Goal: Transaction & Acquisition: Purchase product/service

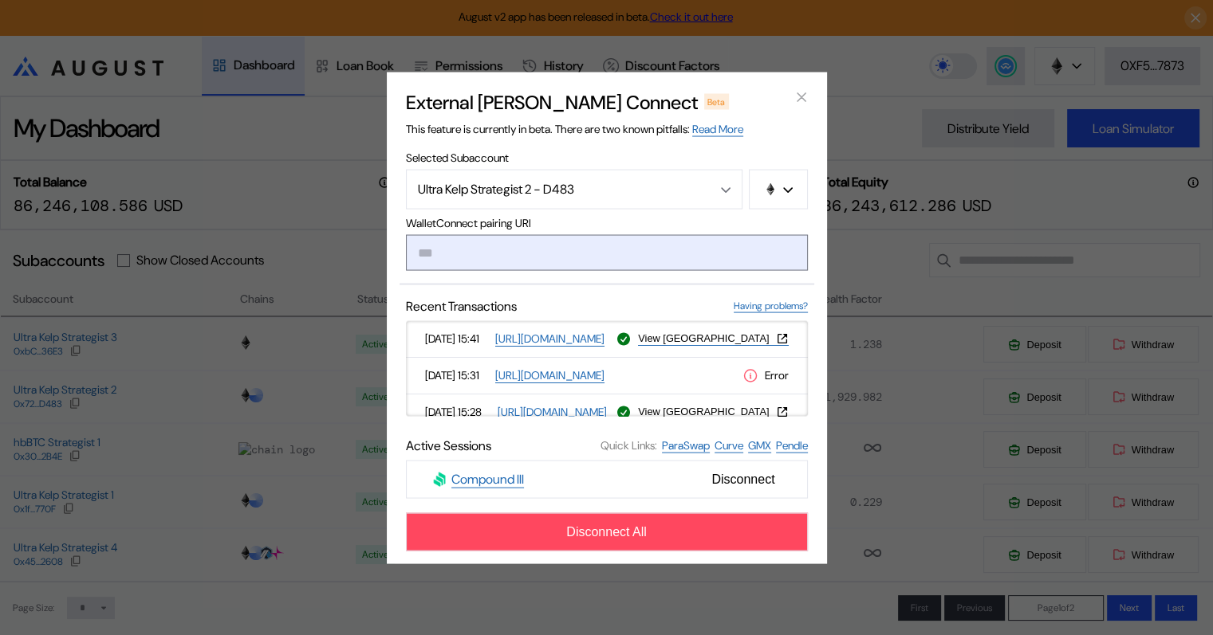
paste input "**********"
type input "**********"
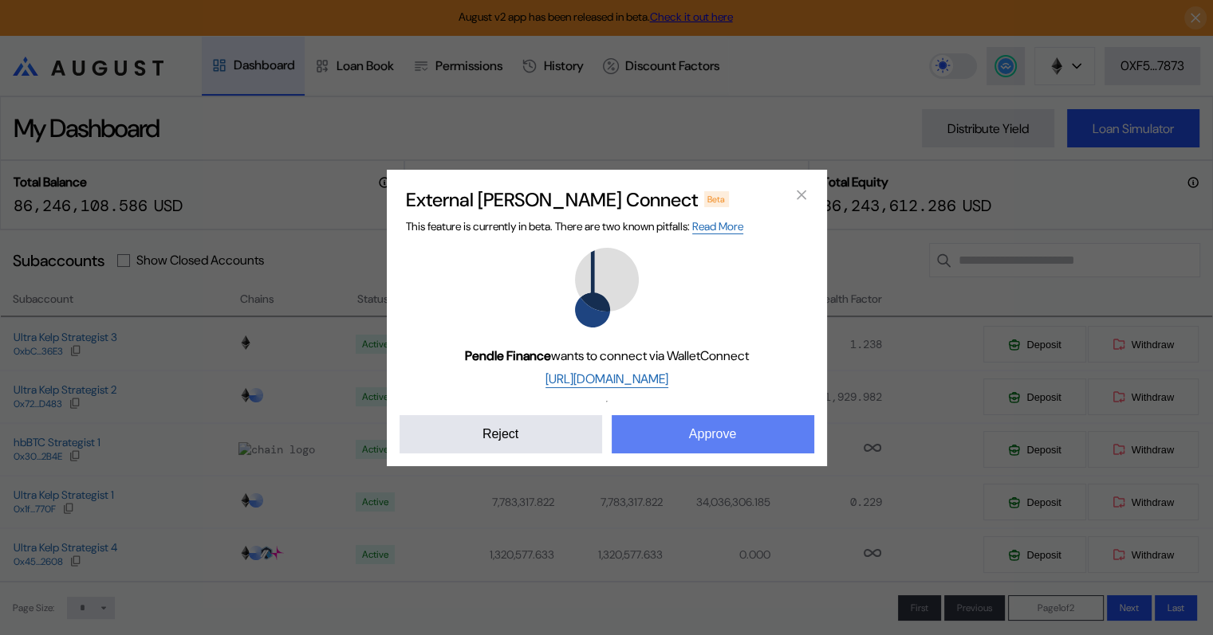
click at [725, 438] on button "Approve" at bounding box center [712, 434] width 202 height 38
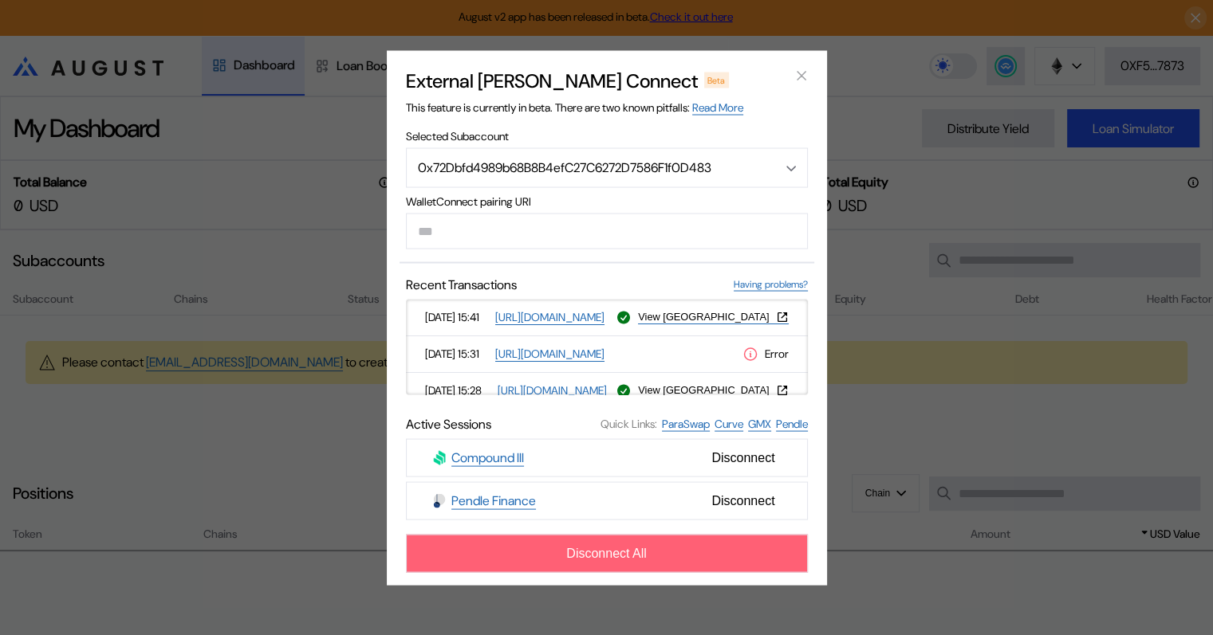
click at [604, 559] on span "Disconnect All" at bounding box center [606, 553] width 81 height 14
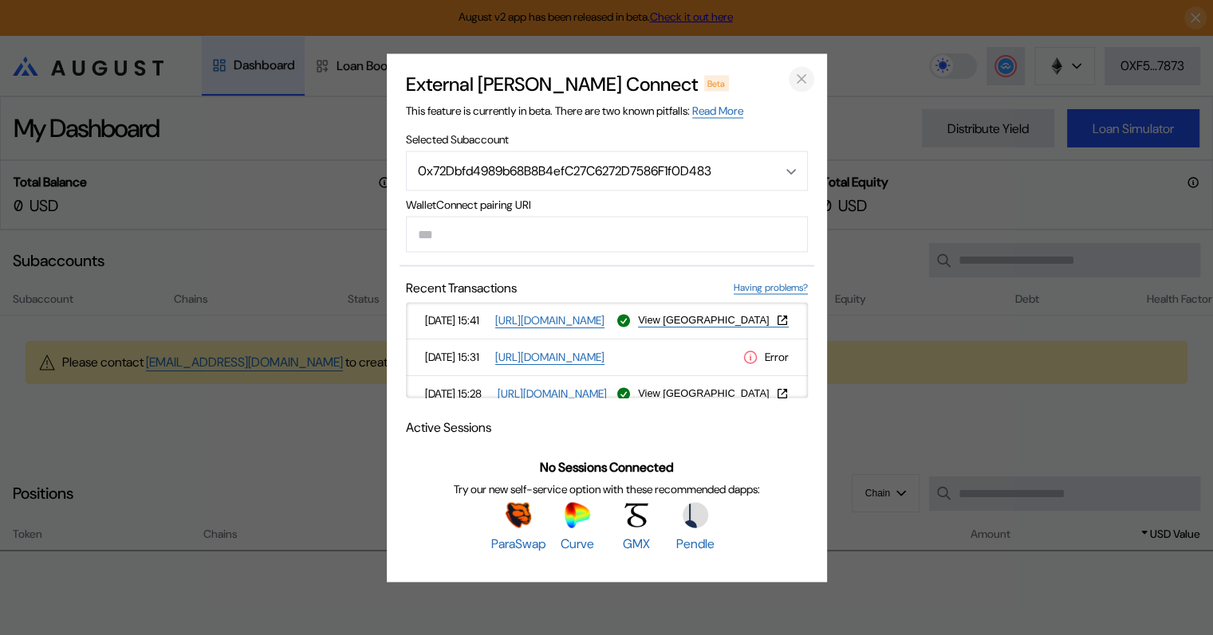
click at [803, 71] on icon "close modal" at bounding box center [801, 79] width 16 height 17
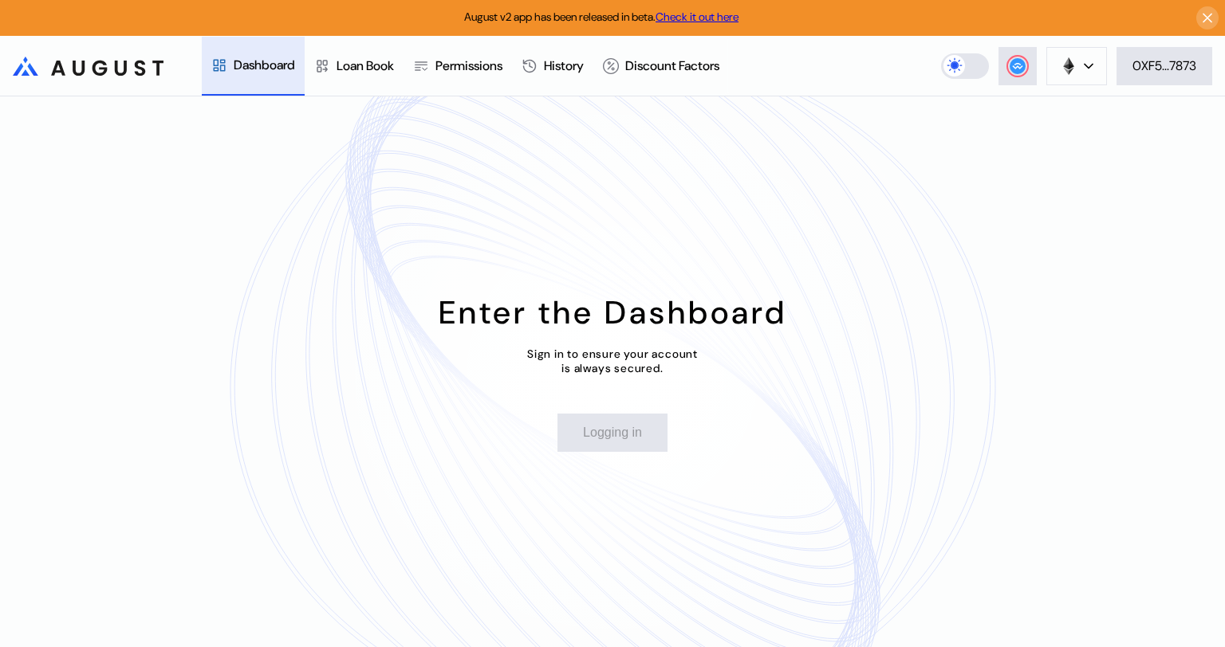
click at [1028, 332] on div "Enter the Dashboard Sign in to ensure your account is always secured. Logging in" at bounding box center [612, 371] width 1225 height 551
click at [622, 434] on button "Login" at bounding box center [612, 433] width 82 height 38
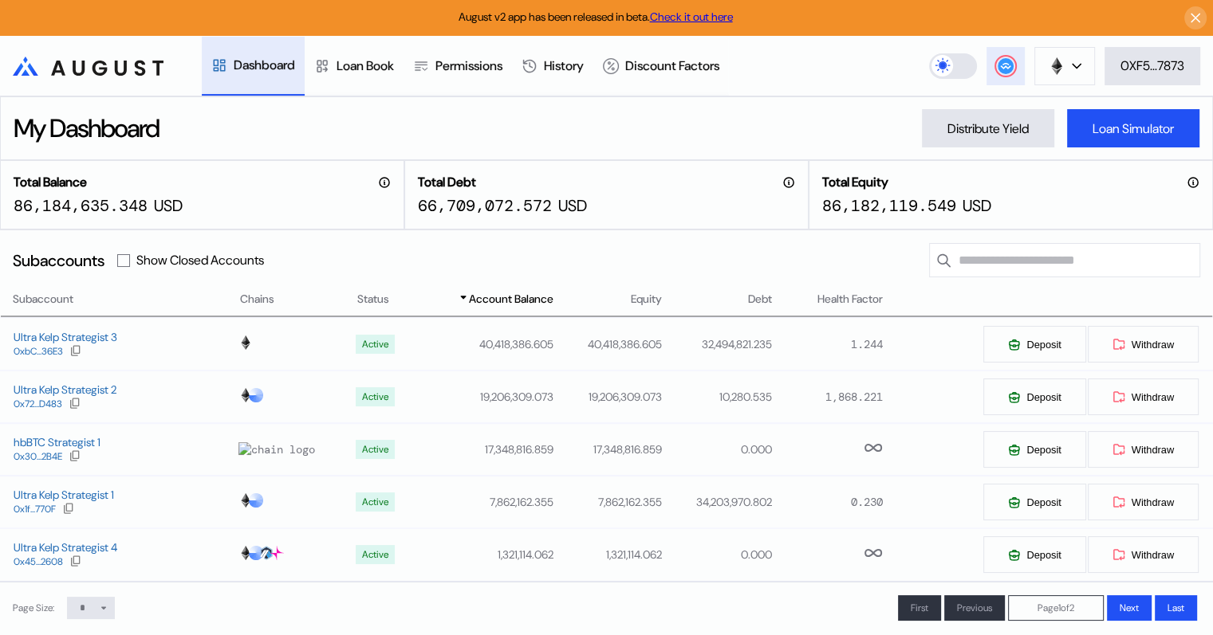
click at [1003, 67] on circle at bounding box center [1005, 66] width 16 height 16
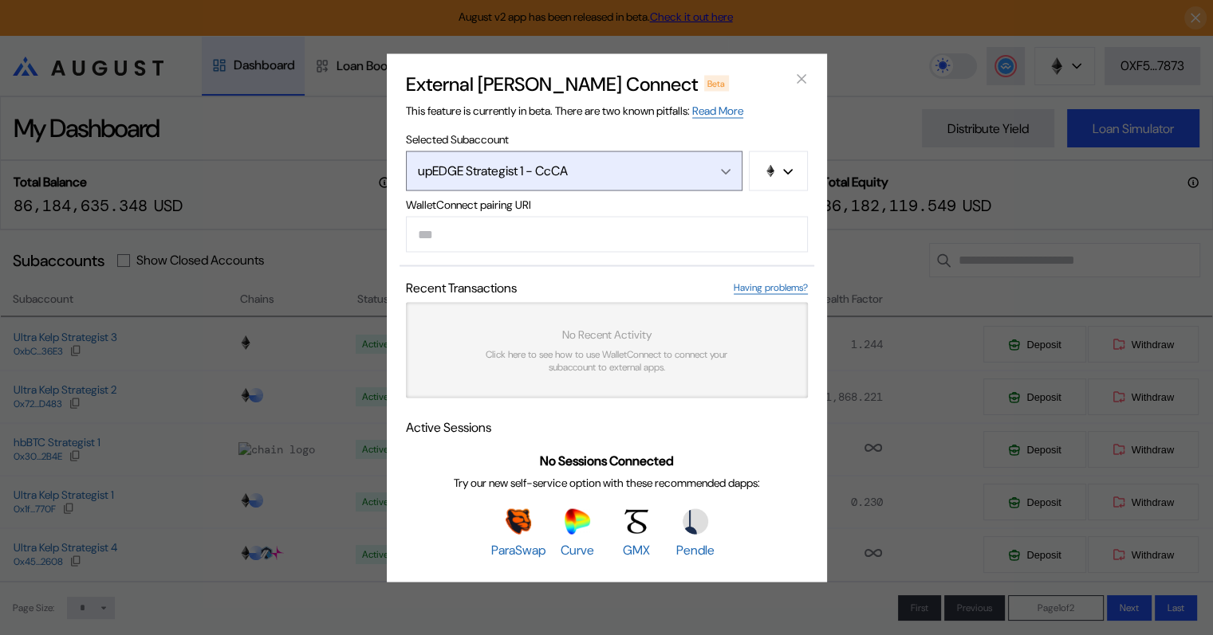
click at [719, 170] on div "Open menu" at bounding box center [722, 170] width 18 height 14
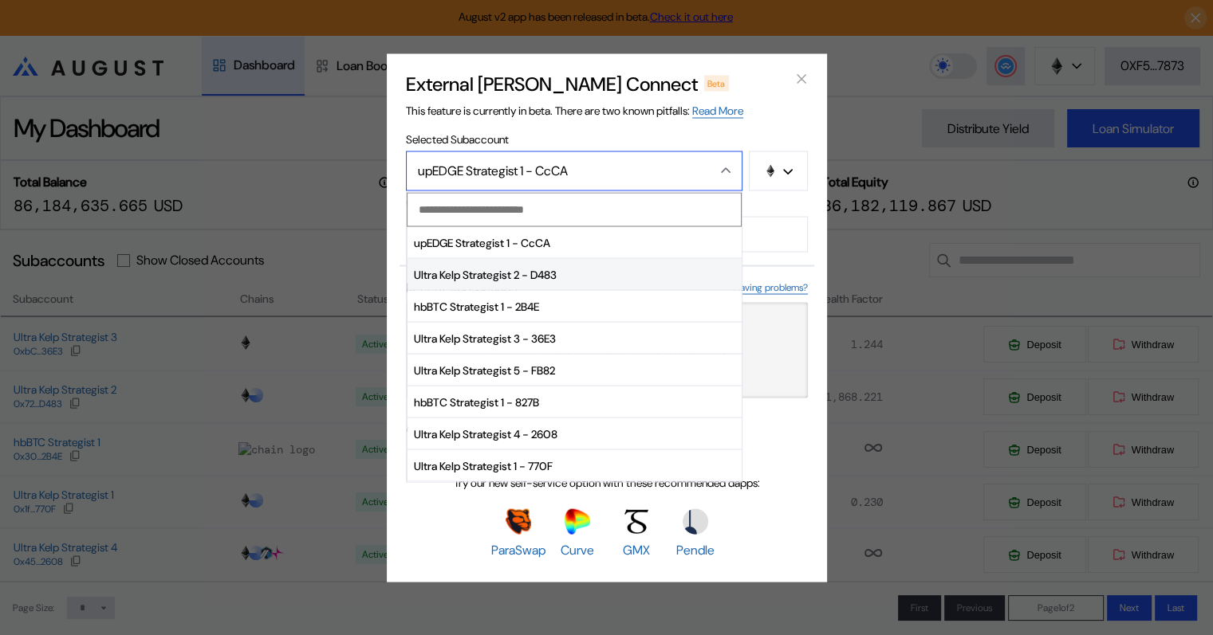
click at [507, 276] on span "Ultra Kelp Strategist 2 - D483" at bounding box center [574, 275] width 334 height 32
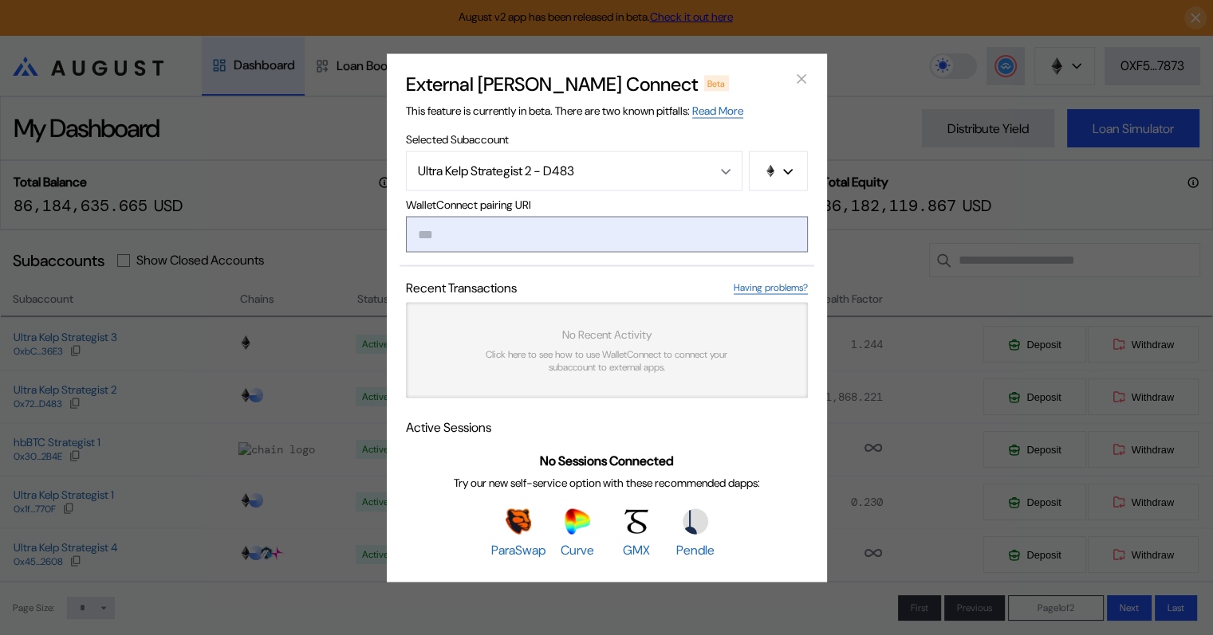
drag, startPoint x: 440, startPoint y: 250, endPoint x: 427, endPoint y: 246, distance: 13.4
click at [440, 250] on input "modal" at bounding box center [607, 234] width 402 height 36
paste input "**********"
type input "**********"
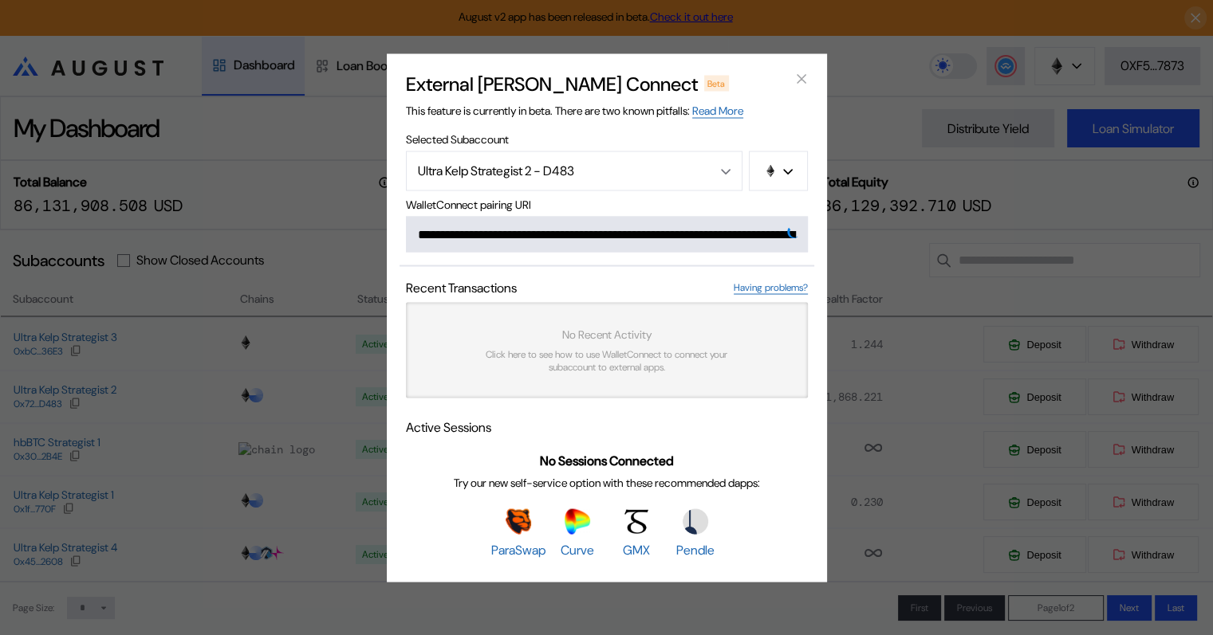
scroll to position [0, 984]
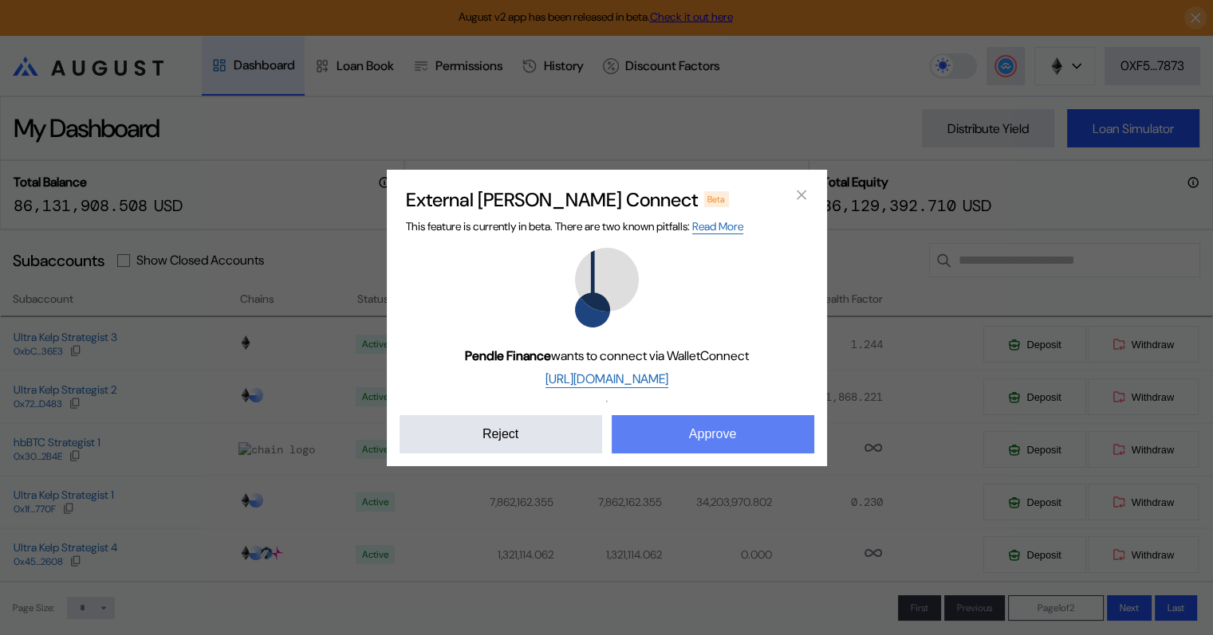
click at [725, 430] on button "Approve" at bounding box center [712, 434] width 202 height 38
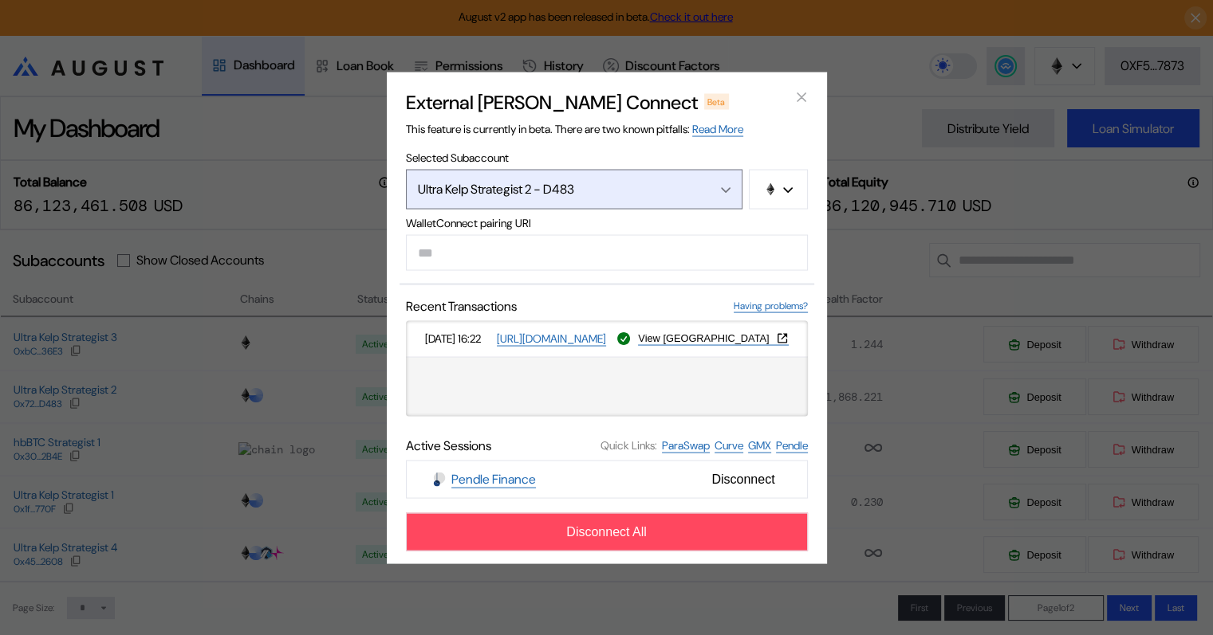
click at [727, 189] on icon "Open menu" at bounding box center [725, 190] width 8 height 4
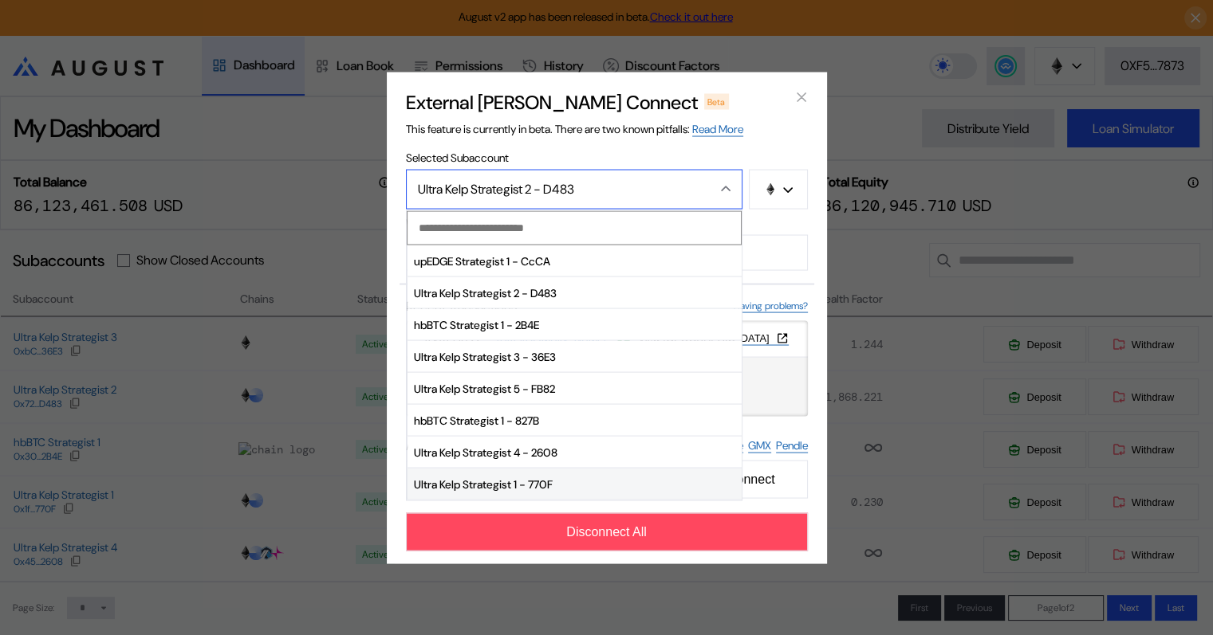
click at [504, 484] on span "Ultra Kelp Strategist 1 - 770F" at bounding box center [574, 485] width 334 height 32
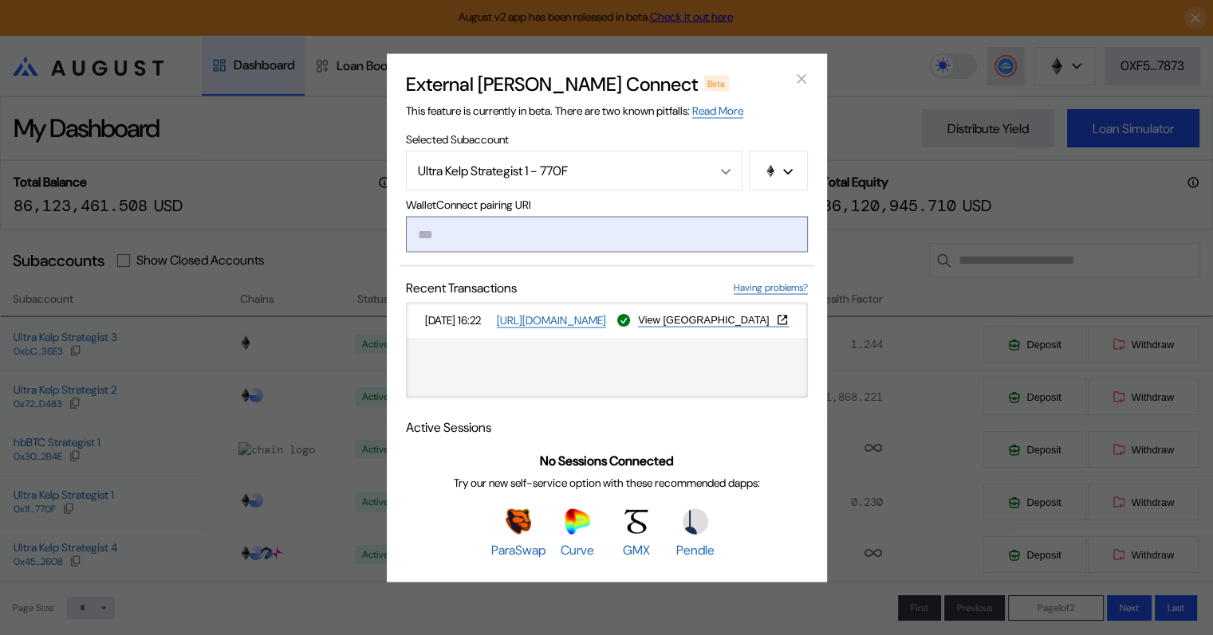
type input "**********"
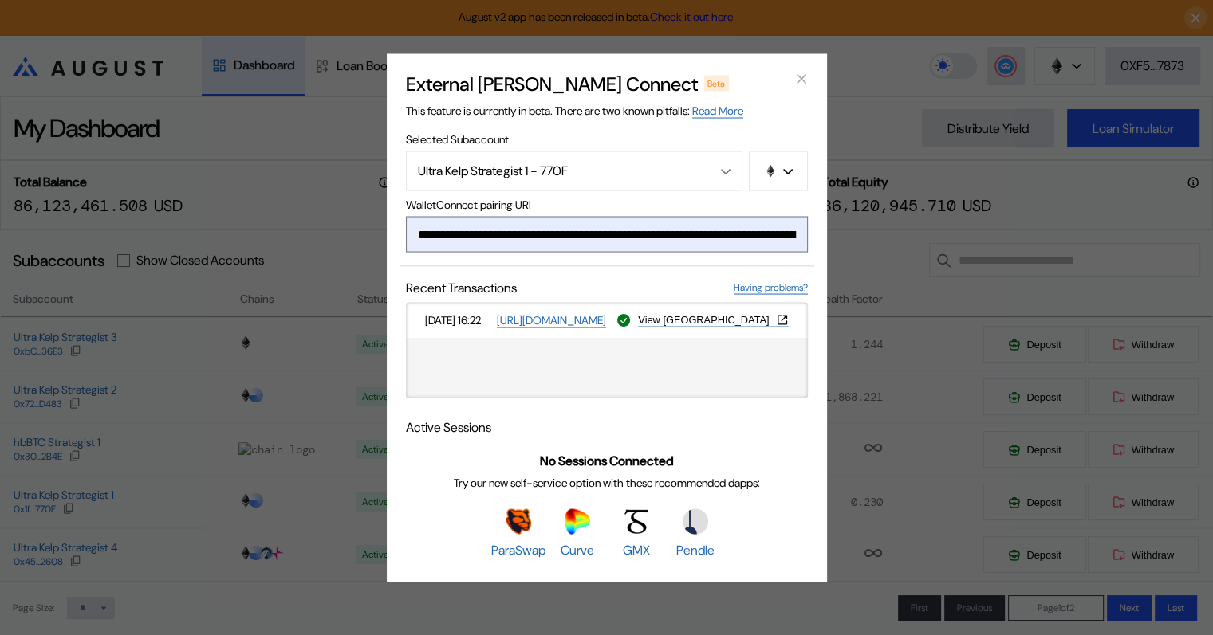
scroll to position [0, 966]
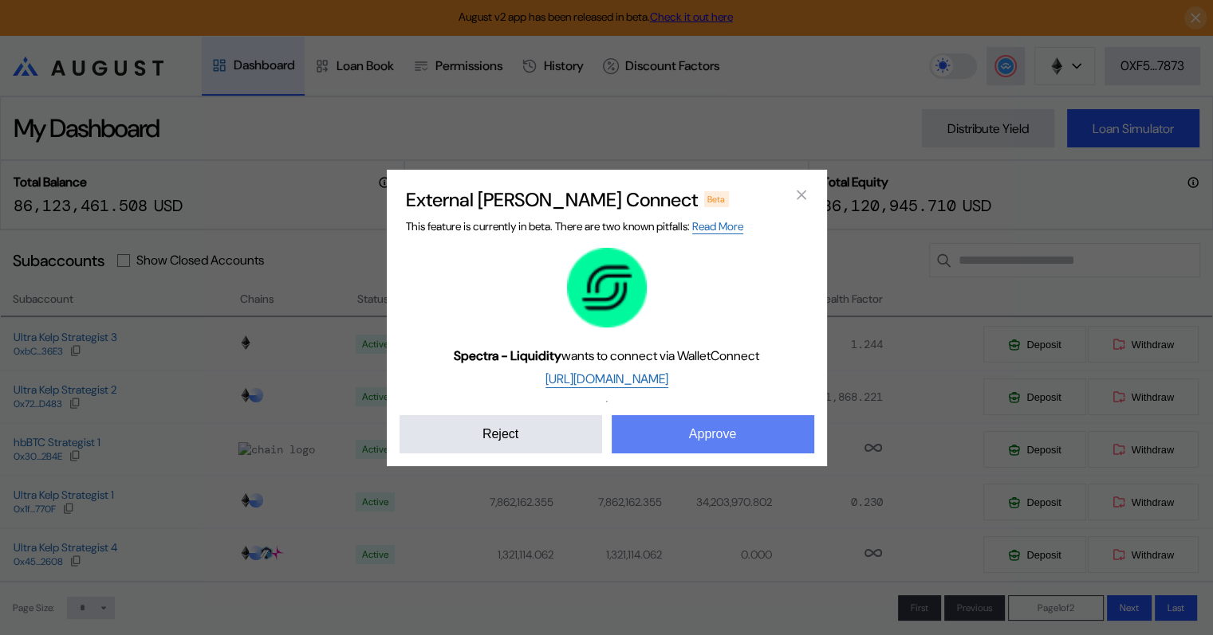
click at [718, 443] on button "Approve" at bounding box center [712, 434] width 202 height 38
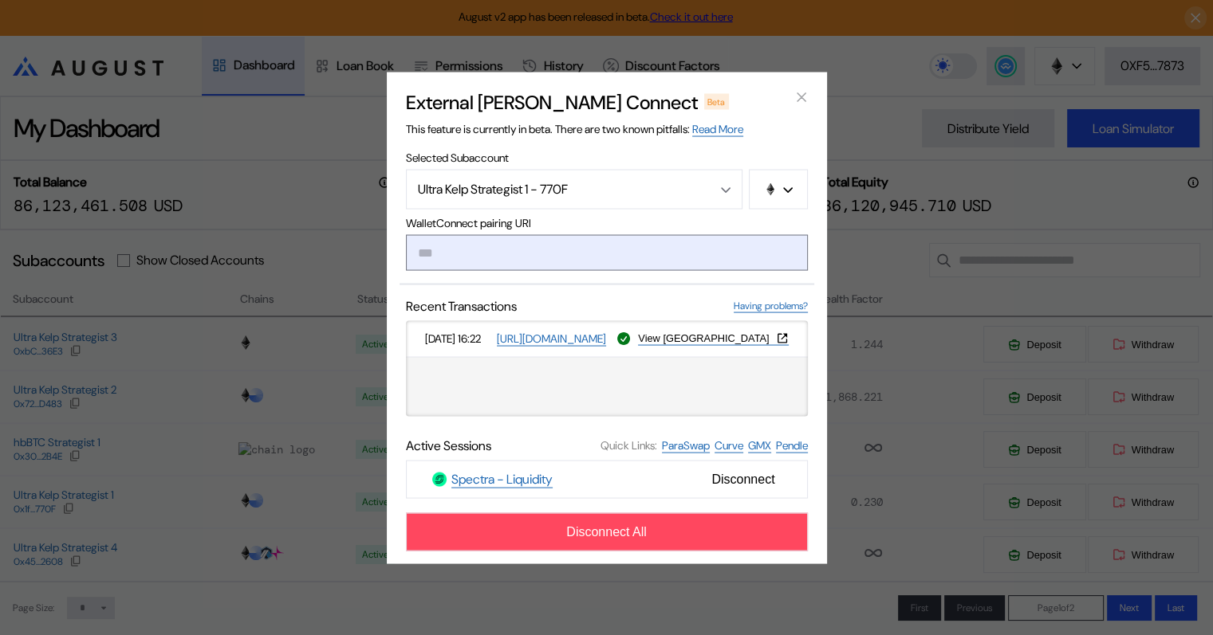
paste input "**********"
type input "**********"
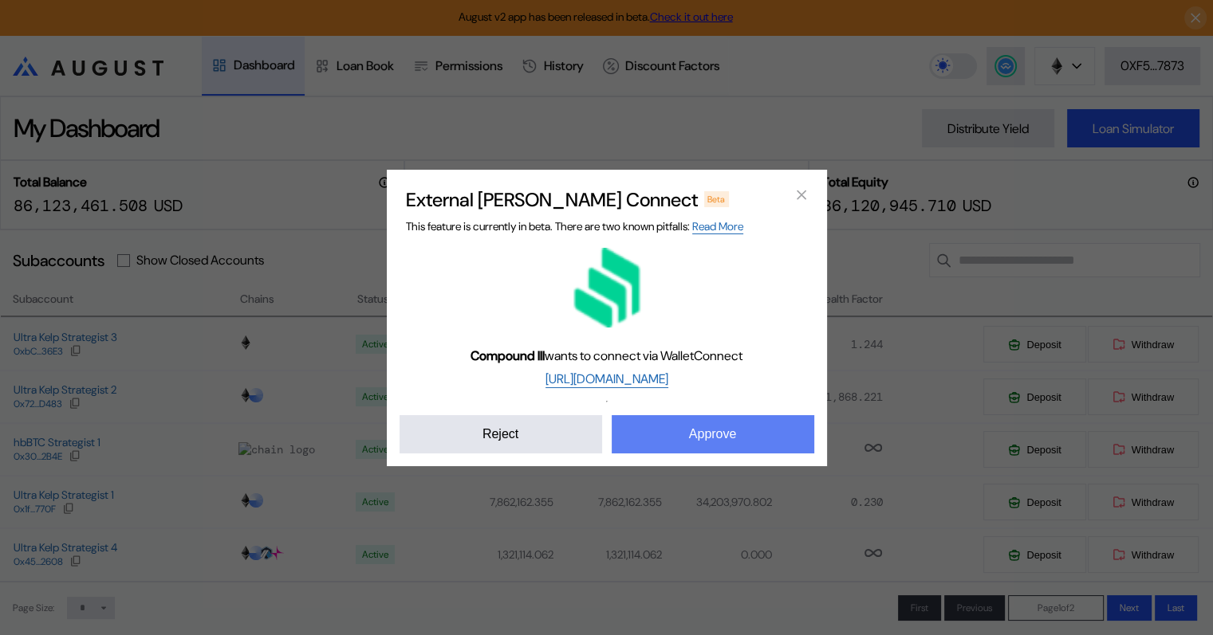
click at [725, 432] on button "Approve" at bounding box center [712, 434] width 202 height 38
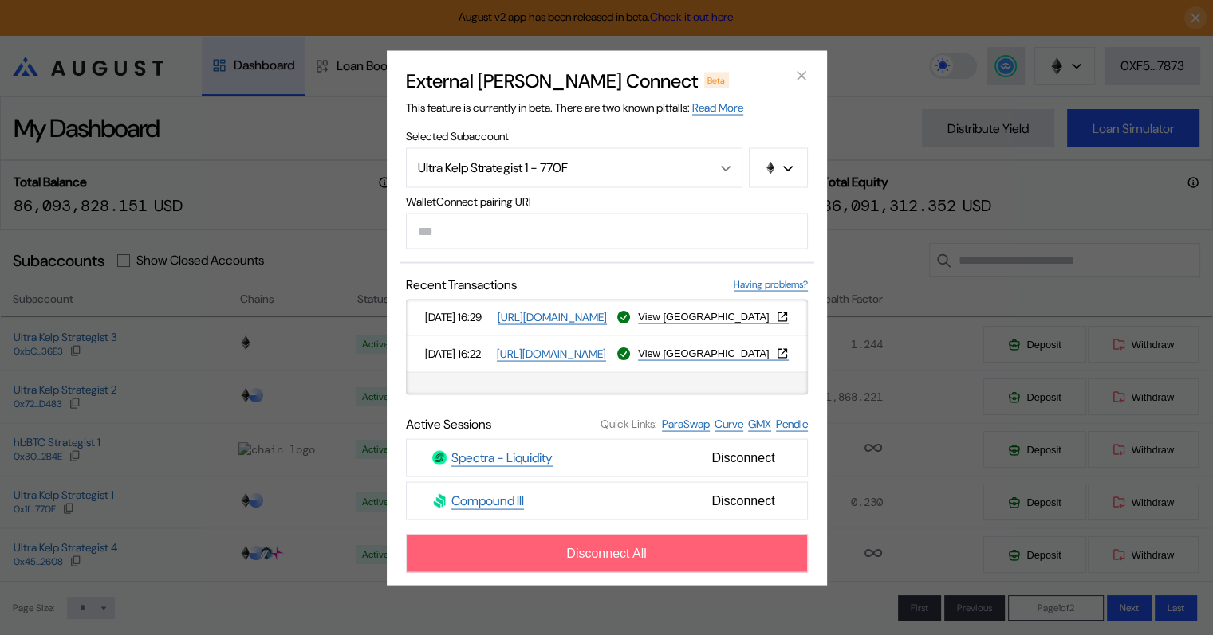
click at [647, 556] on button "Disconnect All" at bounding box center [607, 553] width 402 height 38
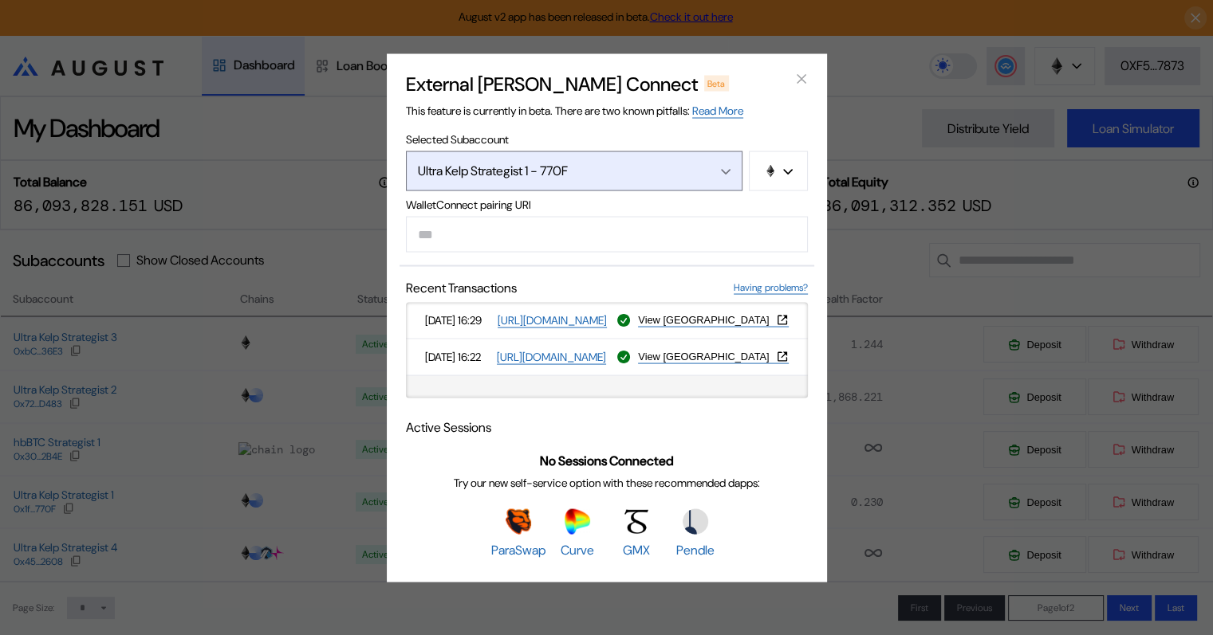
click at [724, 168] on icon "Open menu" at bounding box center [726, 171] width 10 height 6
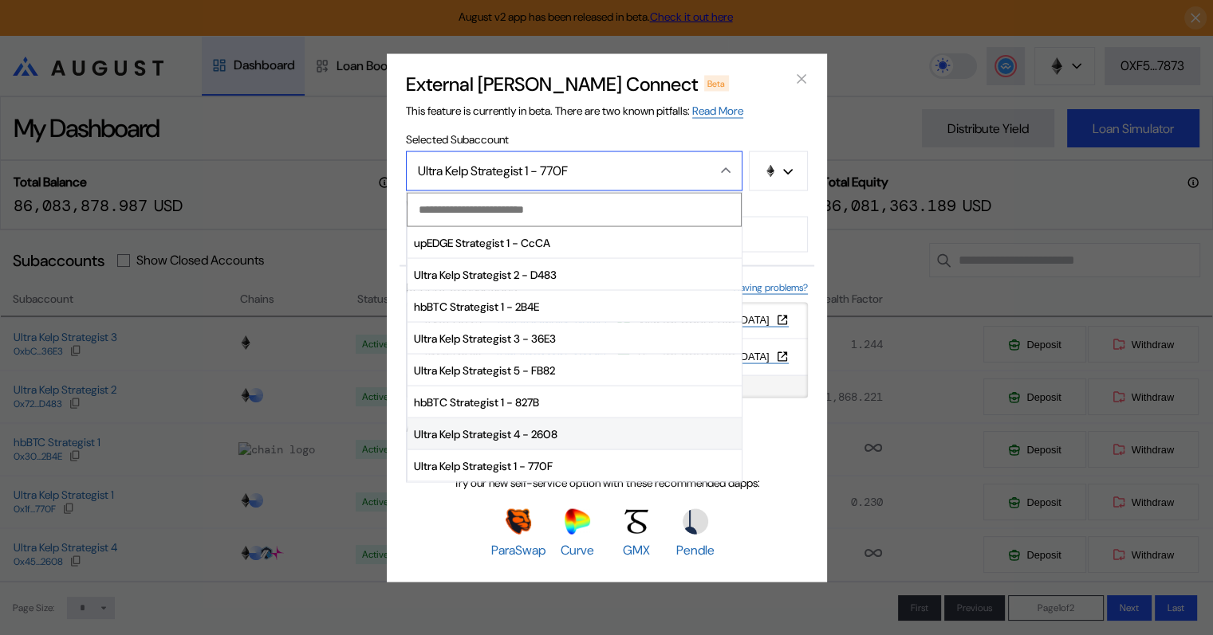
click at [500, 433] on span "Ultra Kelp Strategist 4 - 2608" at bounding box center [574, 435] width 334 height 32
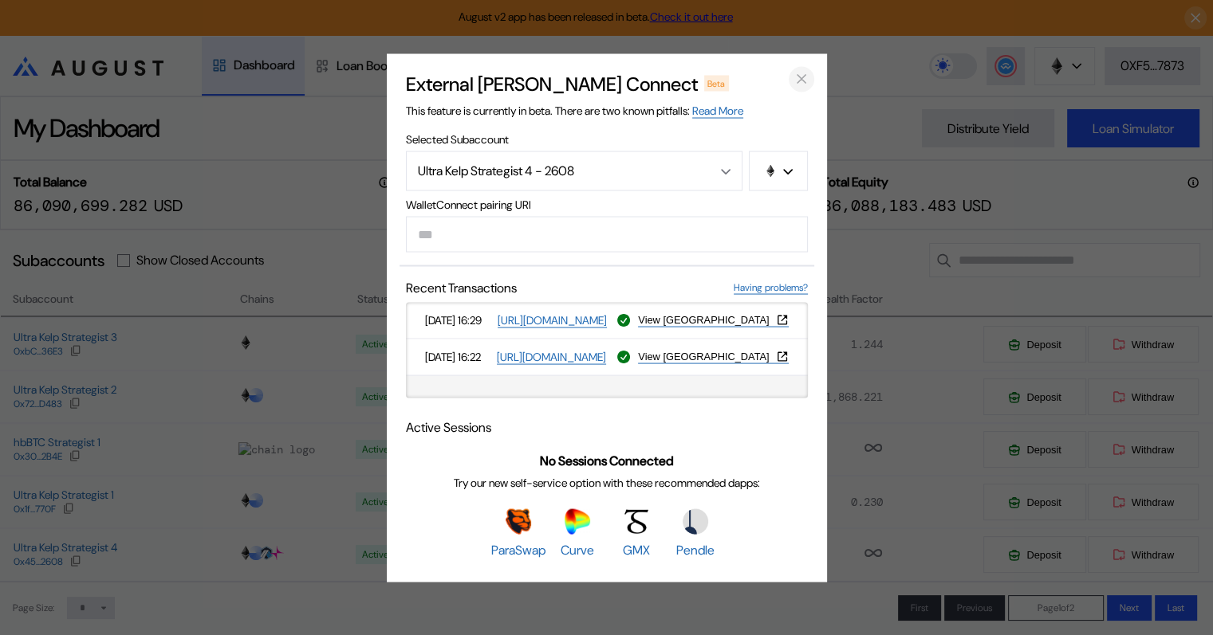
click at [796, 73] on icon "close modal" at bounding box center [801, 79] width 16 height 17
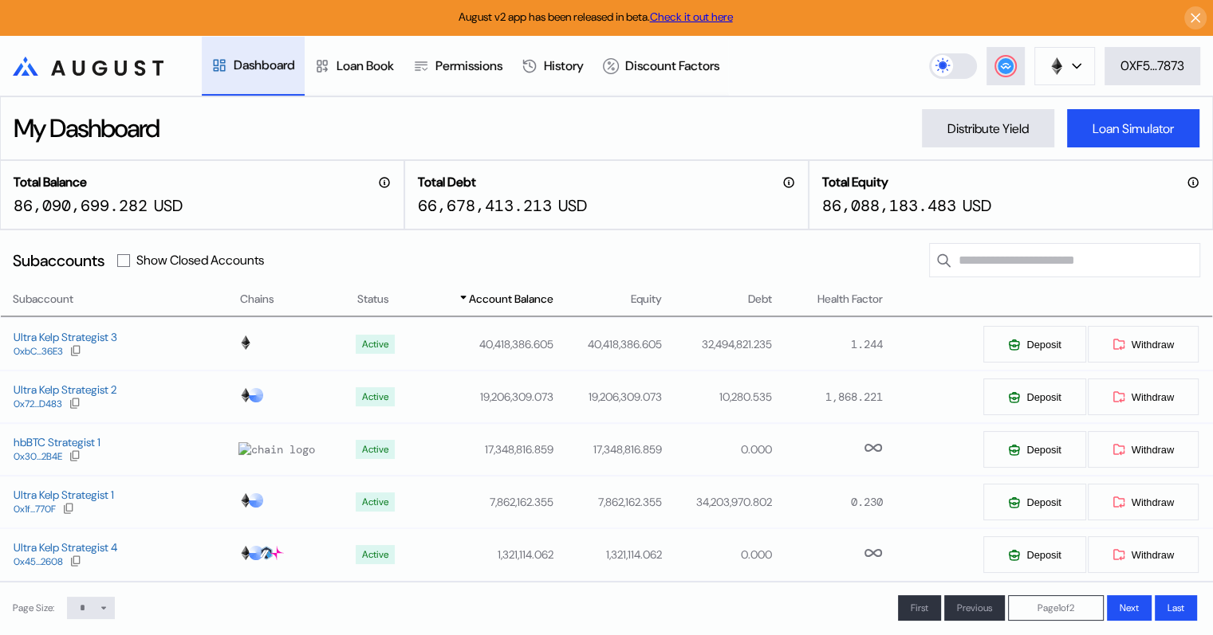
click at [112, 68] on icon ".cls-1 { fill: url(#radial-gradient); } .cls-1, .cls-2 { stroke-width: 0px; } .…" at bounding box center [88, 66] width 151 height 19
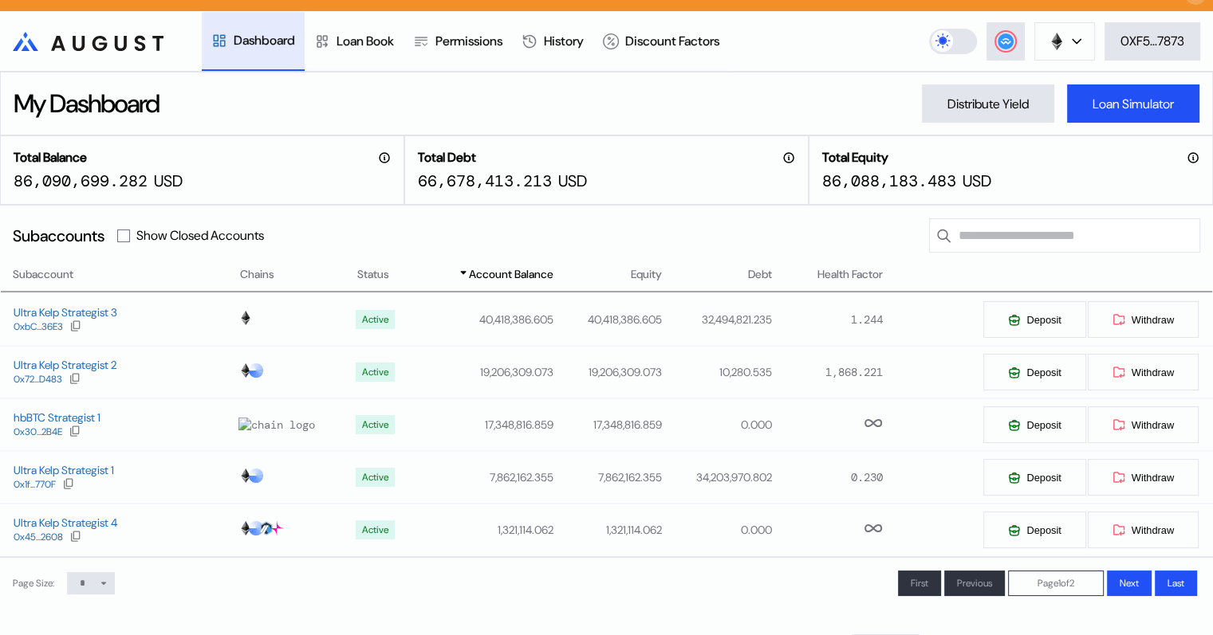
scroll to position [0, 0]
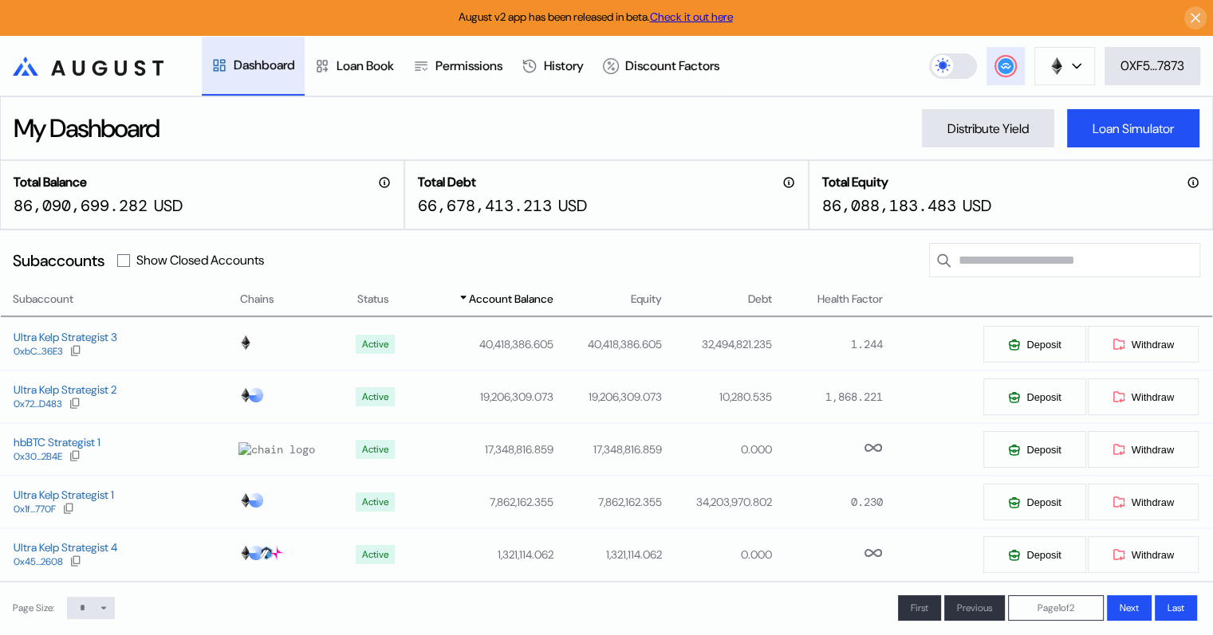
click at [1002, 67] on icon at bounding box center [1005, 65] width 10 height 6
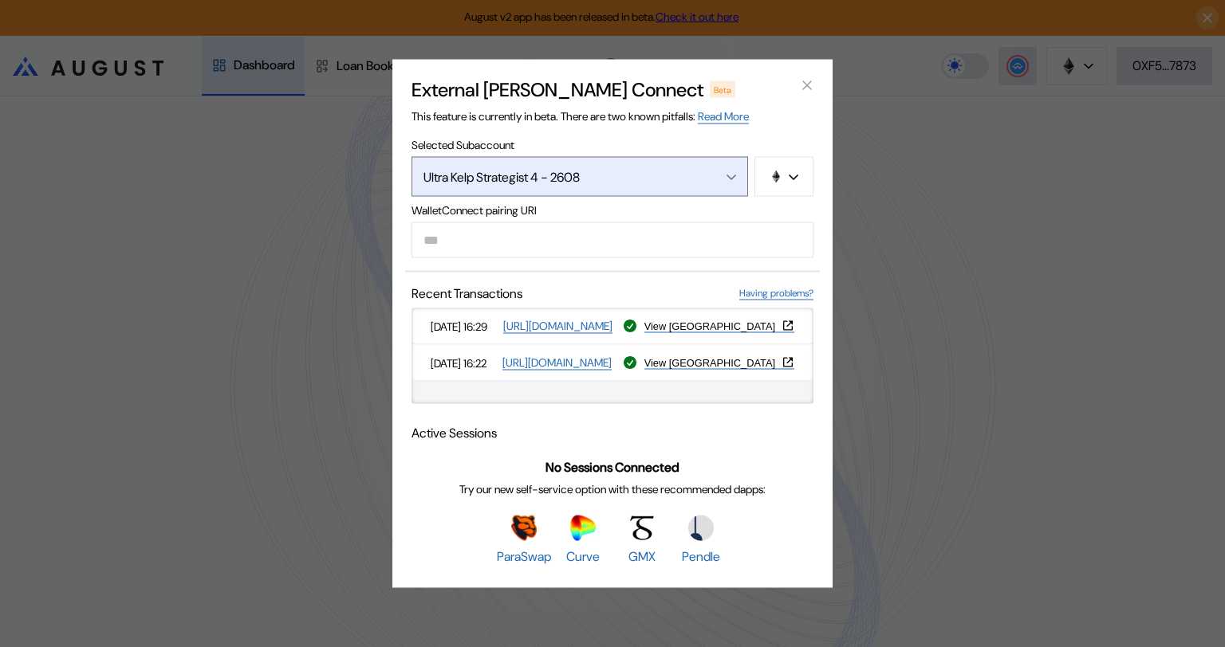
click at [726, 175] on icon "Open menu" at bounding box center [731, 178] width 10 height 6
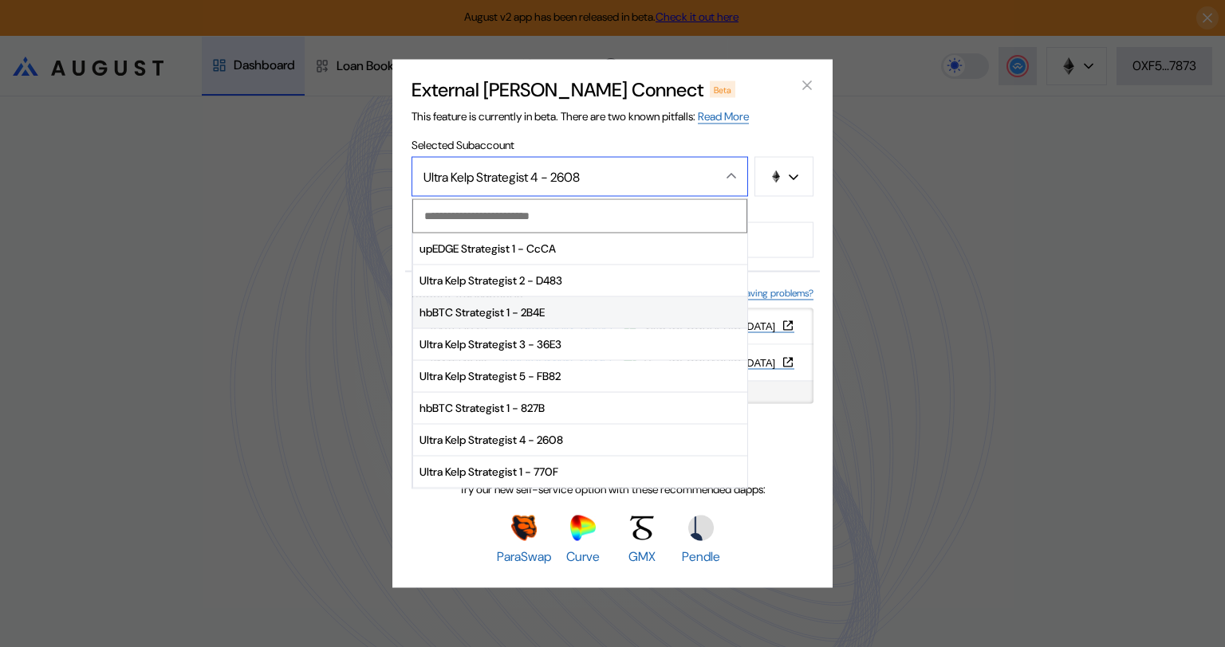
click at [536, 310] on span "hbBTC Strategist 1 - 2B4E" at bounding box center [580, 313] width 334 height 32
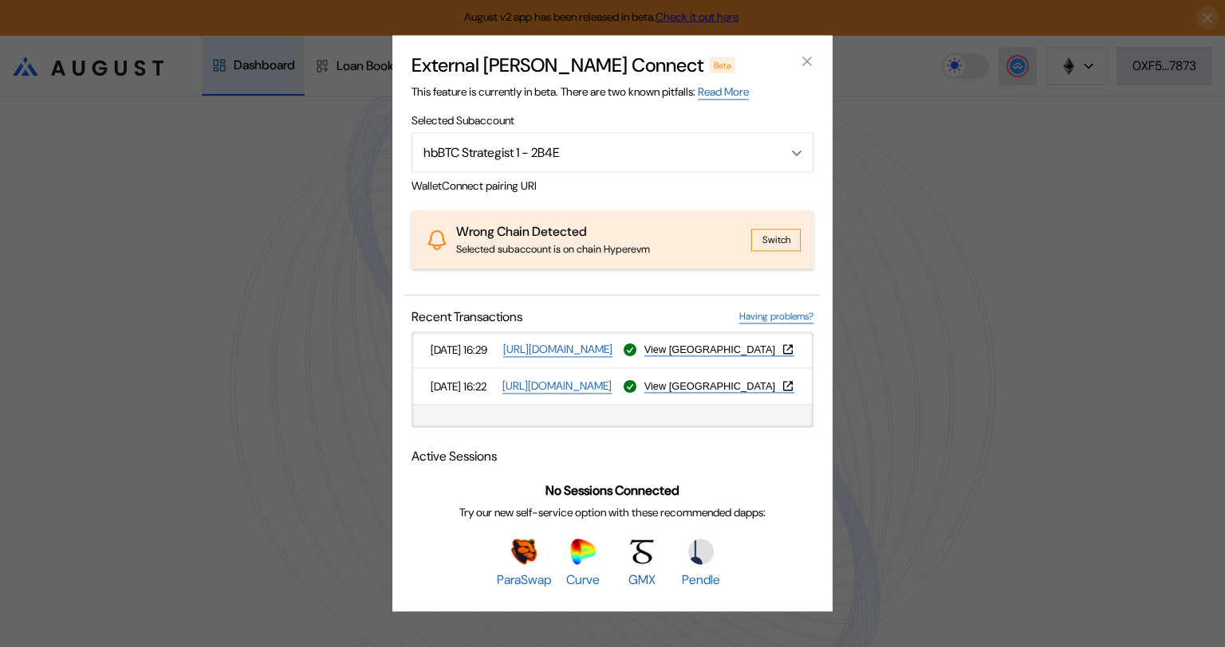
click at [809, 62] on icon "close modal" at bounding box center [807, 61] width 16 height 17
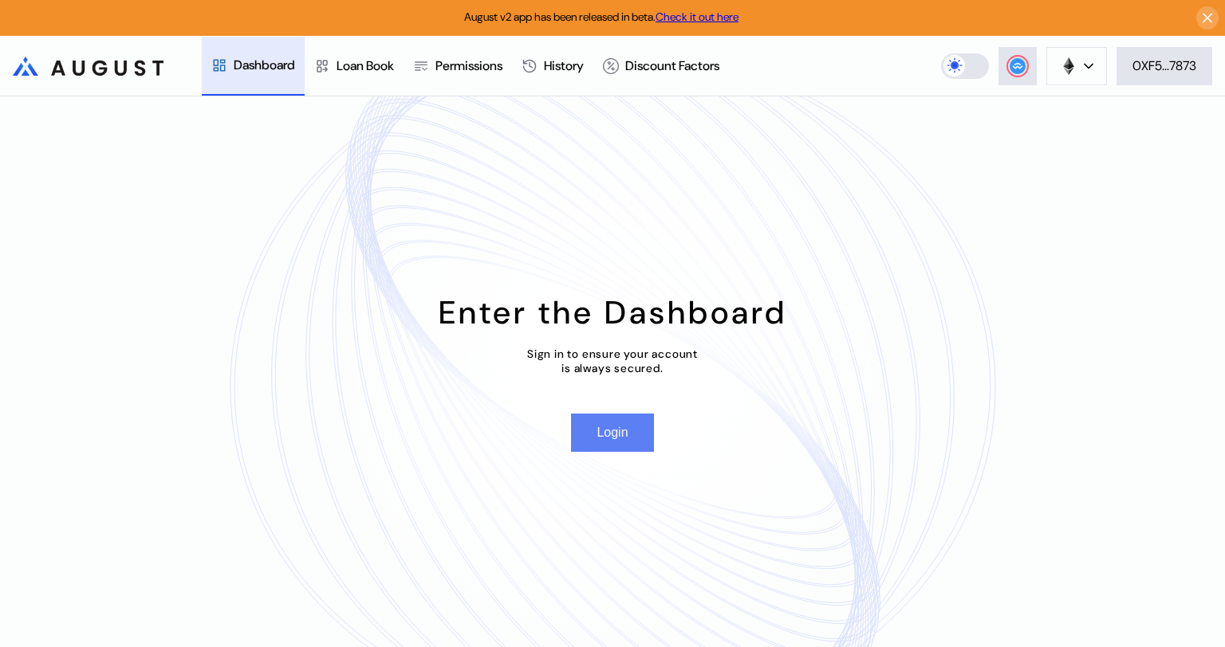
click at [607, 437] on button "Login" at bounding box center [612, 433] width 82 height 38
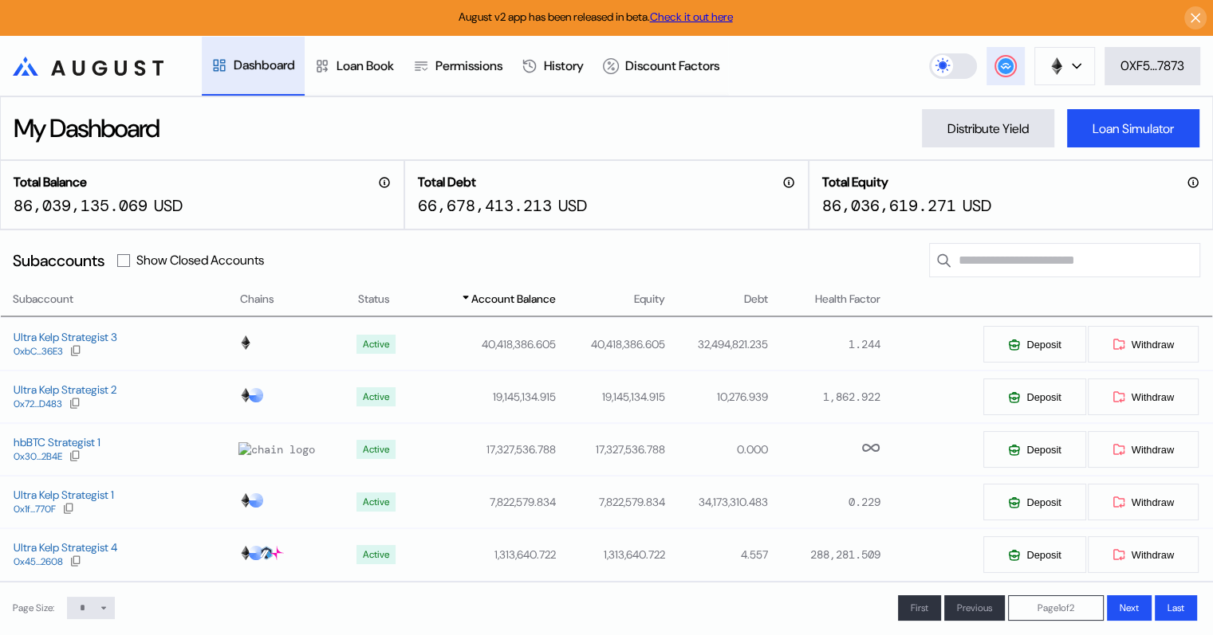
click at [1003, 64] on icon at bounding box center [1005, 65] width 10 height 6
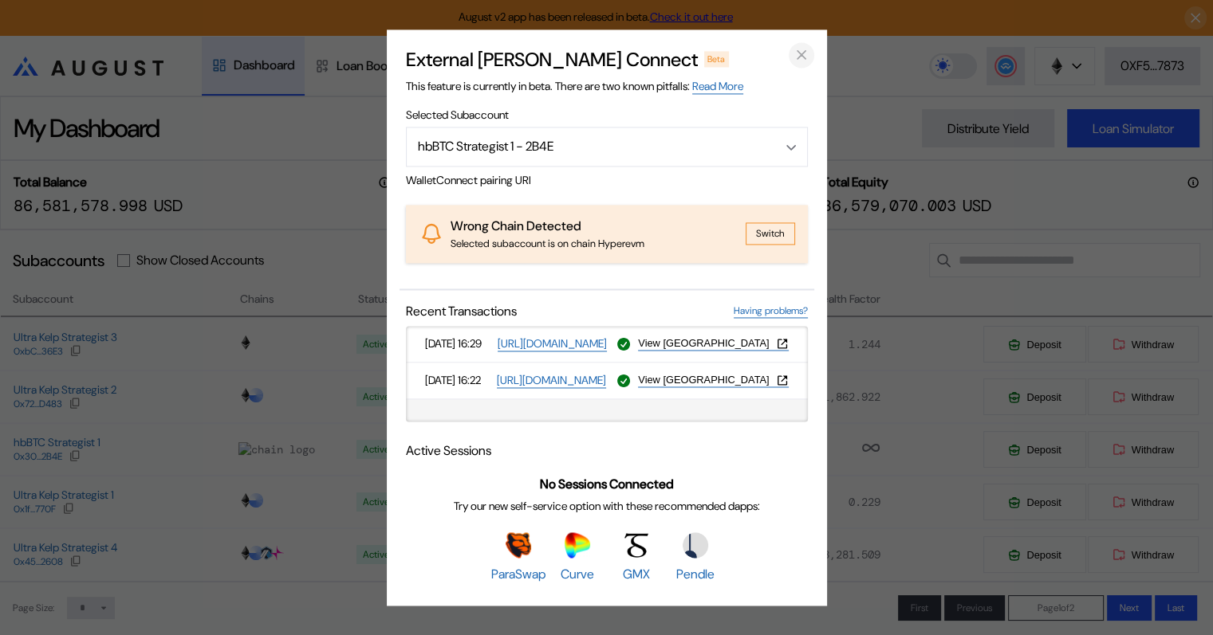
click at [801, 56] on icon "close modal" at bounding box center [801, 55] width 8 height 8
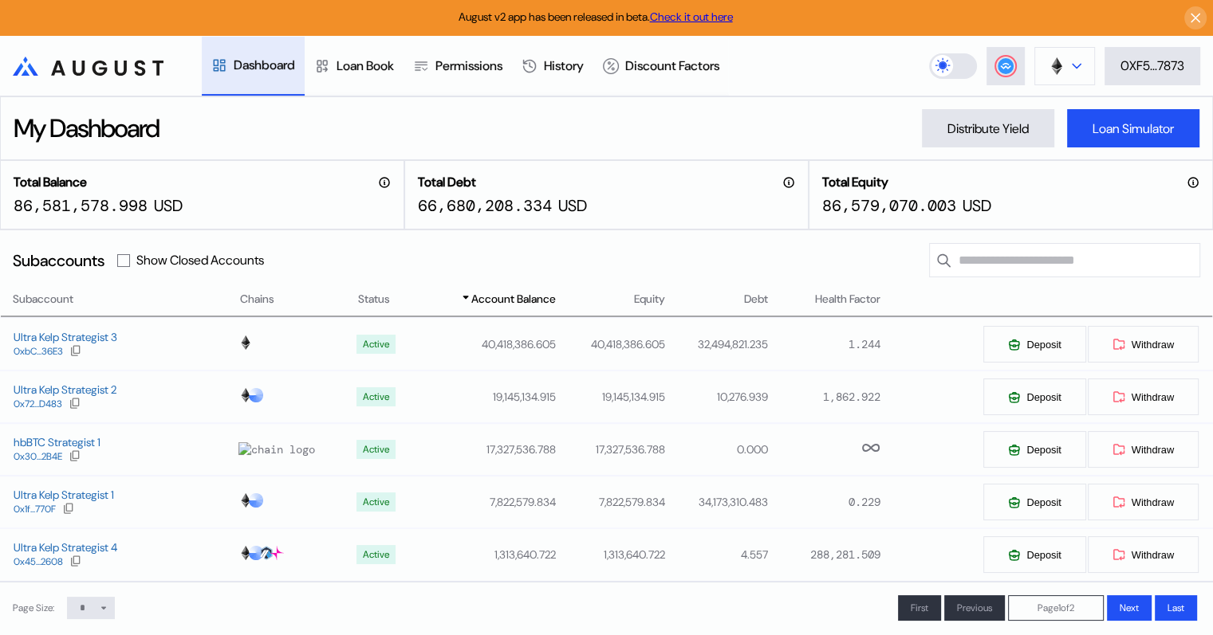
click at [1081, 63] on button at bounding box center [1064, 66] width 61 height 38
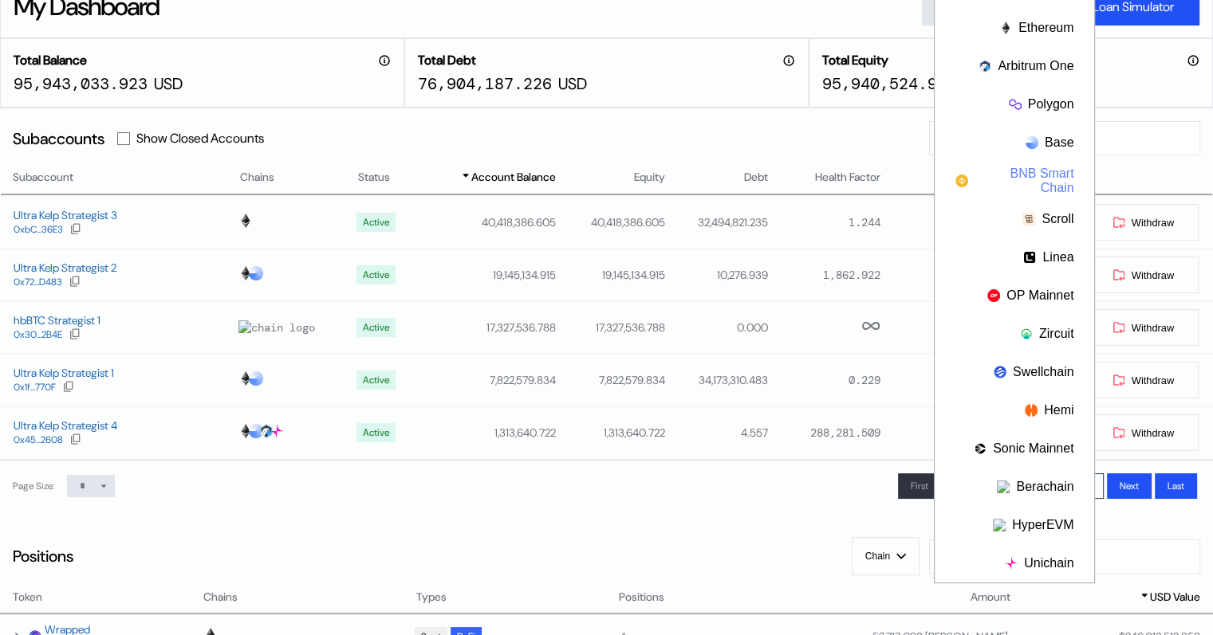
scroll to position [159, 0]
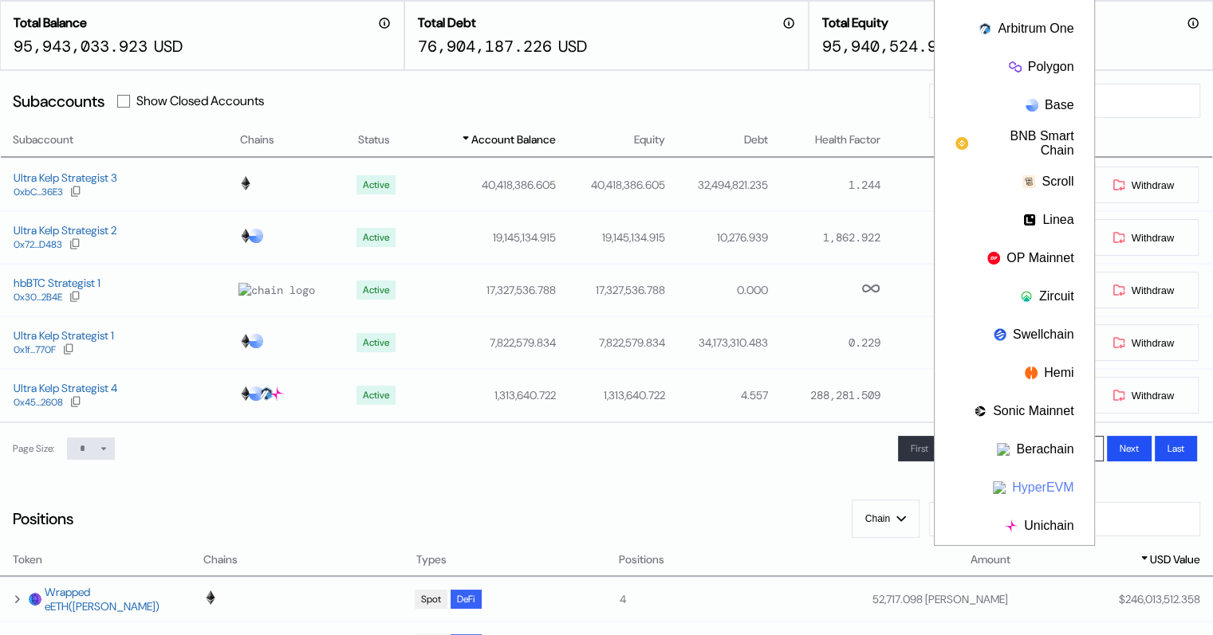
click at [1040, 485] on button "HyperEVM" at bounding box center [1013, 488] width 159 height 38
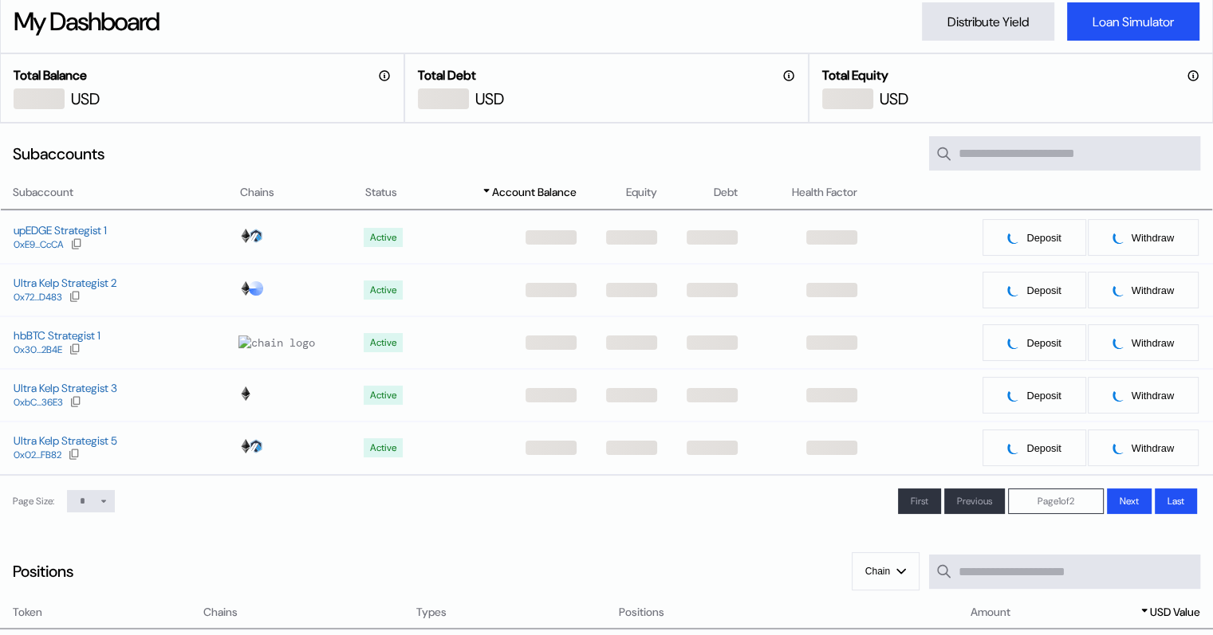
scroll to position [0, 0]
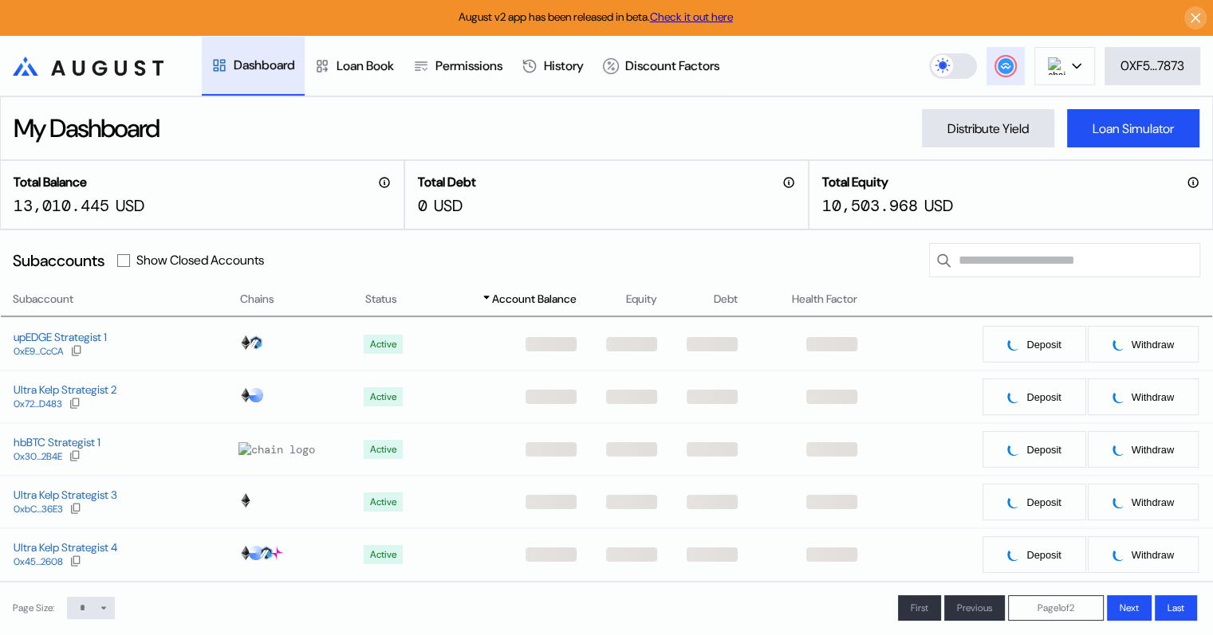
click at [1001, 65] on circle at bounding box center [1005, 66] width 16 height 16
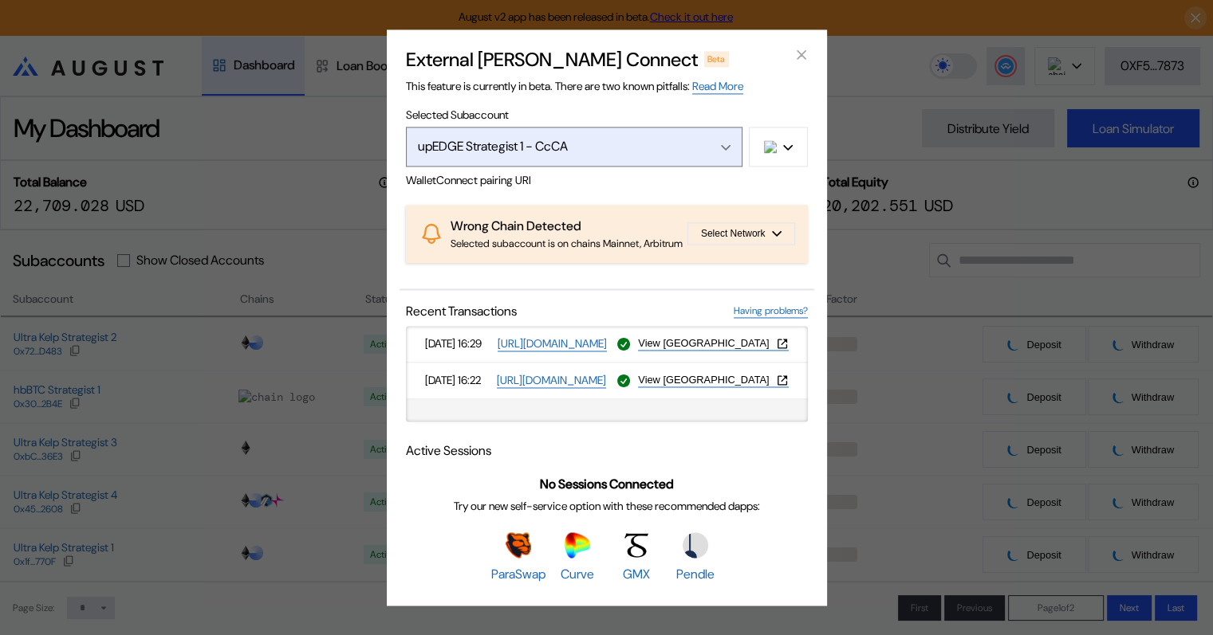
click at [726, 140] on div "Open menu" at bounding box center [722, 147] width 18 height 14
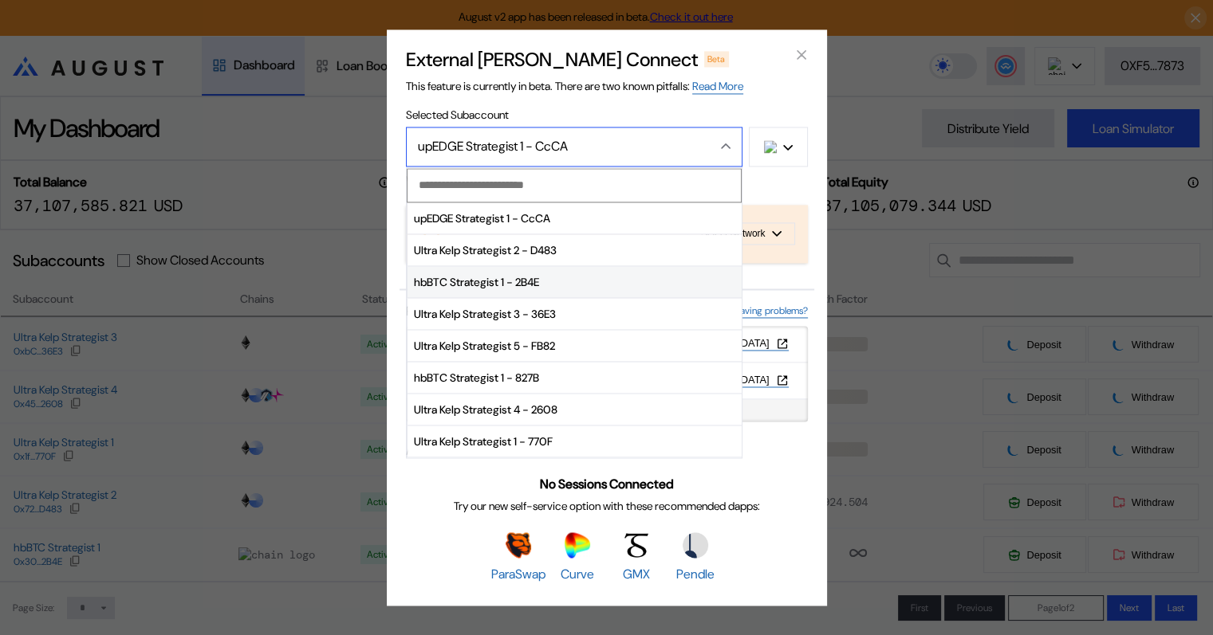
click at [506, 277] on span "hbBTC Strategist 1 - 2B4E" at bounding box center [574, 283] width 334 height 32
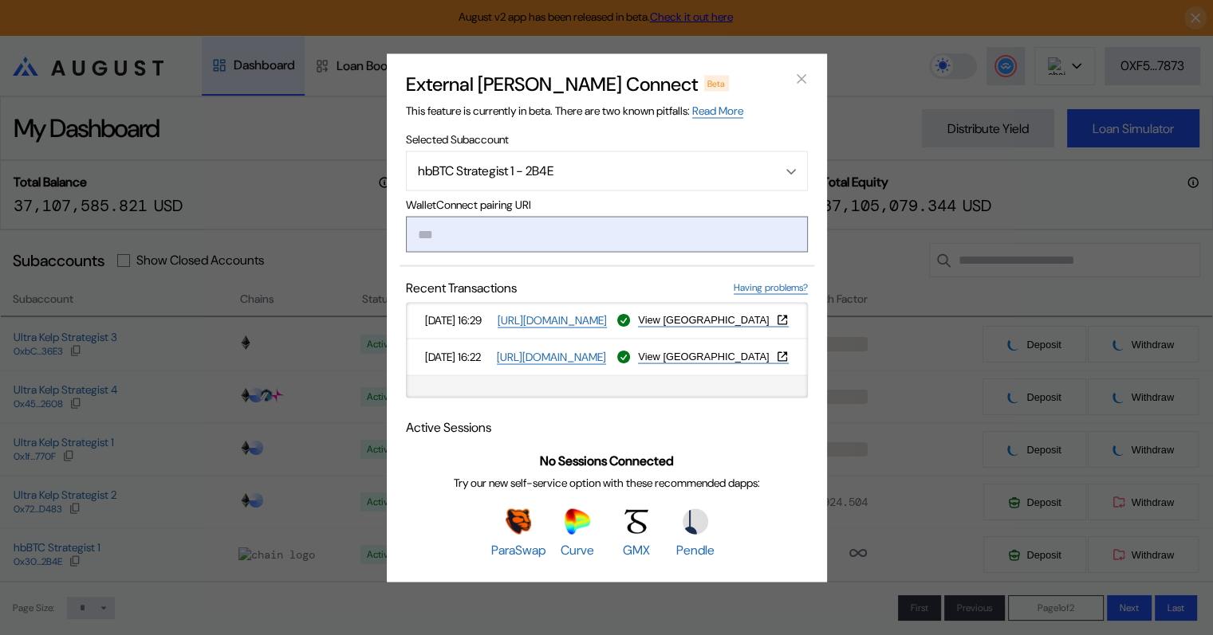
type input "**********"
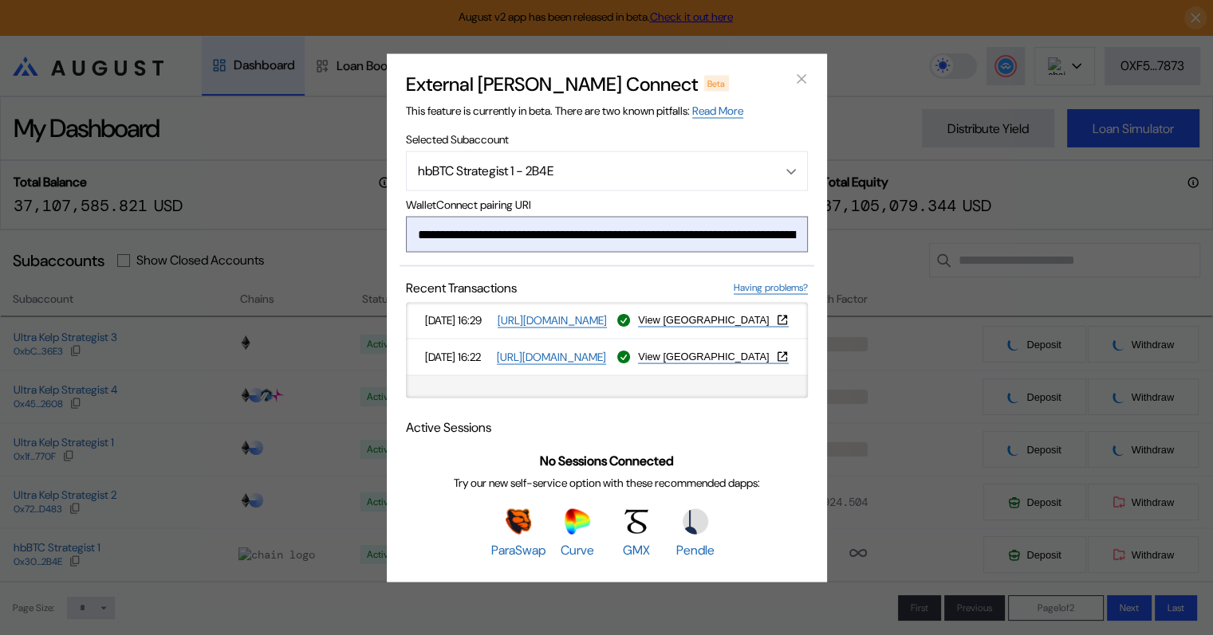
scroll to position [0, 964]
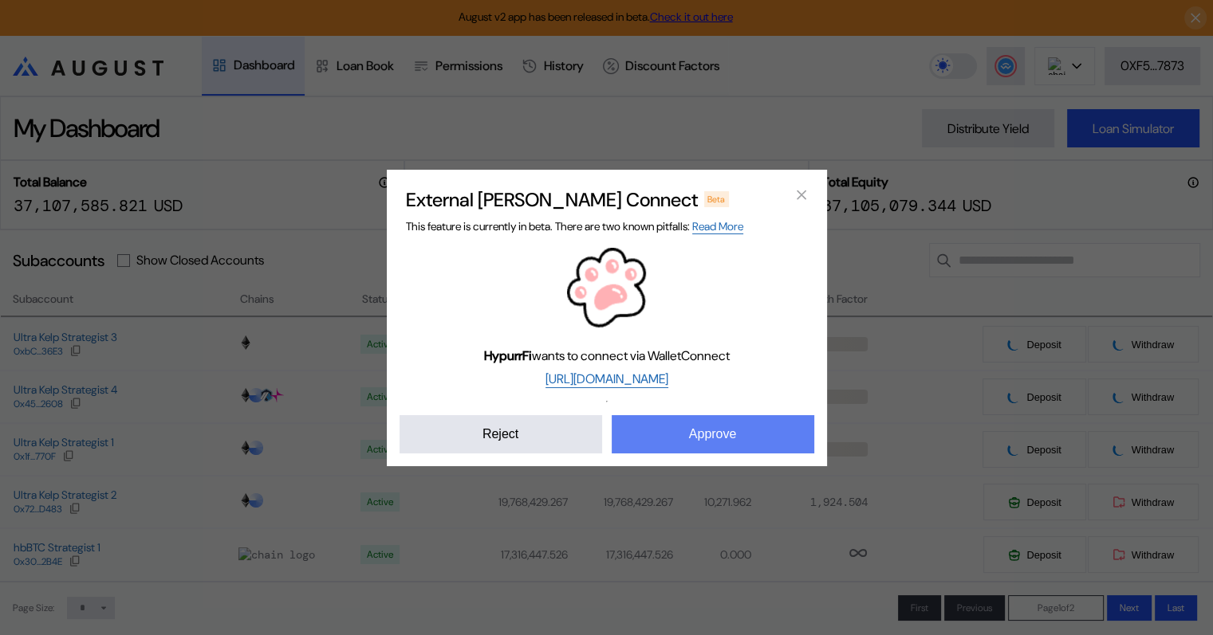
click at [714, 431] on button "Approve" at bounding box center [712, 434] width 202 height 38
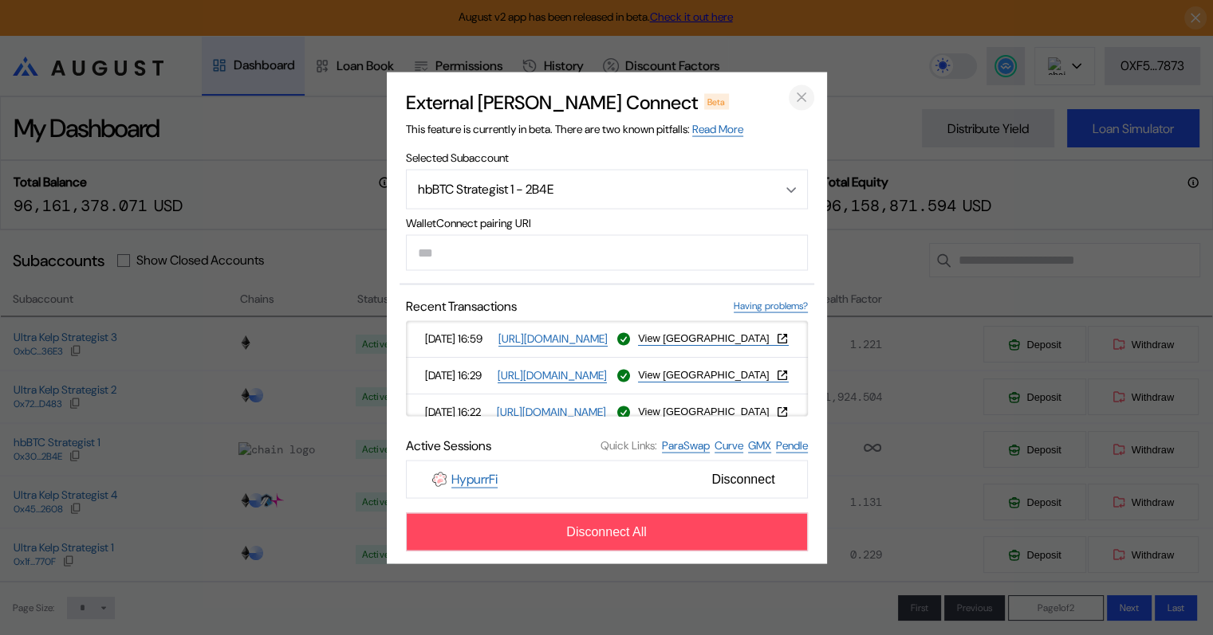
click at [800, 94] on icon "close modal" at bounding box center [801, 97] width 16 height 17
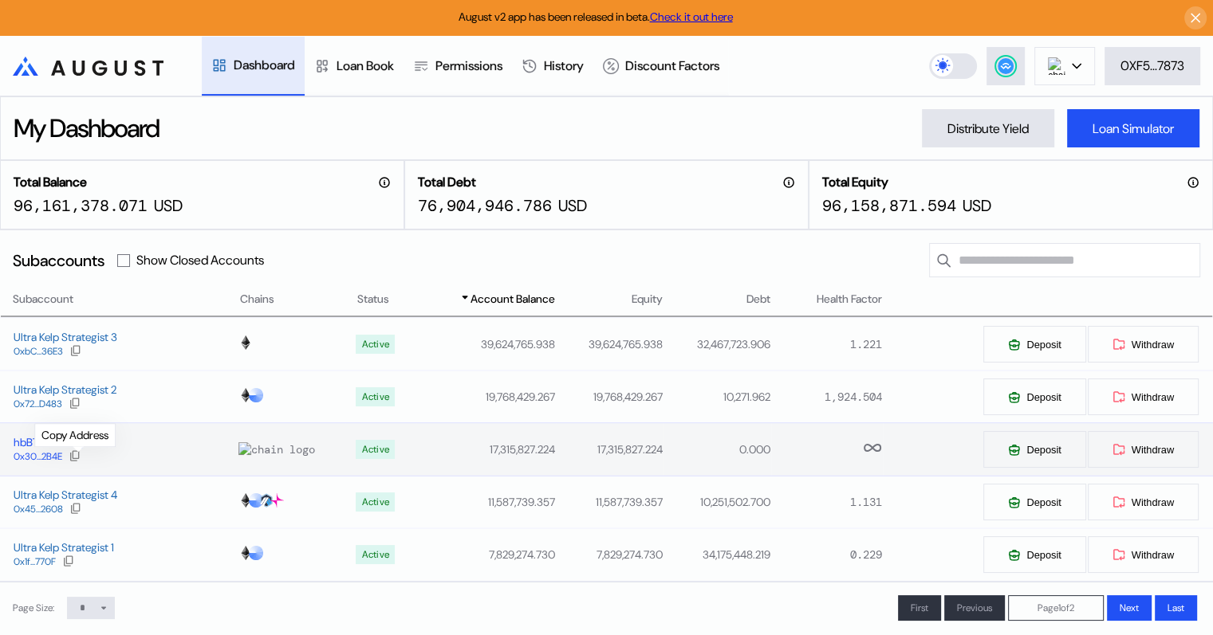
click at [75, 459] on icon at bounding box center [75, 456] width 13 height 13
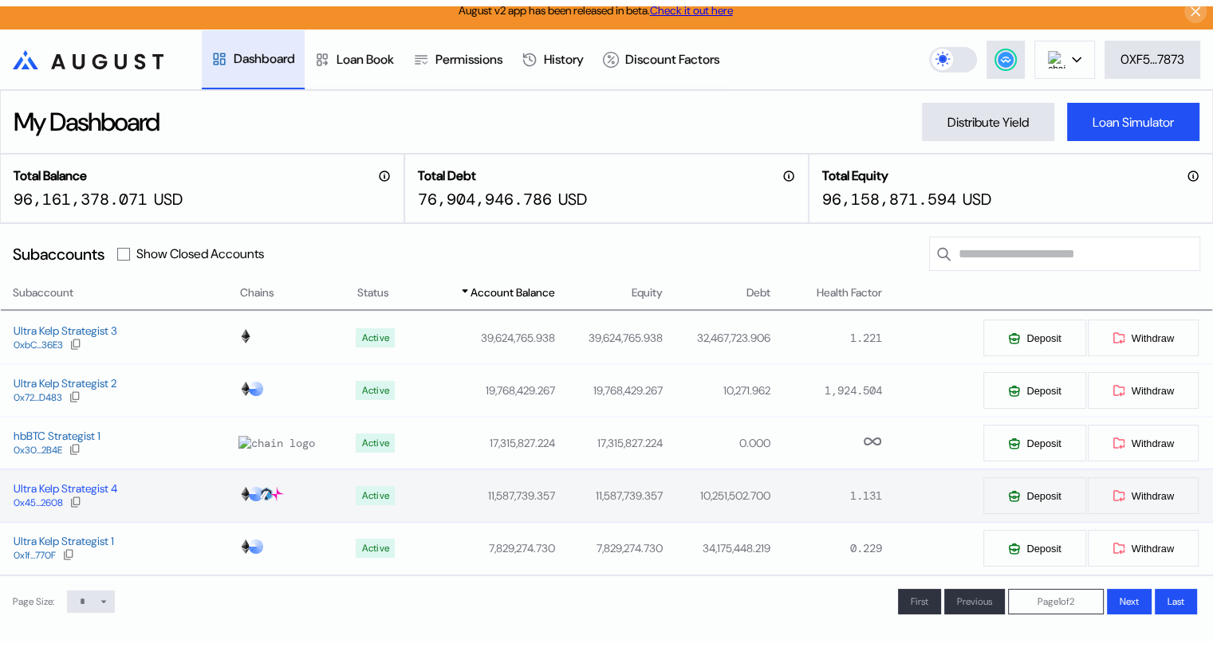
scroll to position [0, 0]
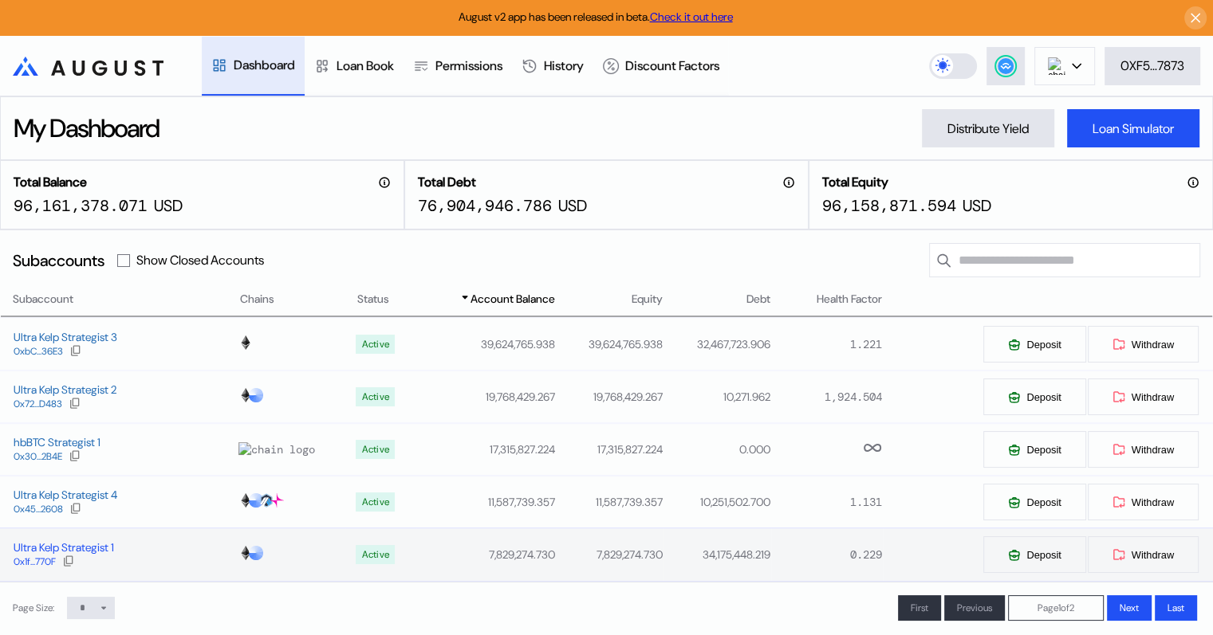
click at [102, 547] on div "Ultra Kelp Strategist 1" at bounding box center [64, 548] width 100 height 14
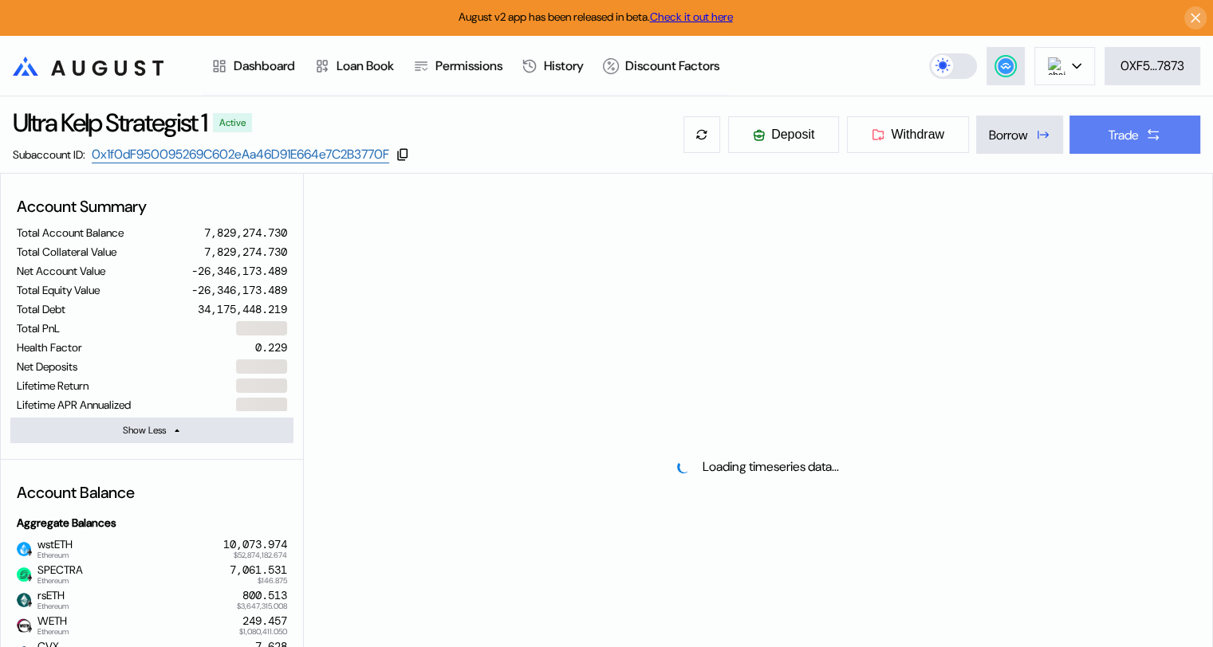
click at [1141, 136] on button "Trade" at bounding box center [1134, 135] width 131 height 38
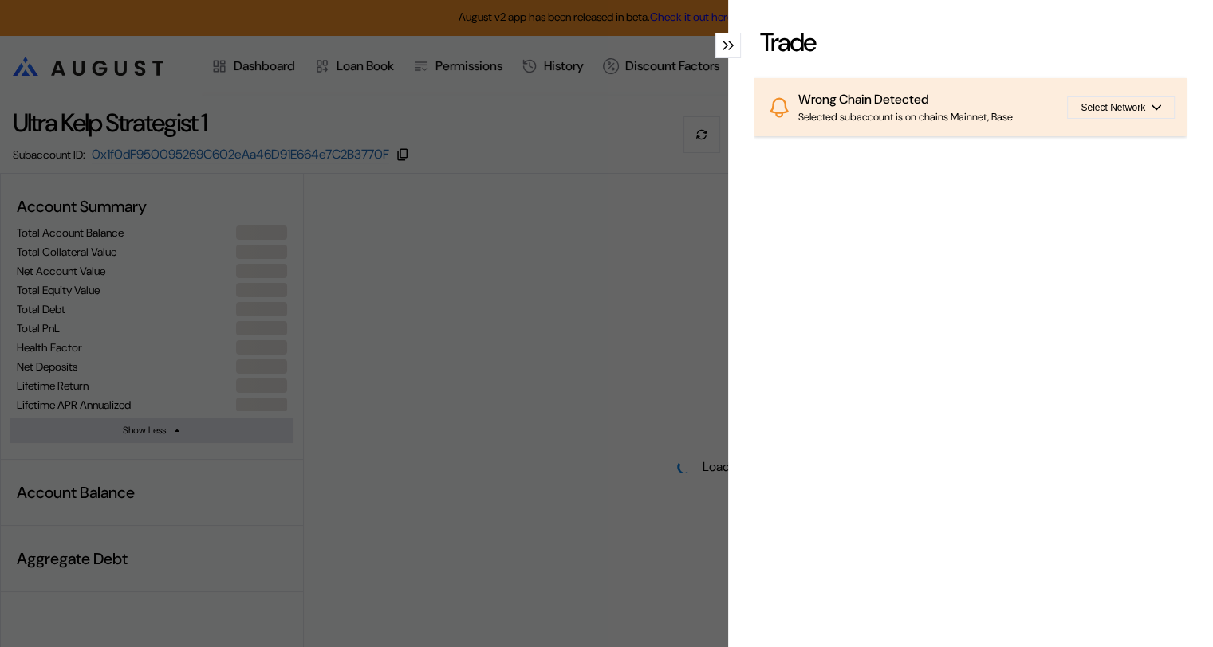
click at [722, 45] on icon "modal" at bounding box center [725, 46] width 6 height 10
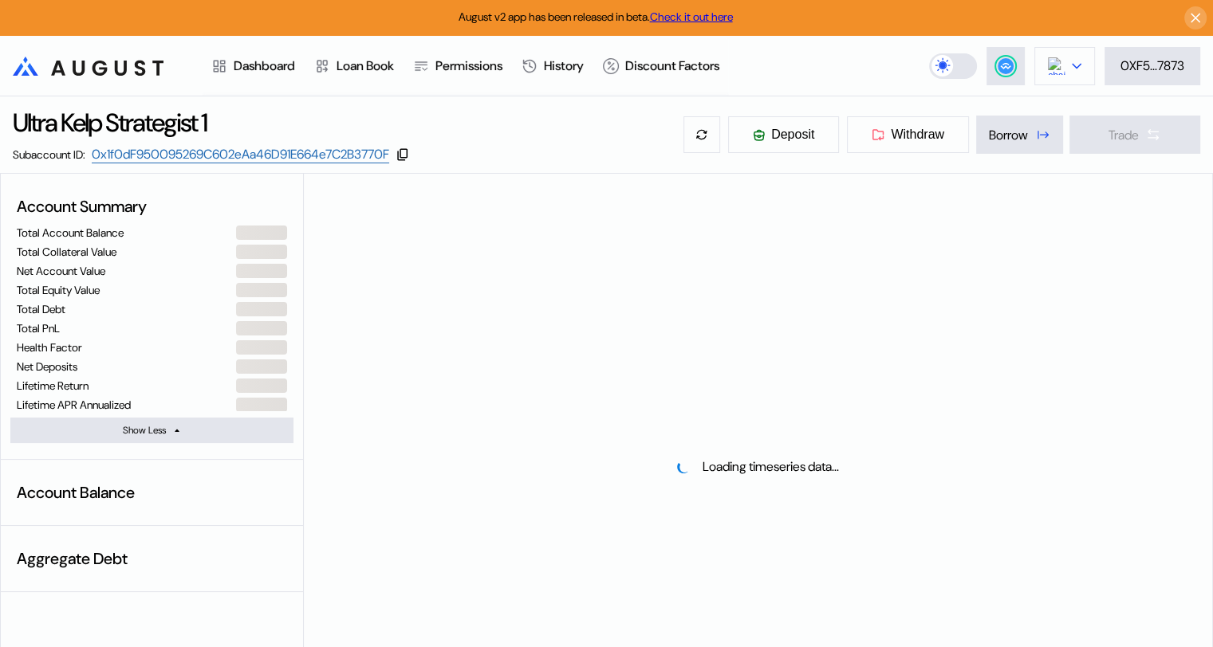
select select "*"
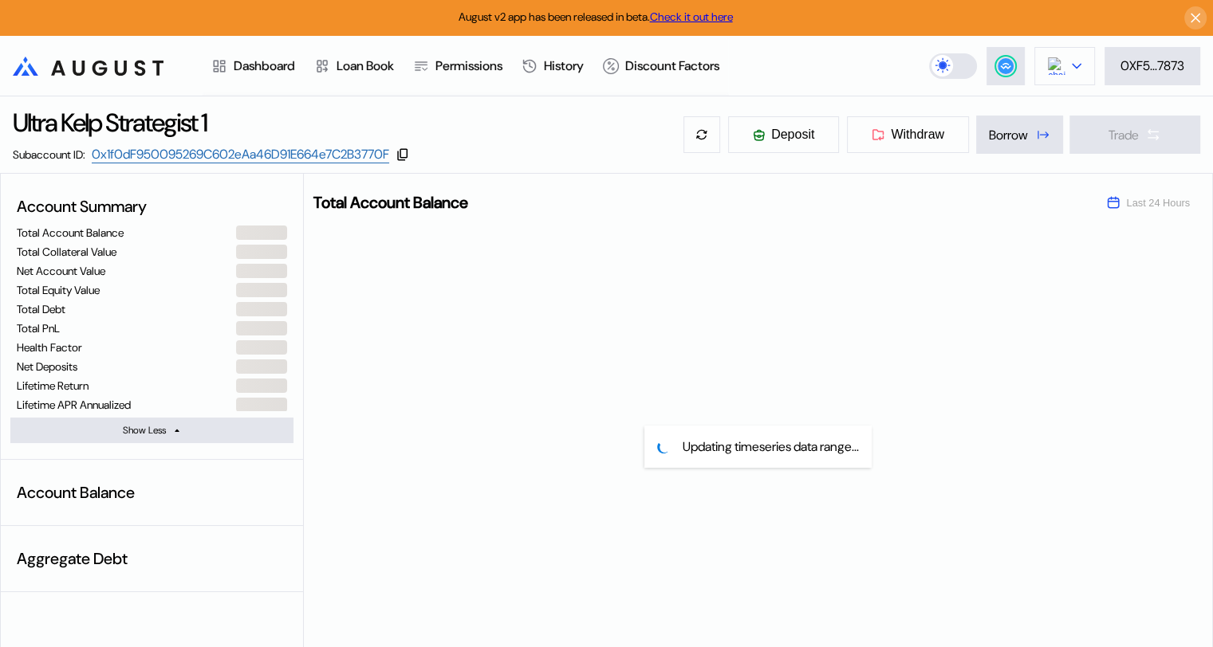
click at [1075, 61] on div at bounding box center [1076, 66] width 10 height 11
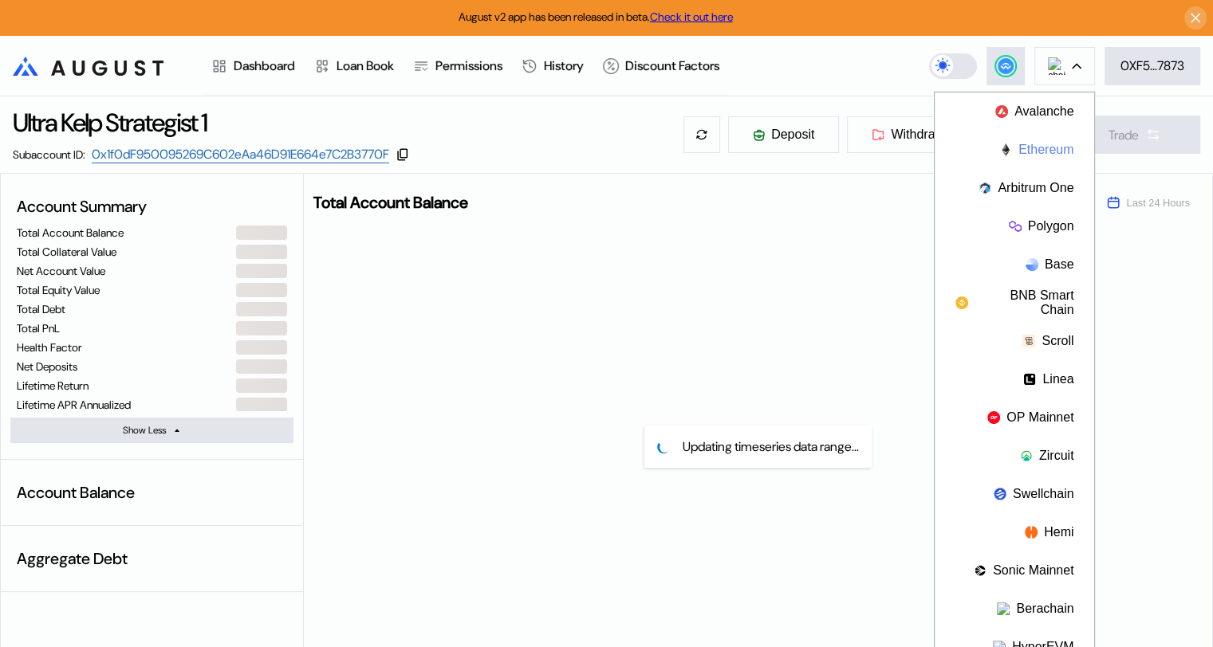
click at [1038, 146] on button "Ethereum" at bounding box center [1013, 150] width 159 height 38
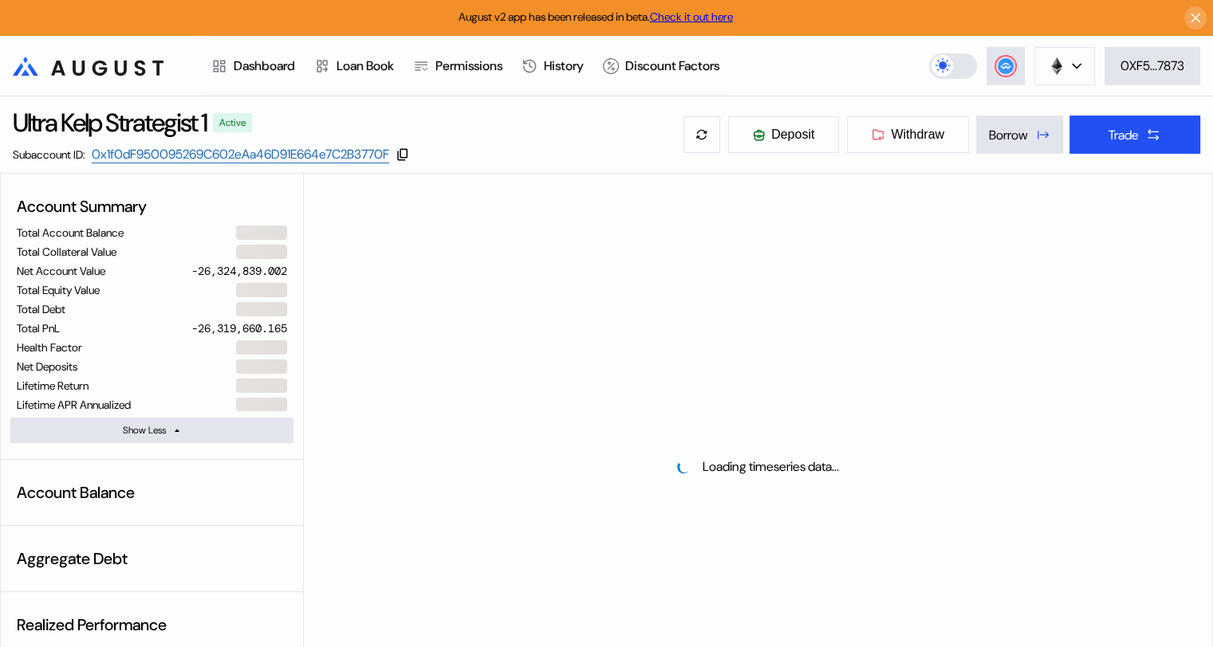
select select "*"
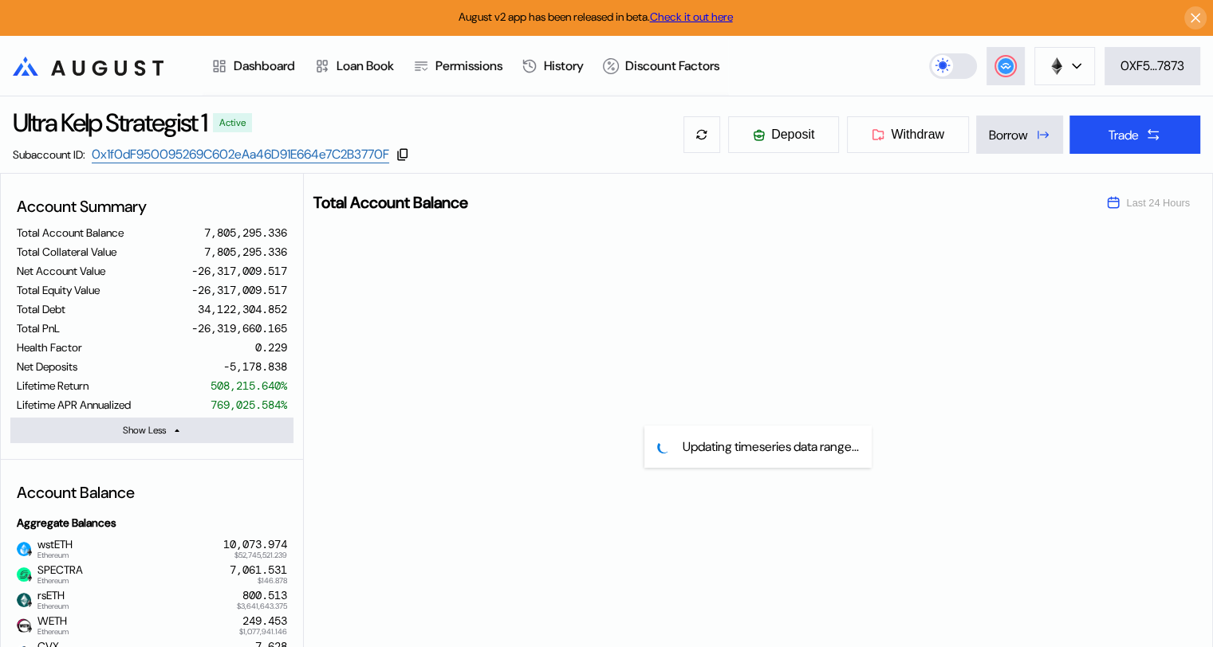
click at [399, 347] on div "Updating timeseries data range..." at bounding box center [758, 447] width 908 height 450
click at [1146, 139] on icon at bounding box center [1153, 135] width 16 height 16
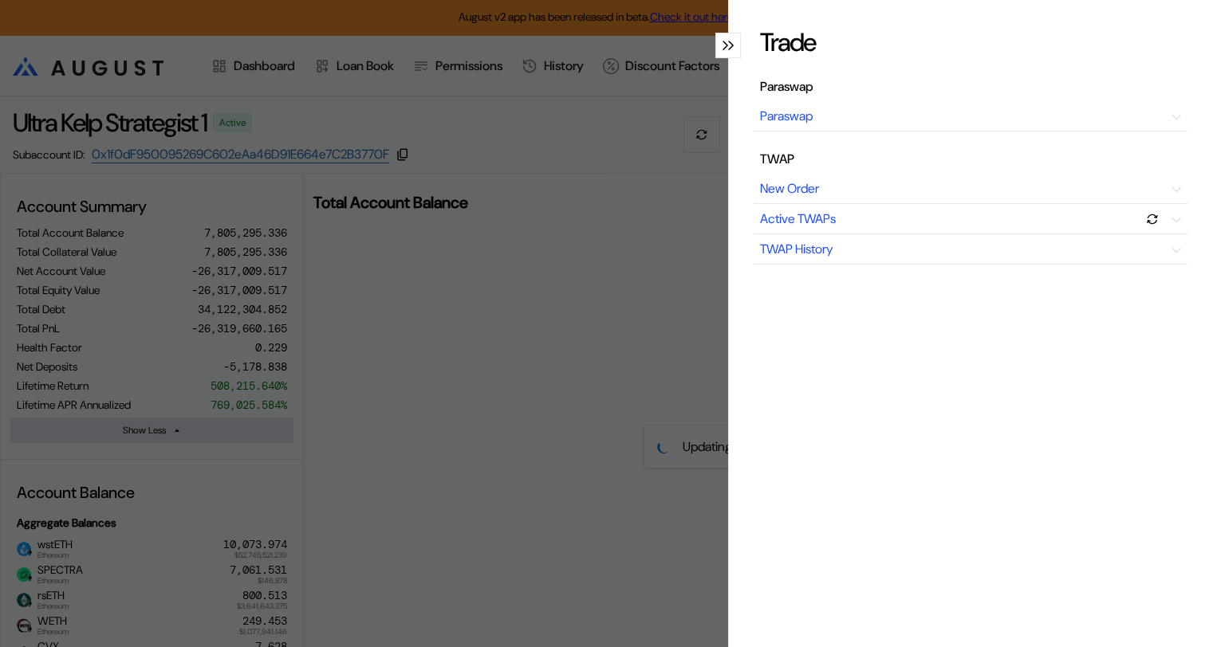
click at [581, 298] on div "Trade Paraswap Paraswap TWAP New Order Active TWAPs TWAP History" at bounding box center [606, 323] width 1213 height 647
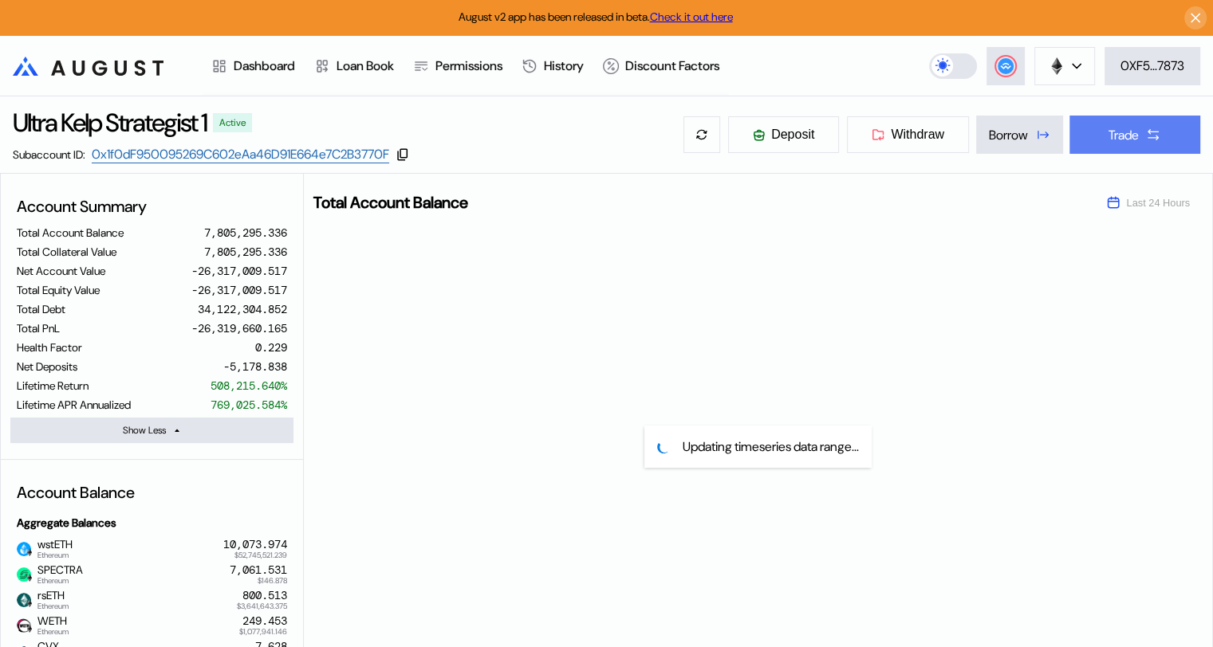
click at [1142, 134] on button "Trade" at bounding box center [1134, 135] width 131 height 38
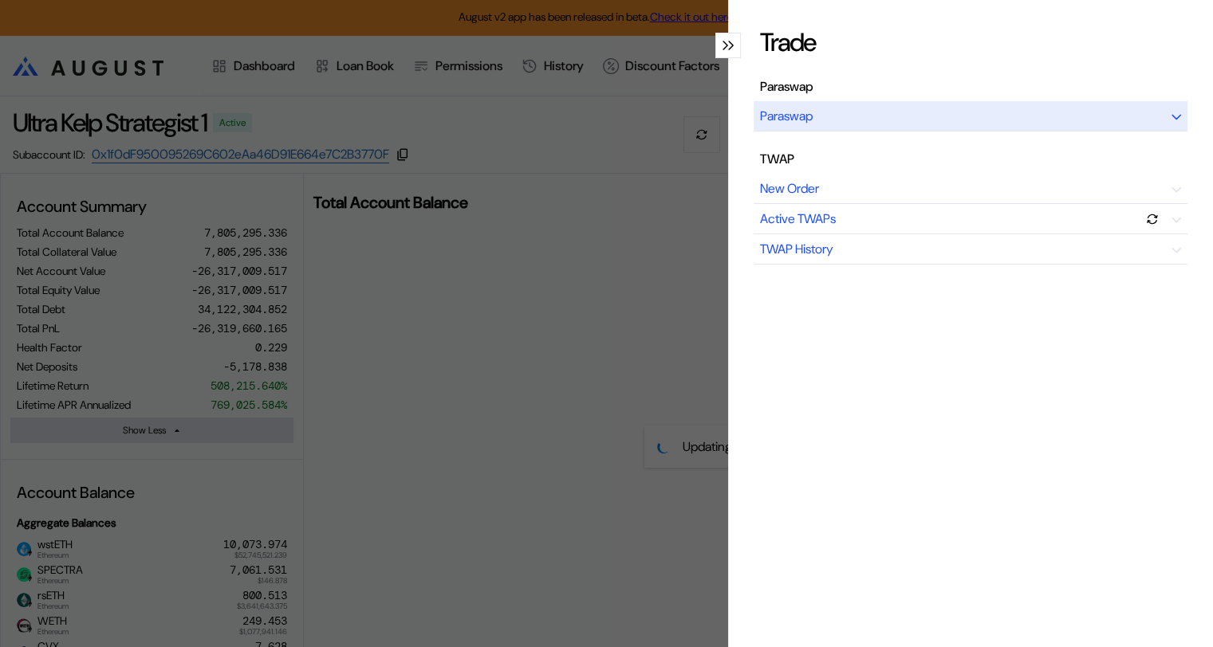
click at [1150, 116] on div "Paraswap" at bounding box center [970, 116] width 434 height 30
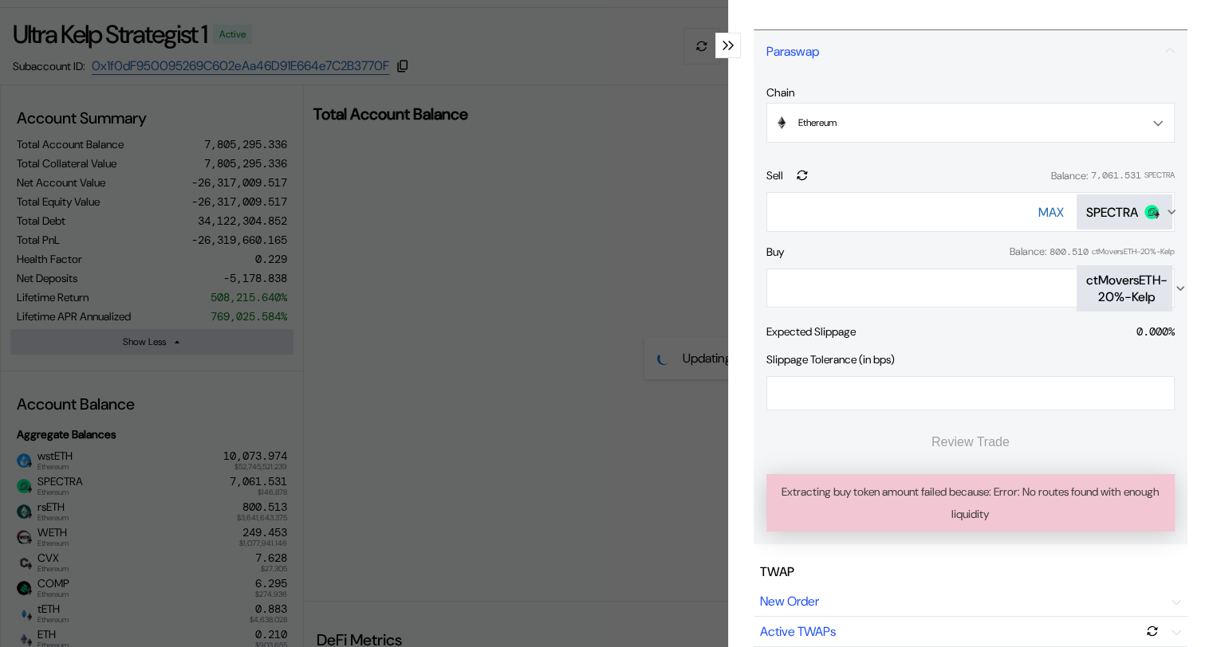
scroll to position [62, 0]
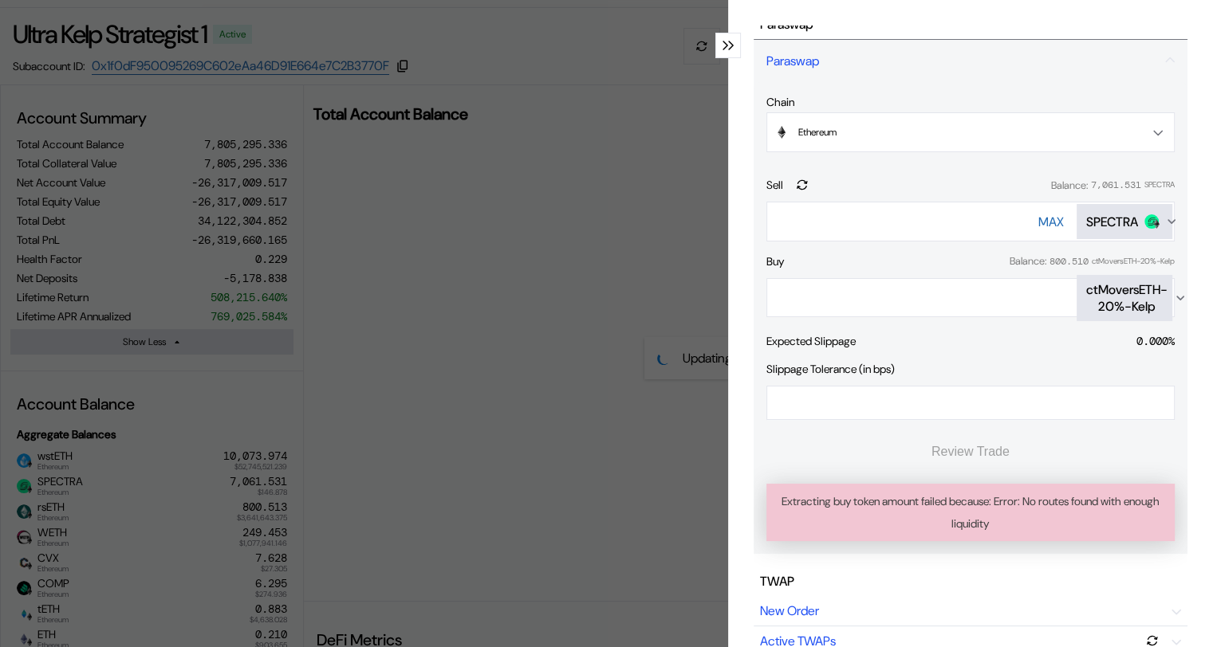
click at [1151, 293] on div "ctMoversETH-20%-Kelp" at bounding box center [1126, 297] width 81 height 33
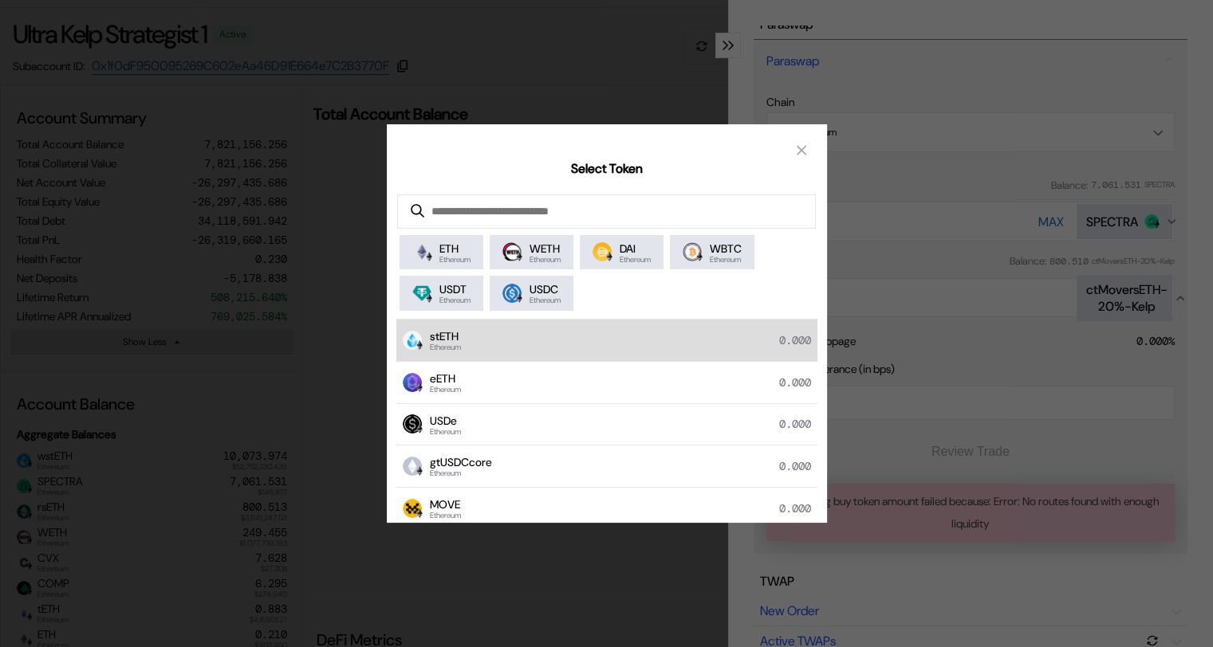
scroll to position [475, 0]
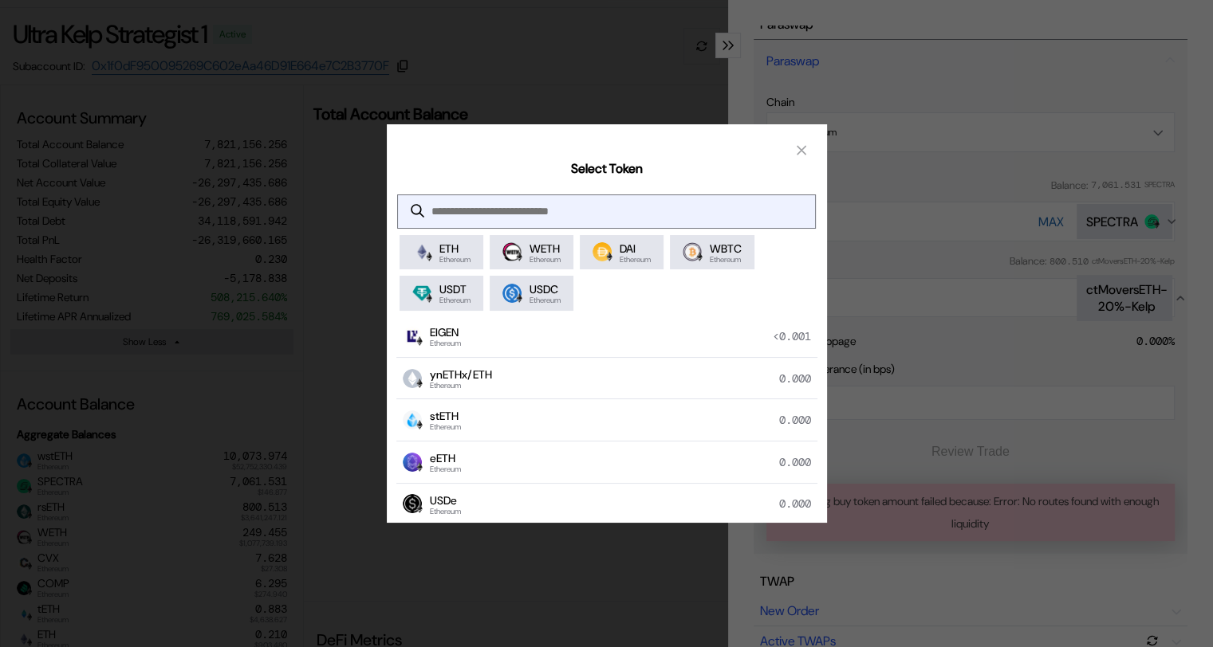
click at [454, 210] on input "modal" at bounding box center [594, 211] width 392 height 33
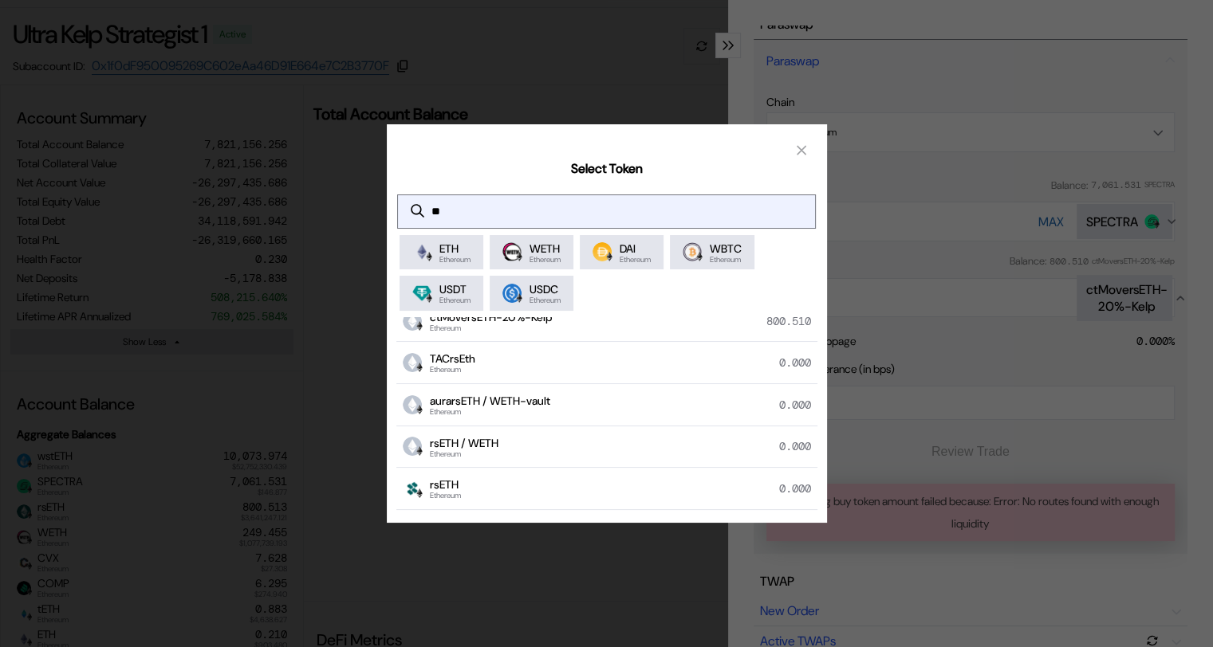
scroll to position [28, 0]
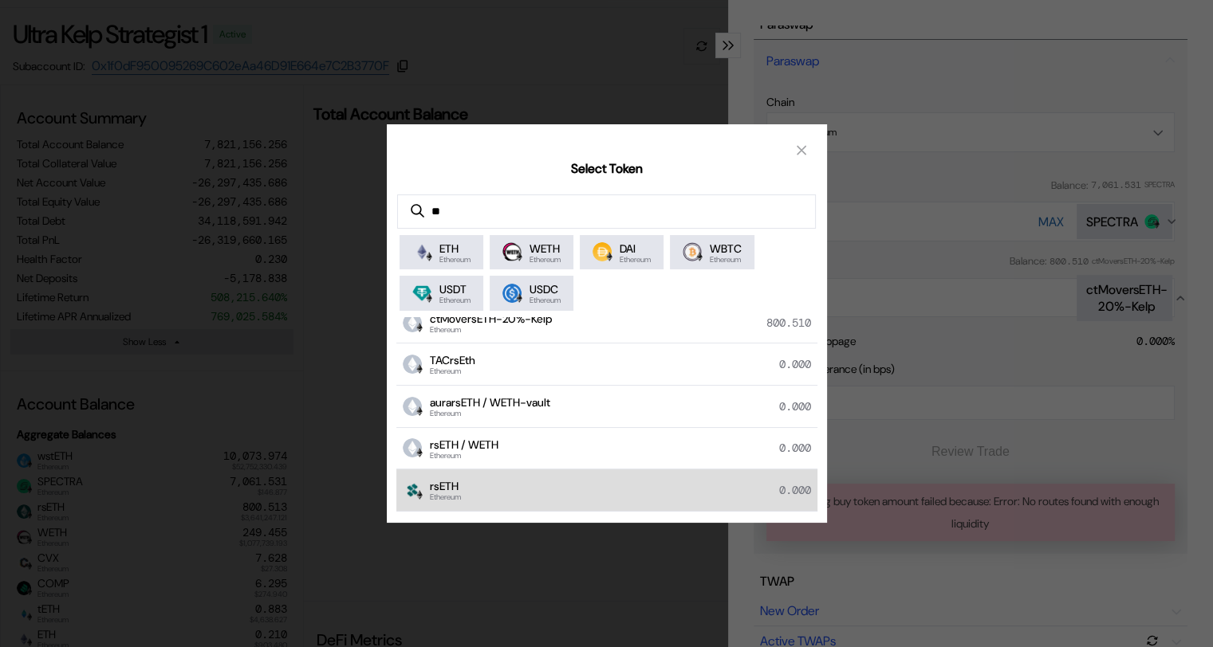
type input "**"
click at [456, 482] on span "rsETH" at bounding box center [445, 486] width 31 height 14
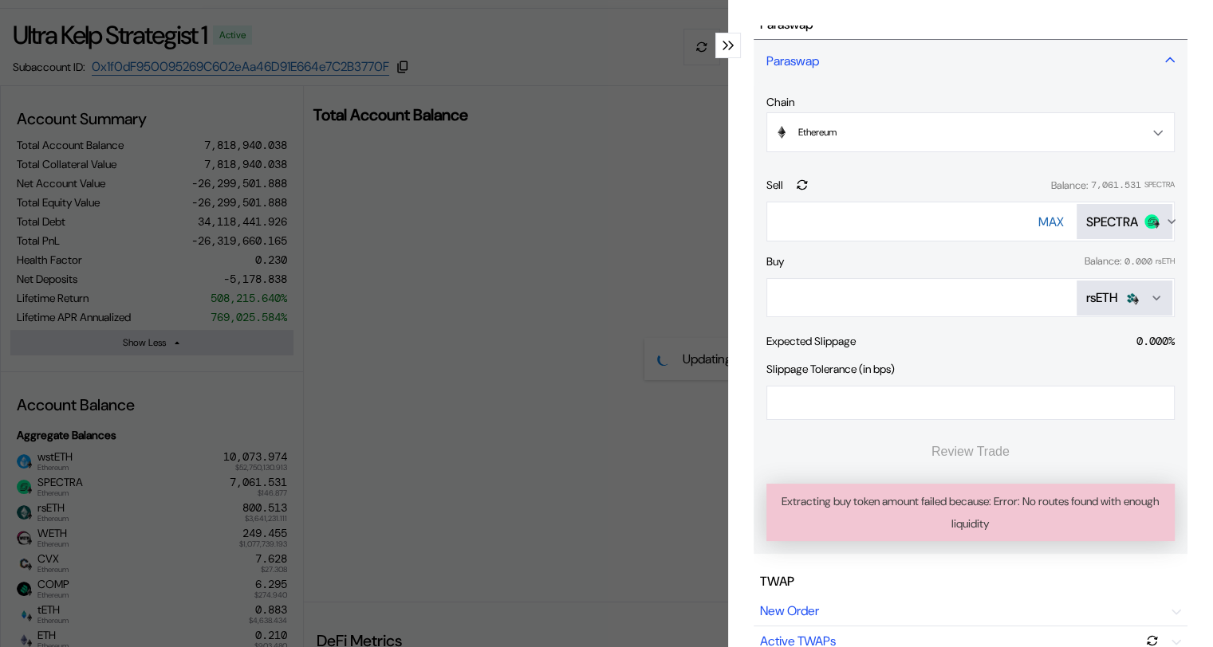
scroll to position [88, 0]
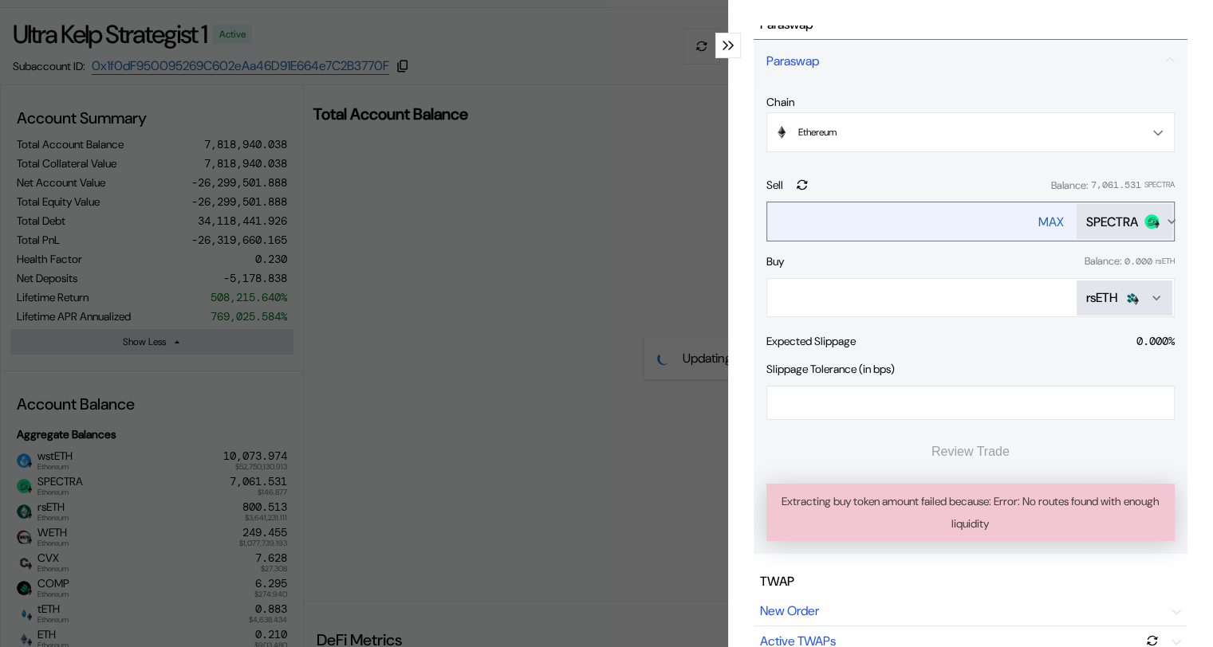
click at [1038, 214] on ya-tr-span "MAX" at bounding box center [1051, 222] width 26 height 17
type input "**********"
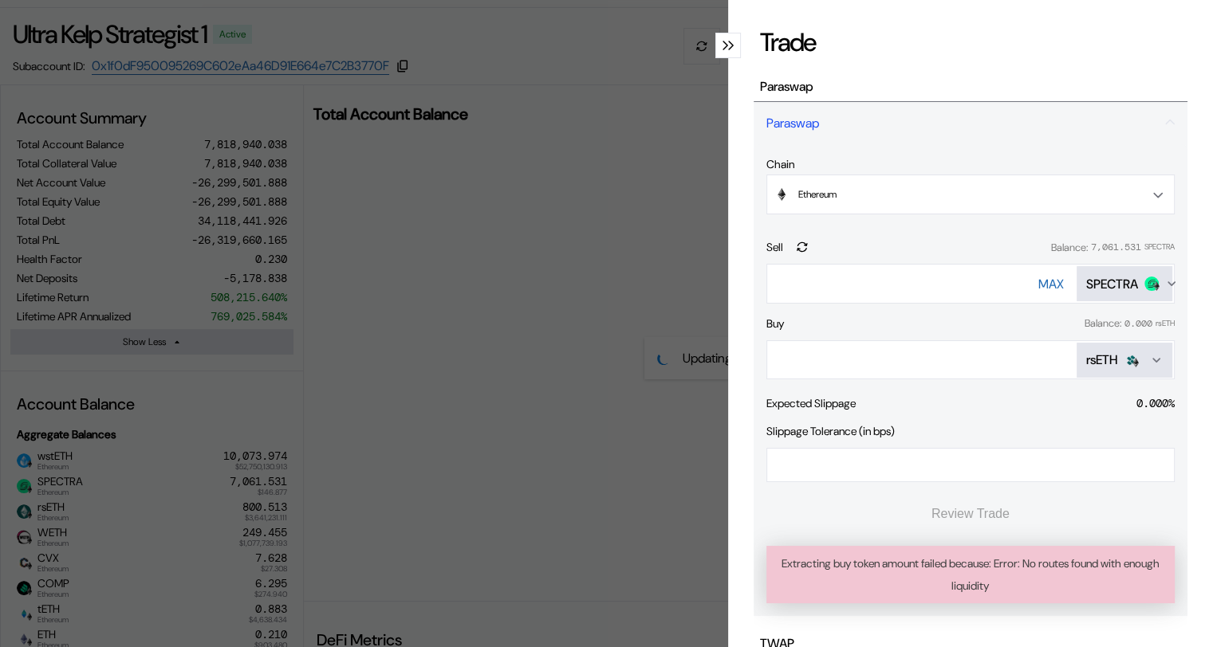
scroll to position [0, 0]
click at [723, 42] on icon "modal" at bounding box center [725, 45] width 4 height 8
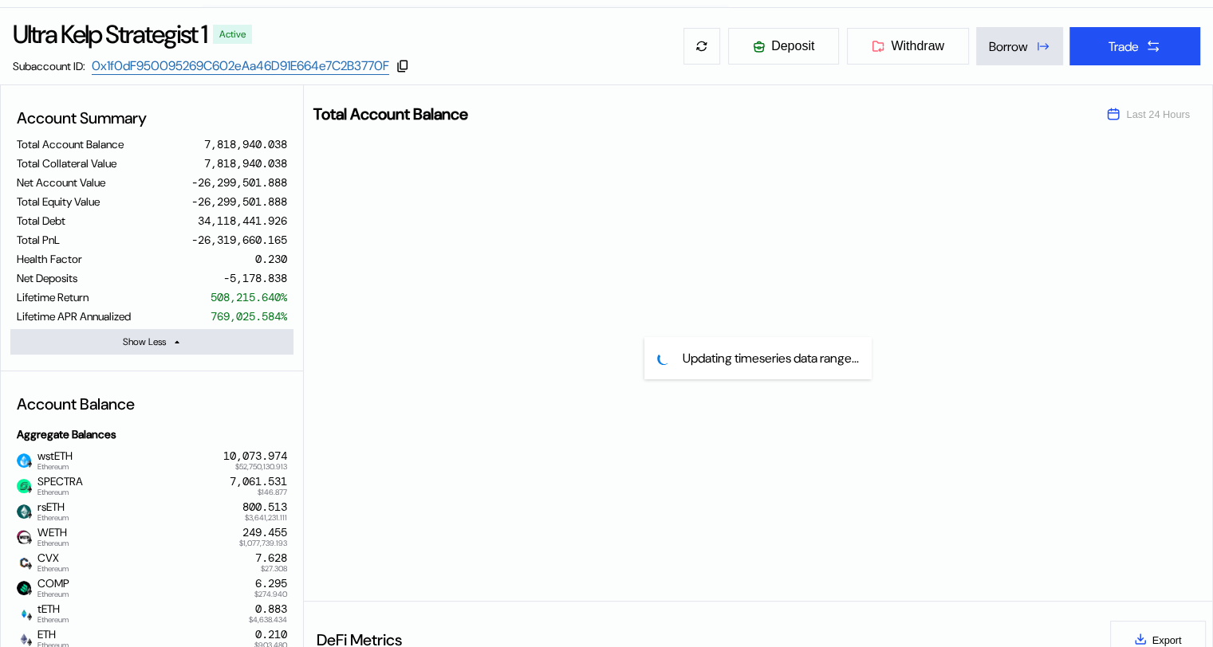
click at [130, 33] on ya-tr-span "Ultra Kelp Strategist 1" at bounding box center [110, 34] width 194 height 33
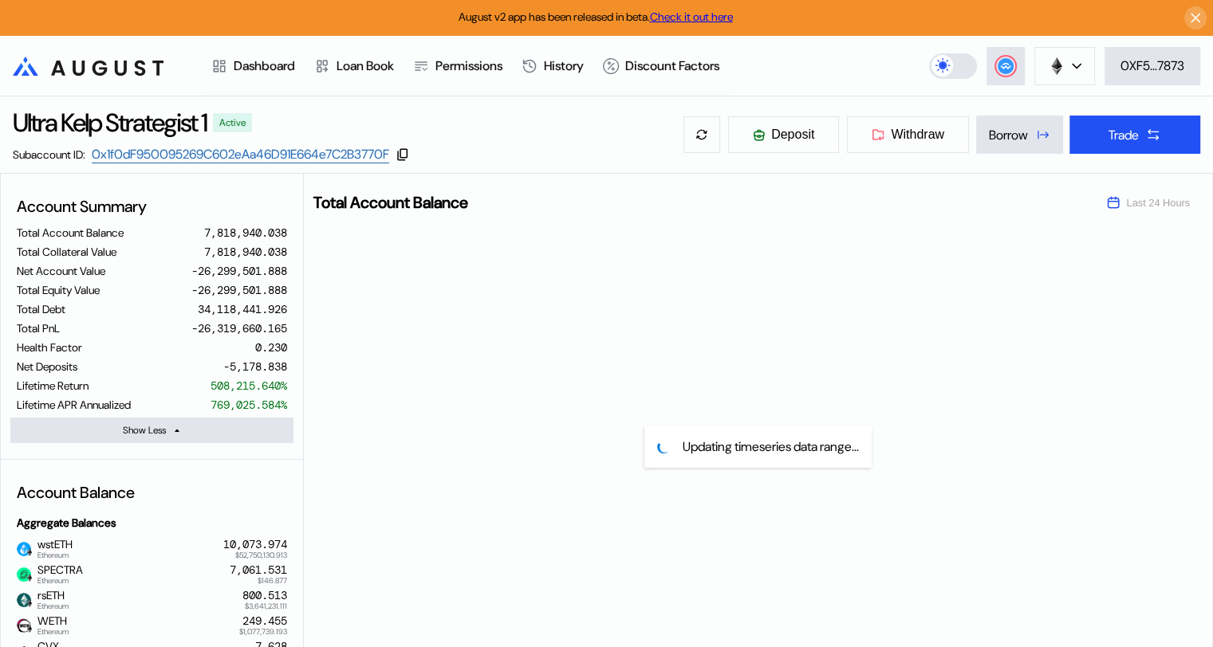
click at [116, 61] on icon at bounding box center [121, 68] width 12 height 15
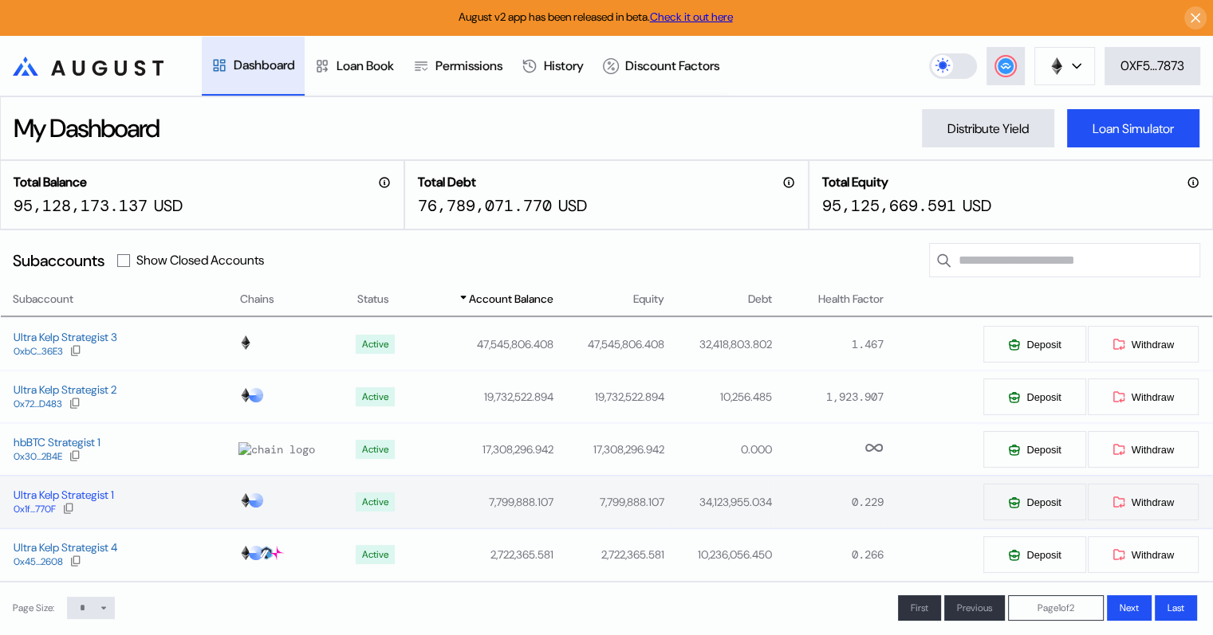
click at [37, 497] on div "Ultra Kelp Strategist 1" at bounding box center [64, 495] width 100 height 14
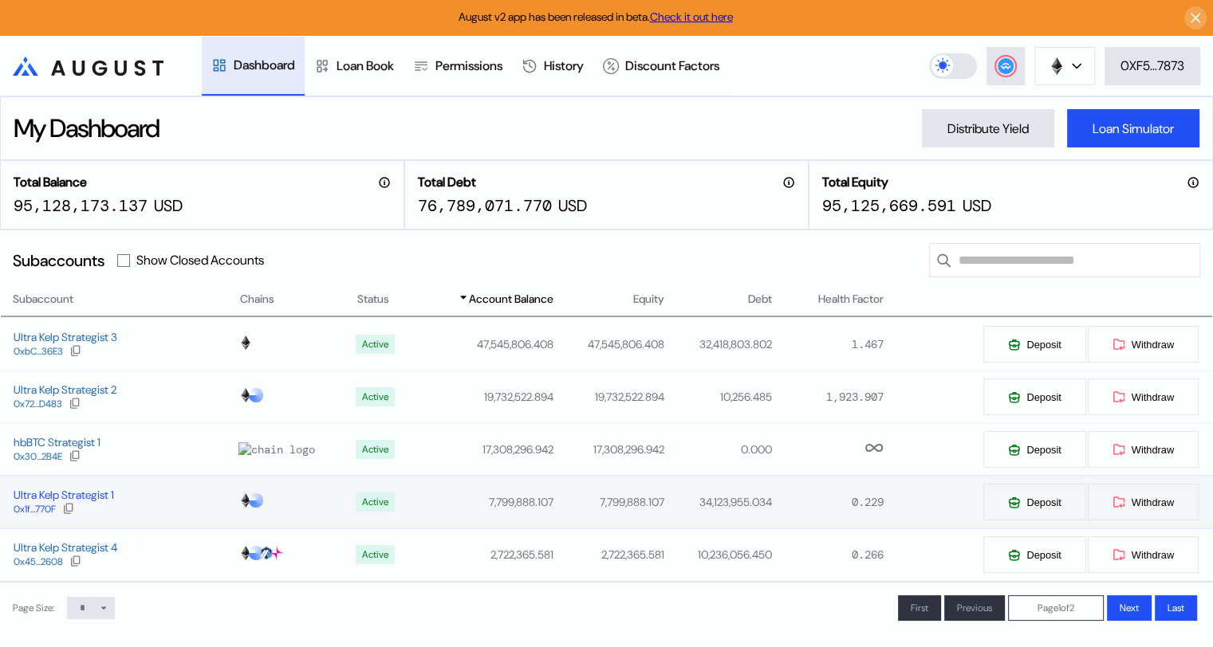
select select "*"
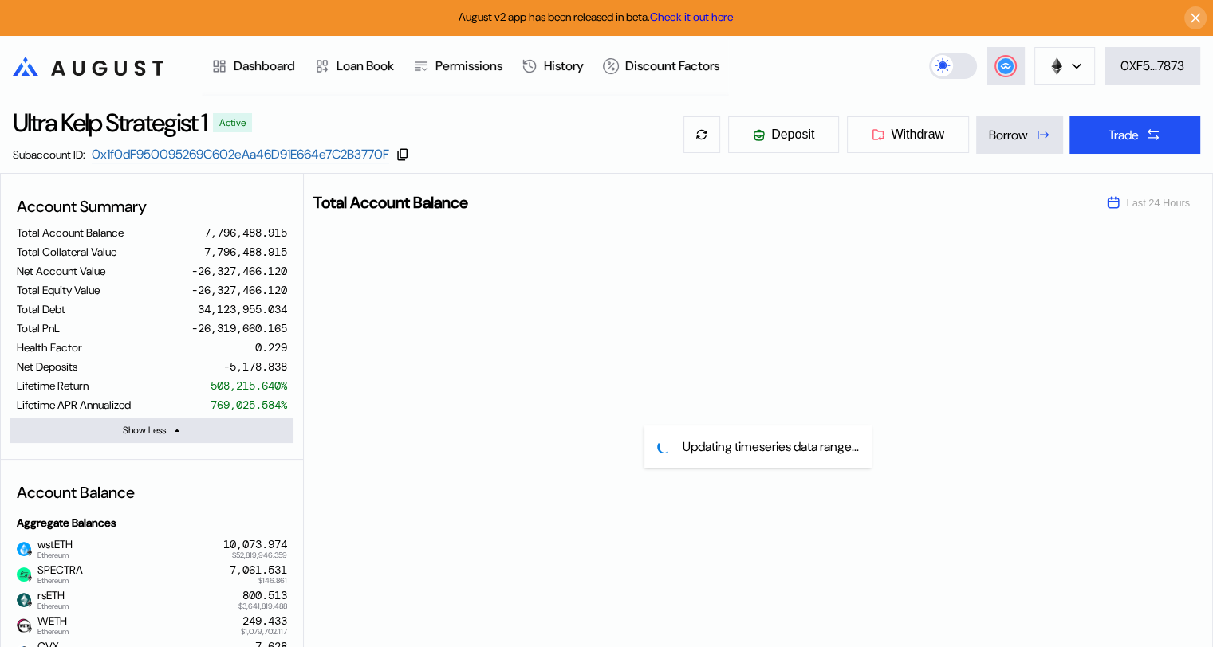
click at [412, 323] on div "Updating timeseries data range..." at bounding box center [758, 447] width 908 height 450
click at [1145, 130] on icon at bounding box center [1153, 135] width 16 height 16
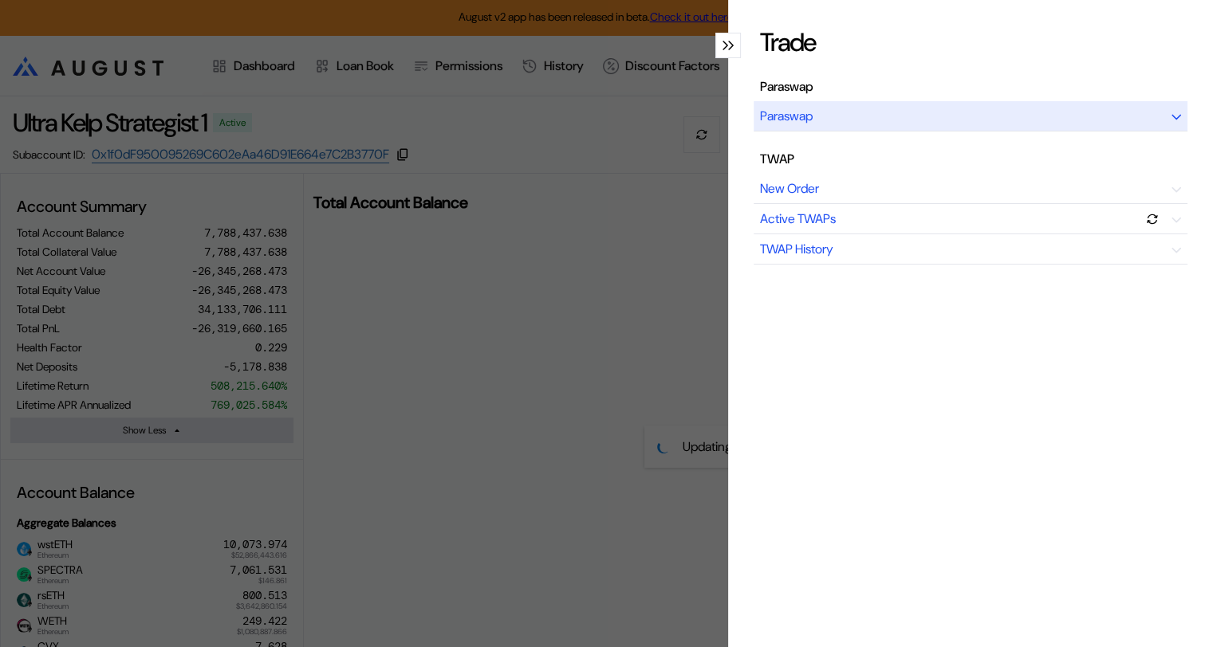
click at [1171, 117] on icon "modal" at bounding box center [1176, 117] width 10 height 6
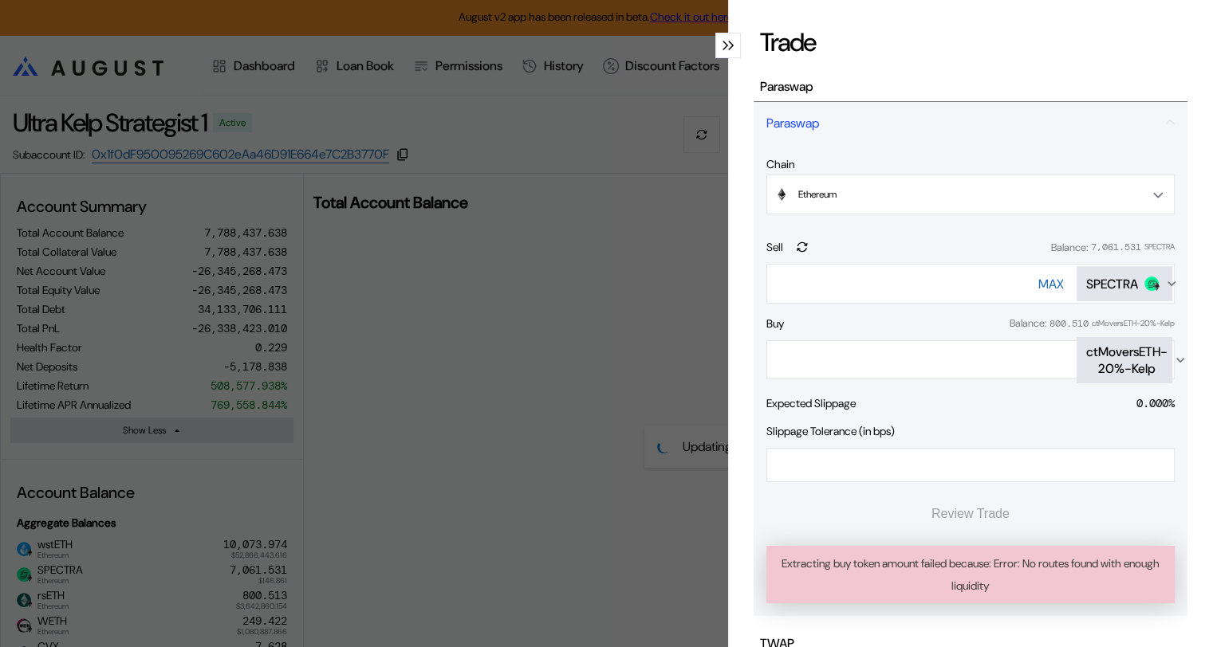
click at [722, 42] on icon "modal" at bounding box center [725, 46] width 6 height 10
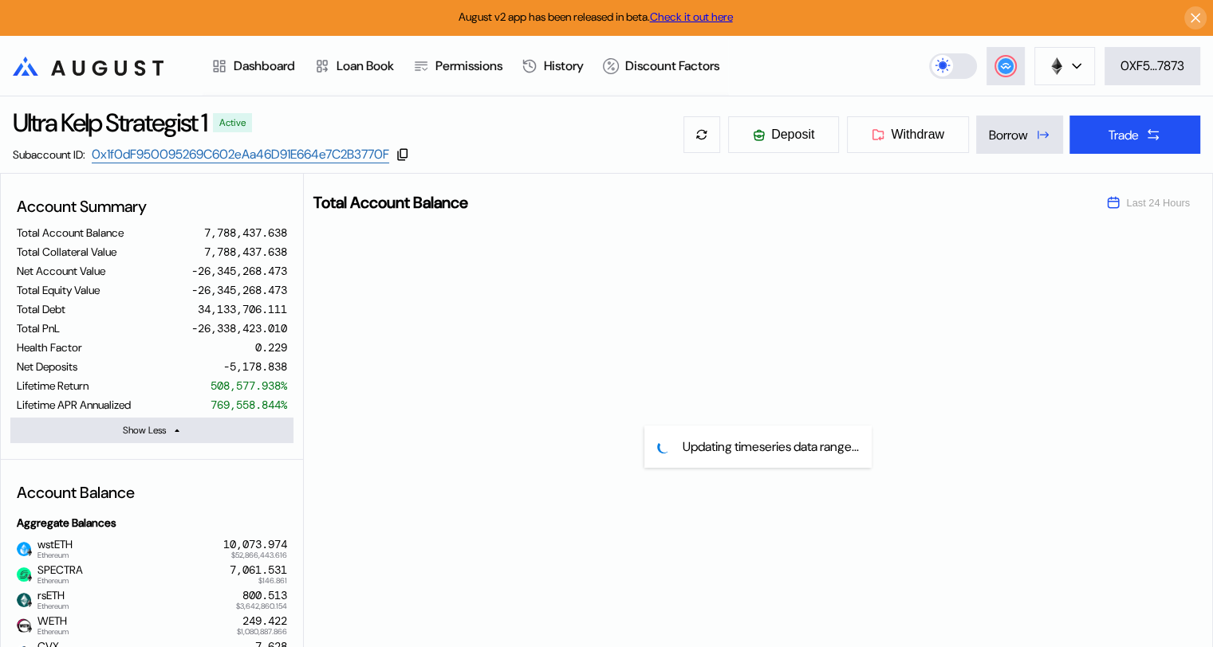
click at [116, 64] on icon at bounding box center [121, 68] width 12 height 15
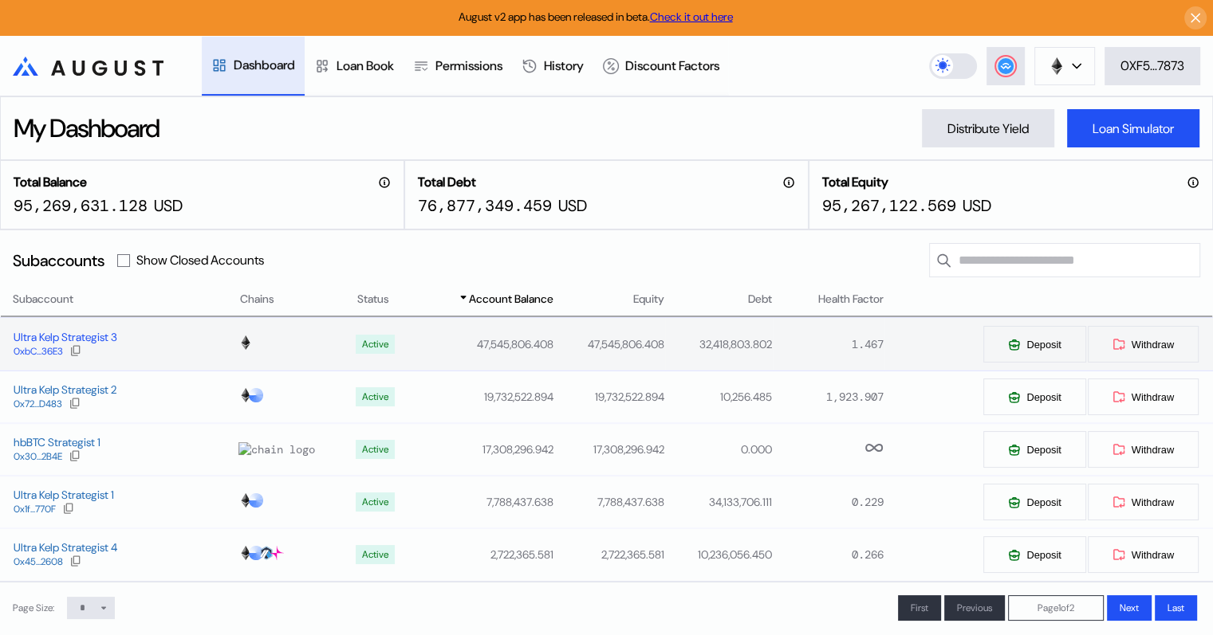
click at [83, 340] on div "Ultra Kelp Strategist 3" at bounding box center [66, 337] width 104 height 14
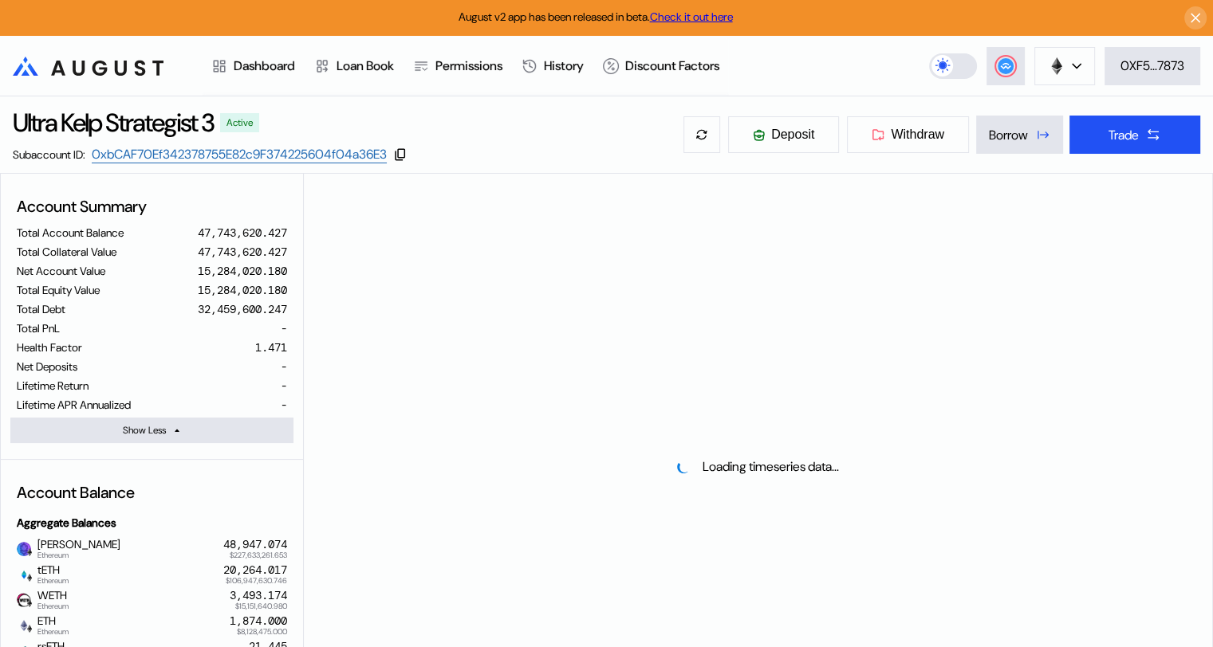
select select "*"
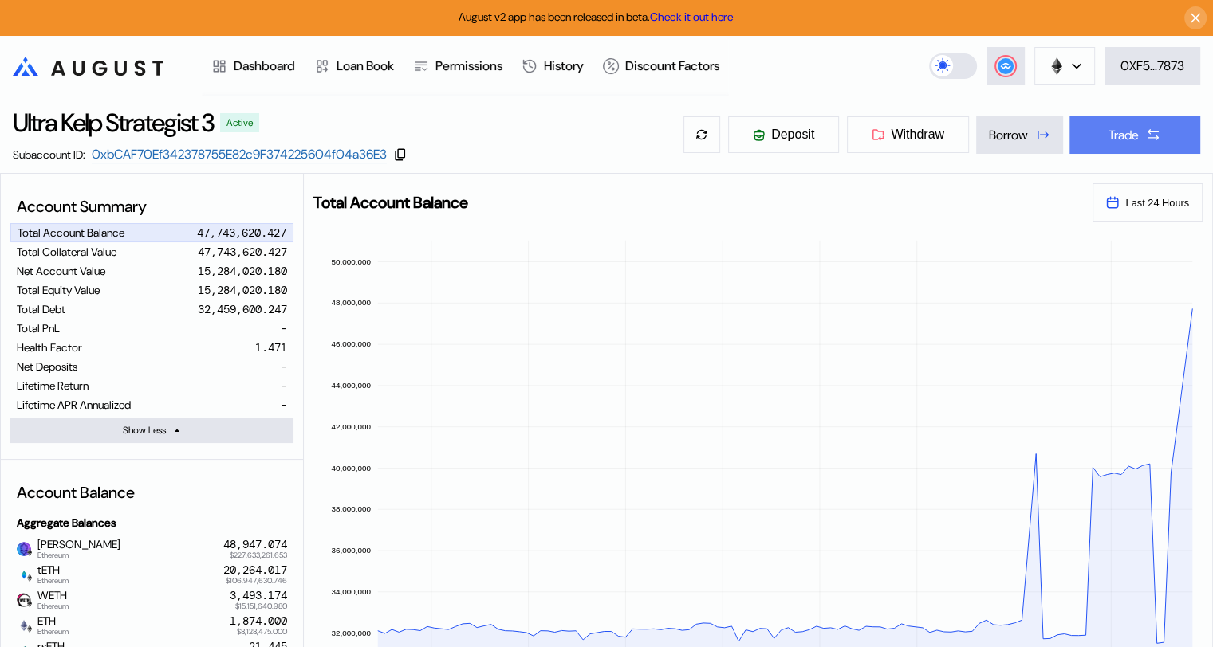
click at [1131, 134] on div "Trade" at bounding box center [1123, 135] width 30 height 17
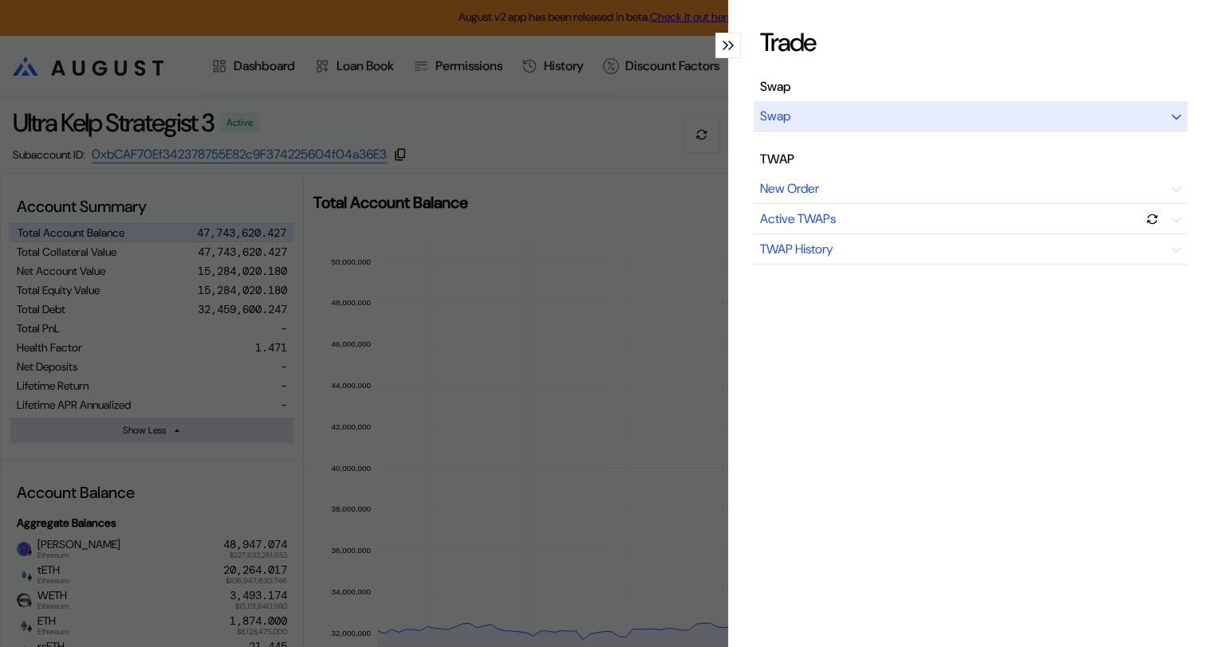
click at [1171, 114] on icon "modal" at bounding box center [1176, 117] width 10 height 6
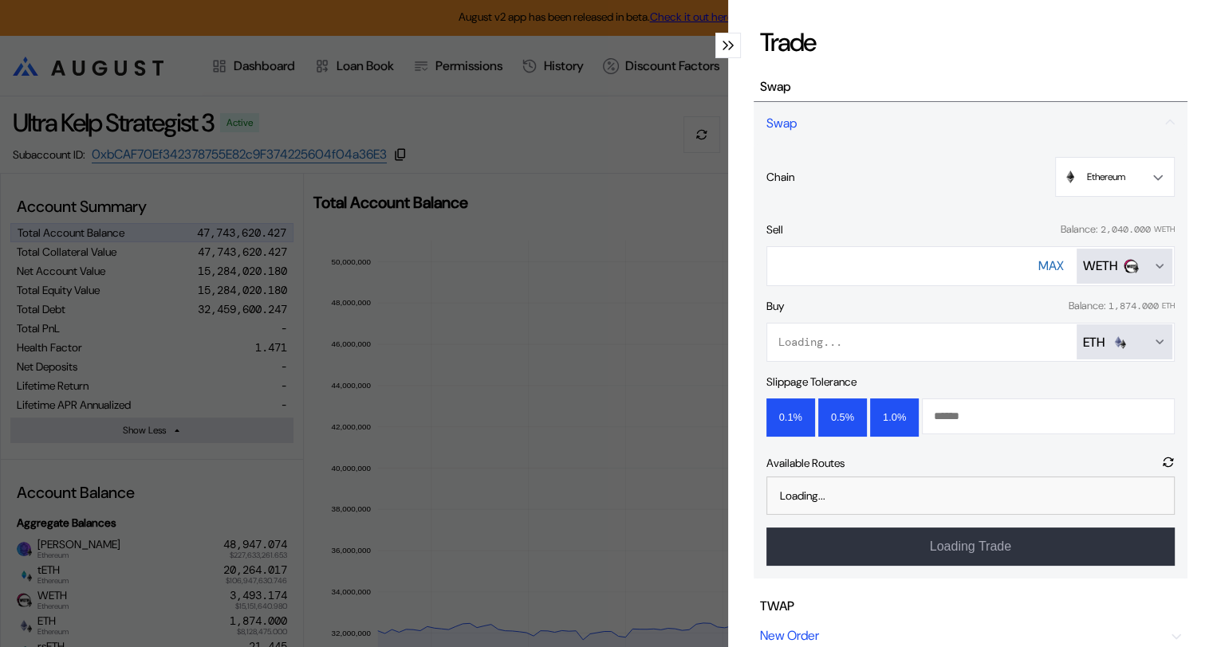
click at [1153, 339] on icon "Open menu for selecting token for payment" at bounding box center [1159, 342] width 13 height 13
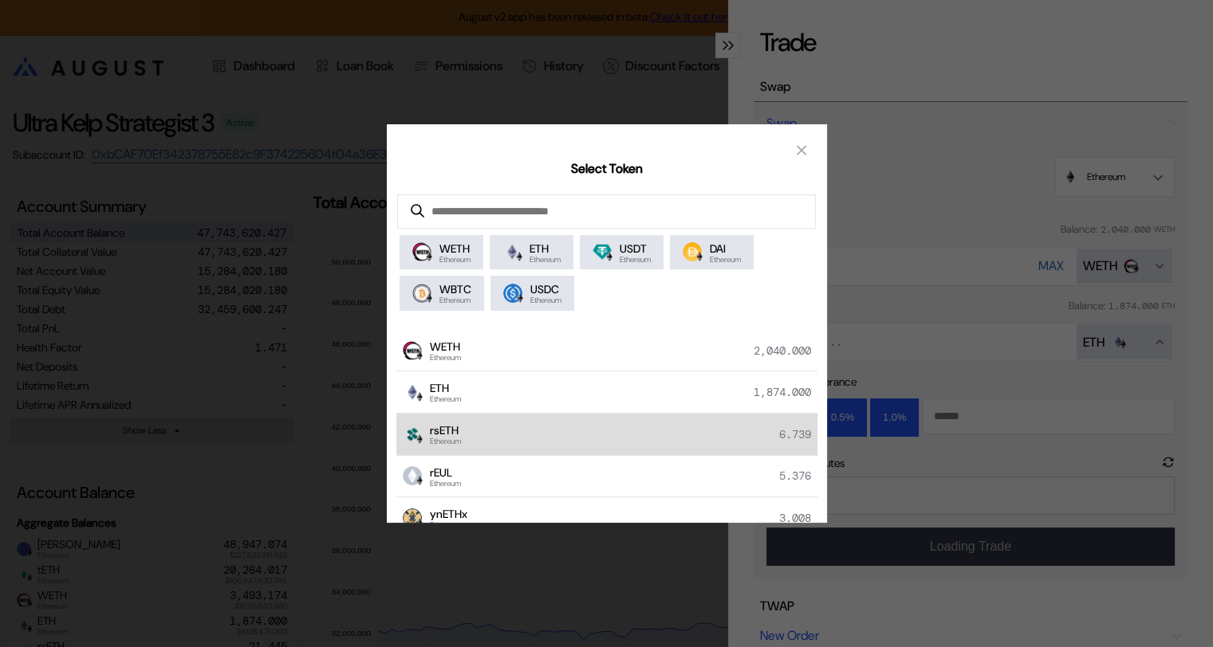
click at [456, 431] on span "rsETH" at bounding box center [445, 430] width 31 height 14
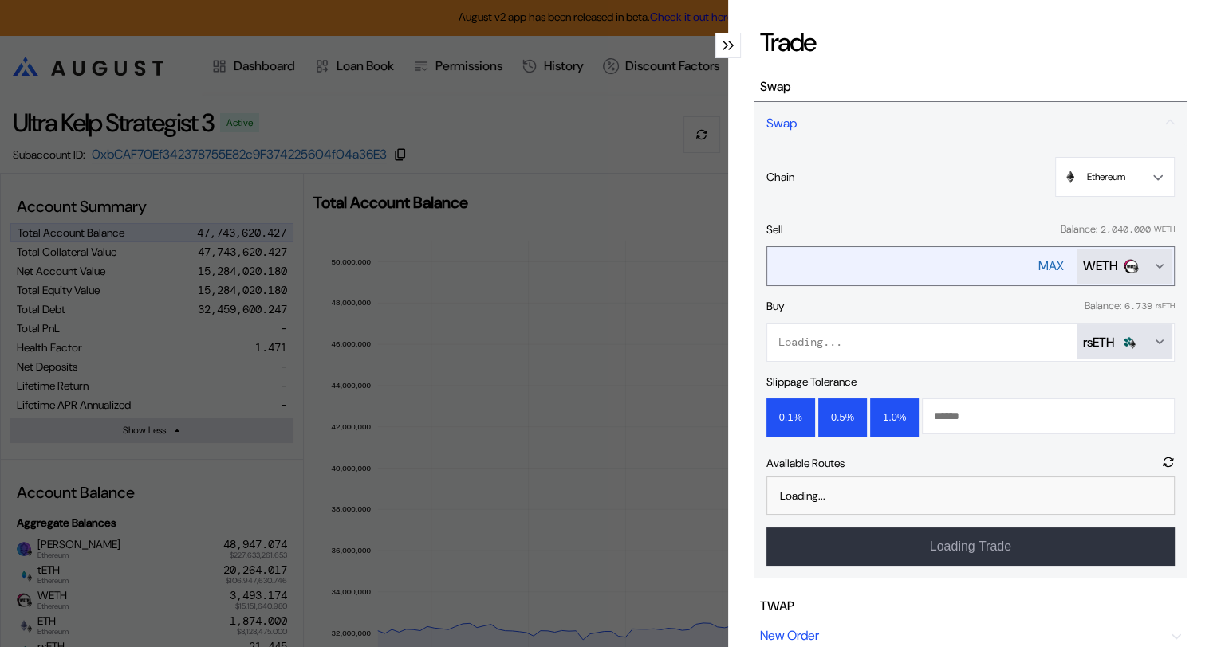
click at [1153, 265] on icon "Open menu for selecting token for payment" at bounding box center [1159, 266] width 13 height 13
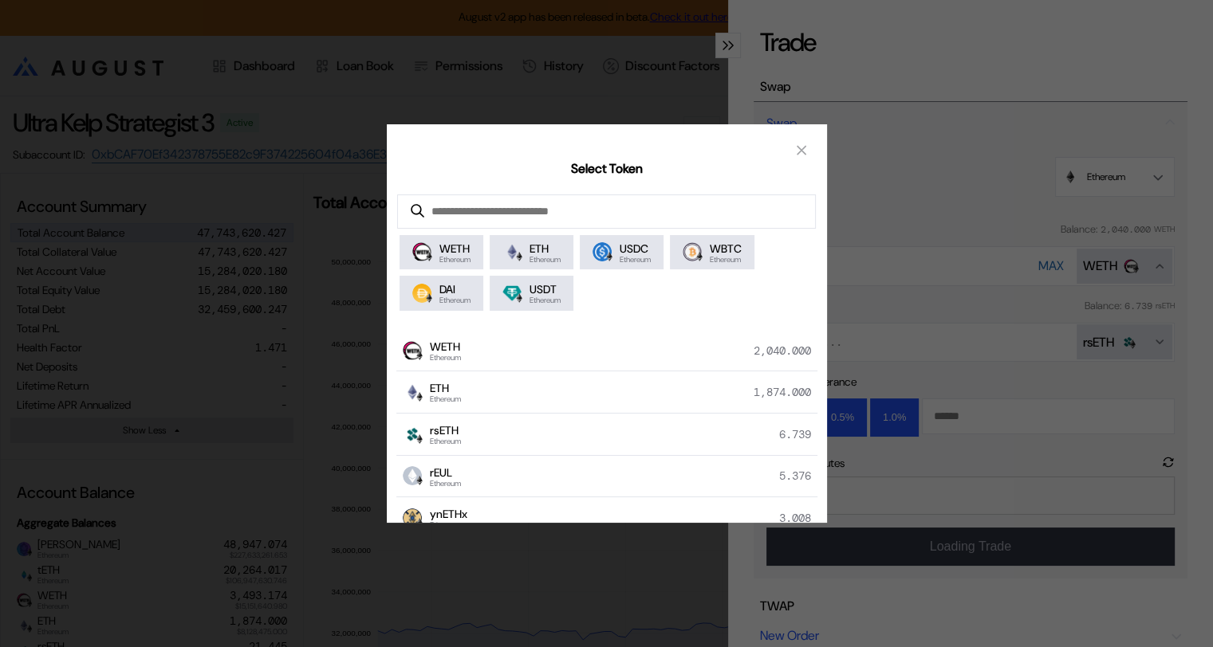
click at [969, 60] on div "Select Token WETH Ethereum ETH Ethereum USDC Ethereum WBTC Ethereum DAI Ethereu…" at bounding box center [606, 323] width 1213 height 647
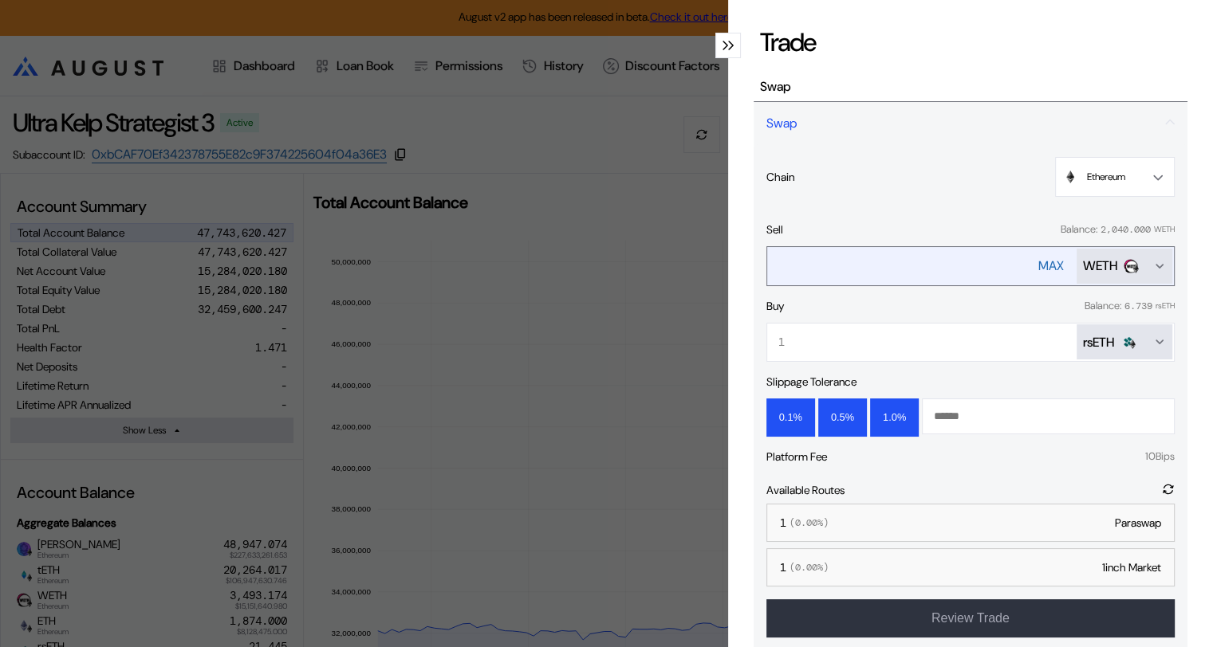
click at [1040, 261] on div "MAX" at bounding box center [1051, 266] width 26 height 17
type input "**********"
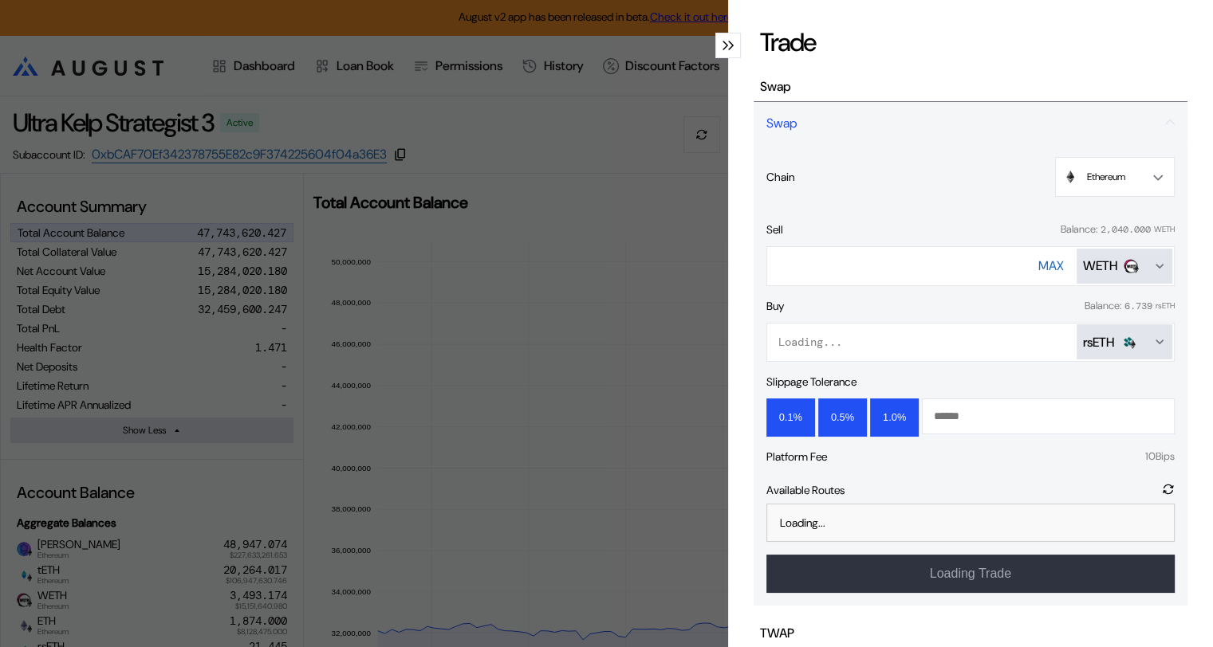
drag, startPoint x: 940, startPoint y: 260, endPoint x: 769, endPoint y: 257, distance: 171.4
click at [756, 246] on div "**********" at bounding box center [970, 375] width 434 height 462
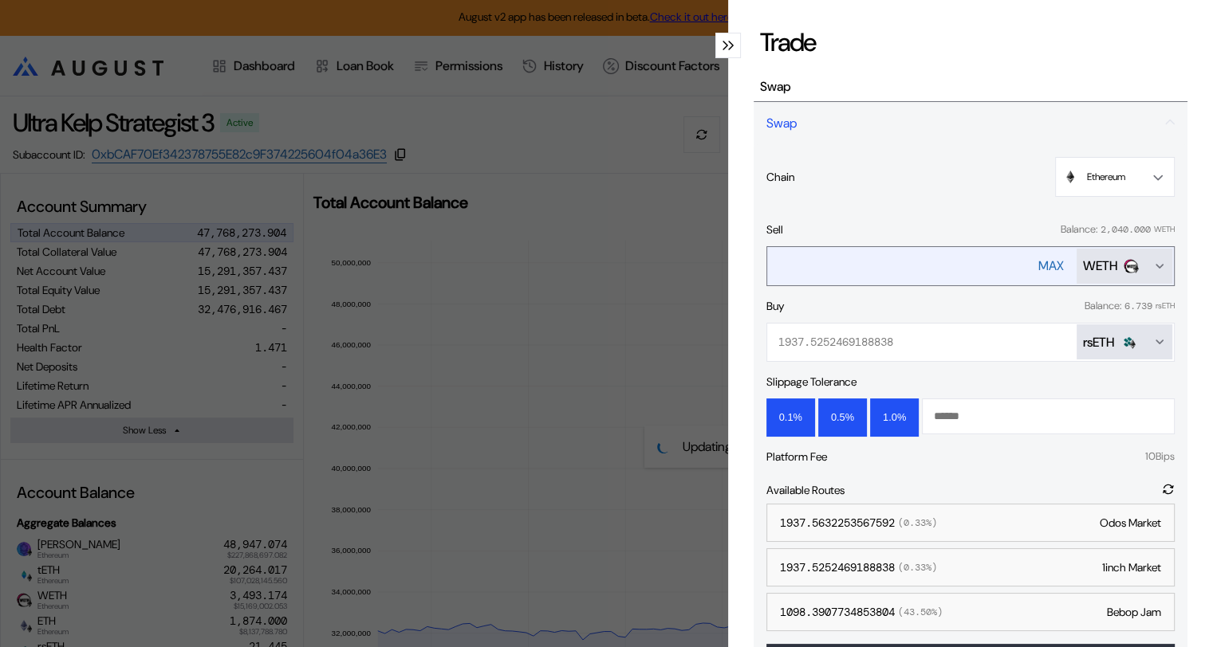
click at [1153, 260] on icon "Open menu for selecting token for payment" at bounding box center [1159, 266] width 13 height 13
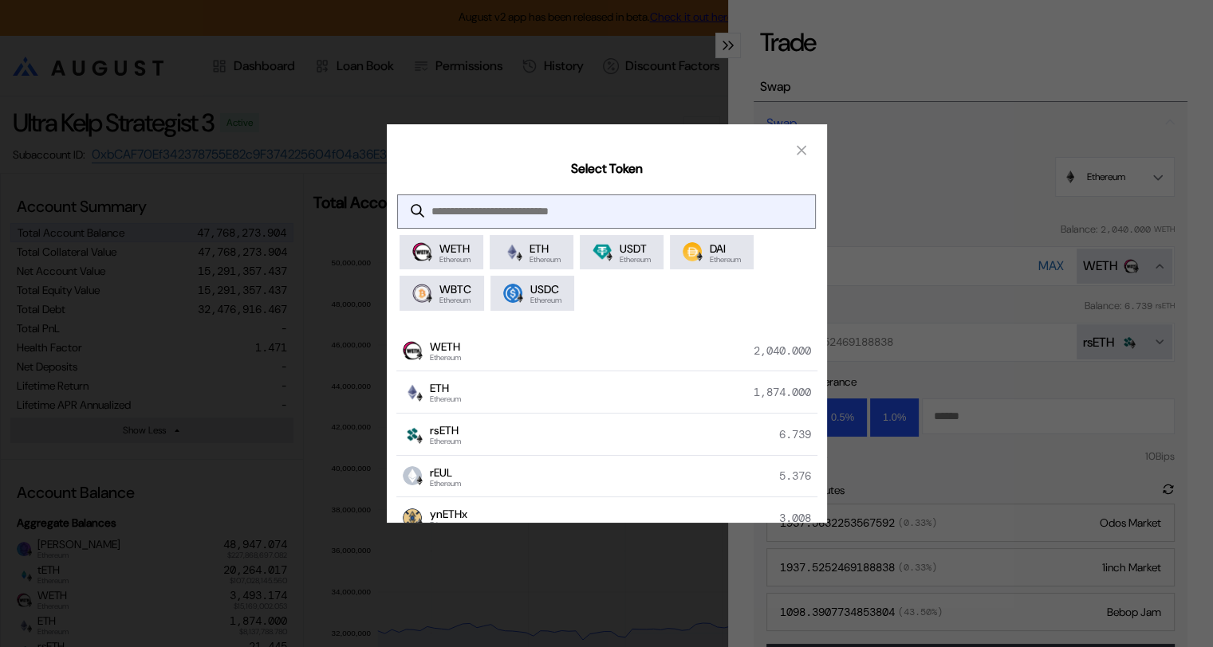
click at [514, 209] on input "modal" at bounding box center [594, 211] width 392 height 33
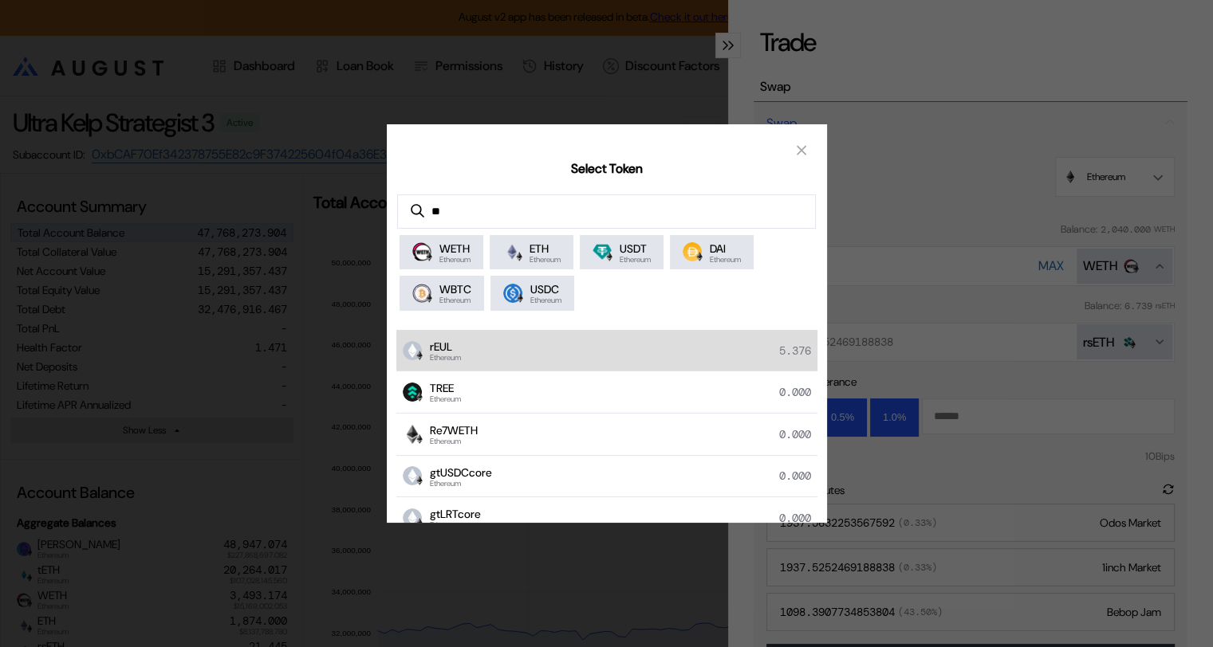
type input "**"
click at [496, 360] on div "rEUL Ethereum 5.376" at bounding box center [606, 351] width 421 height 42
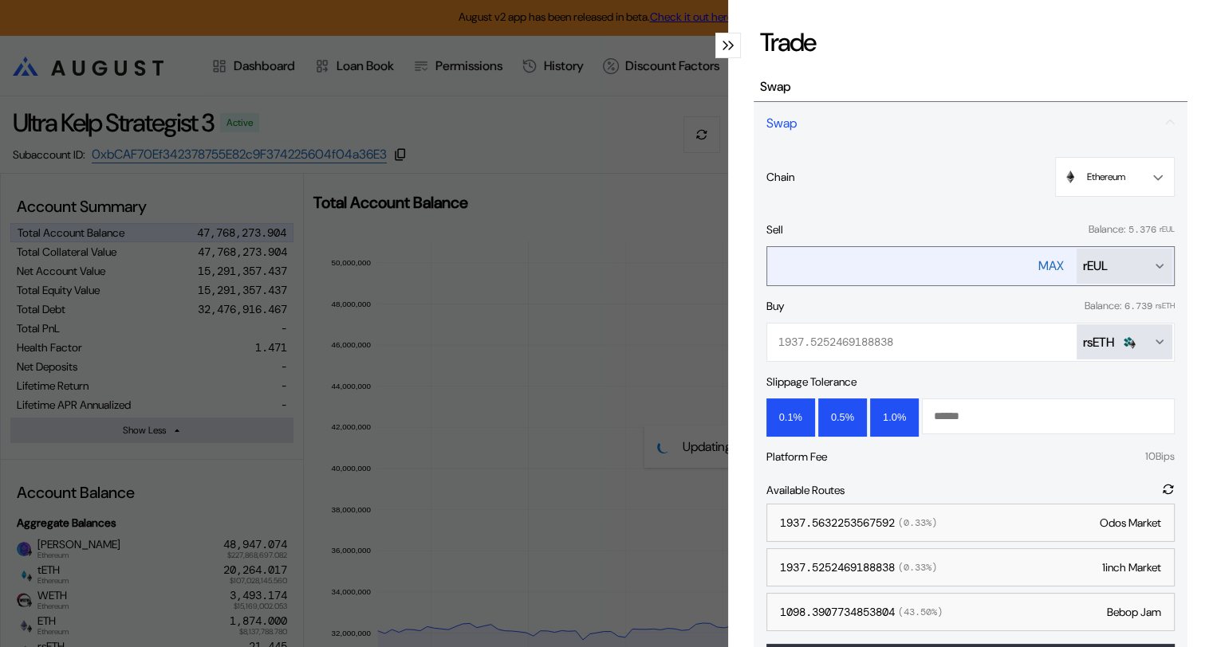
click at [1039, 261] on div "MAX" at bounding box center [1051, 266] width 26 height 17
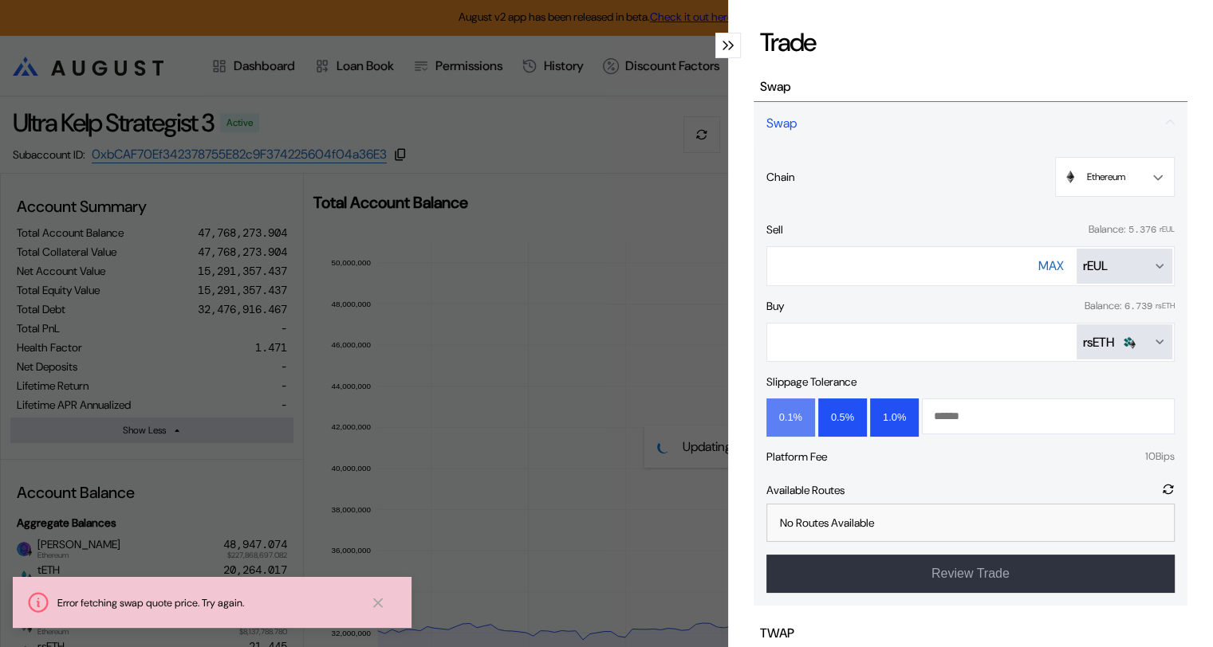
click at [781, 415] on button "0.1%" at bounding box center [790, 418] width 49 height 38
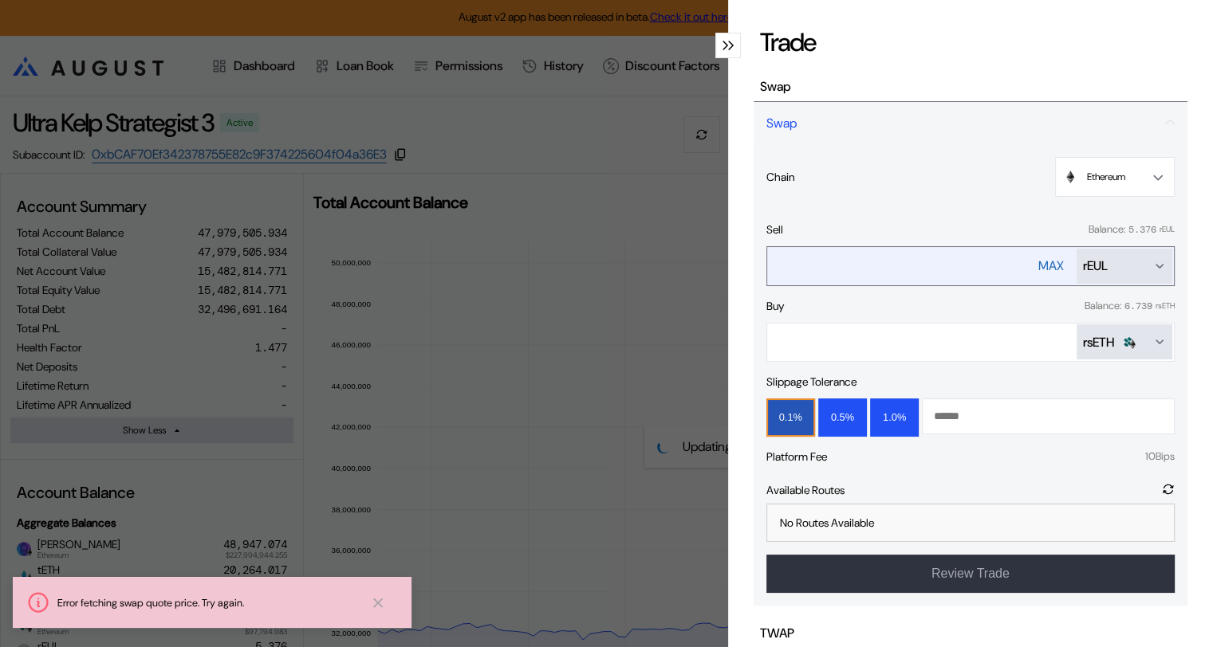
drag, startPoint x: 1025, startPoint y: 265, endPoint x: 989, endPoint y: 260, distance: 37.0
click at [1024, 265] on div "**********" at bounding box center [970, 266] width 408 height 40
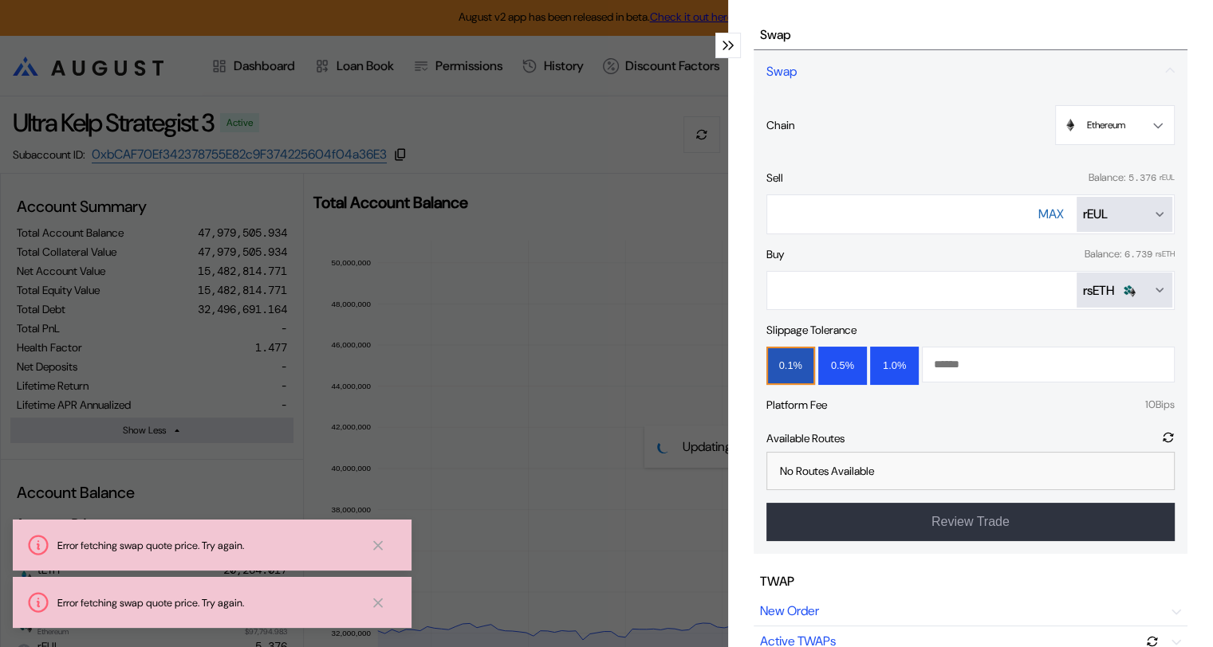
scroll to position [80, 0]
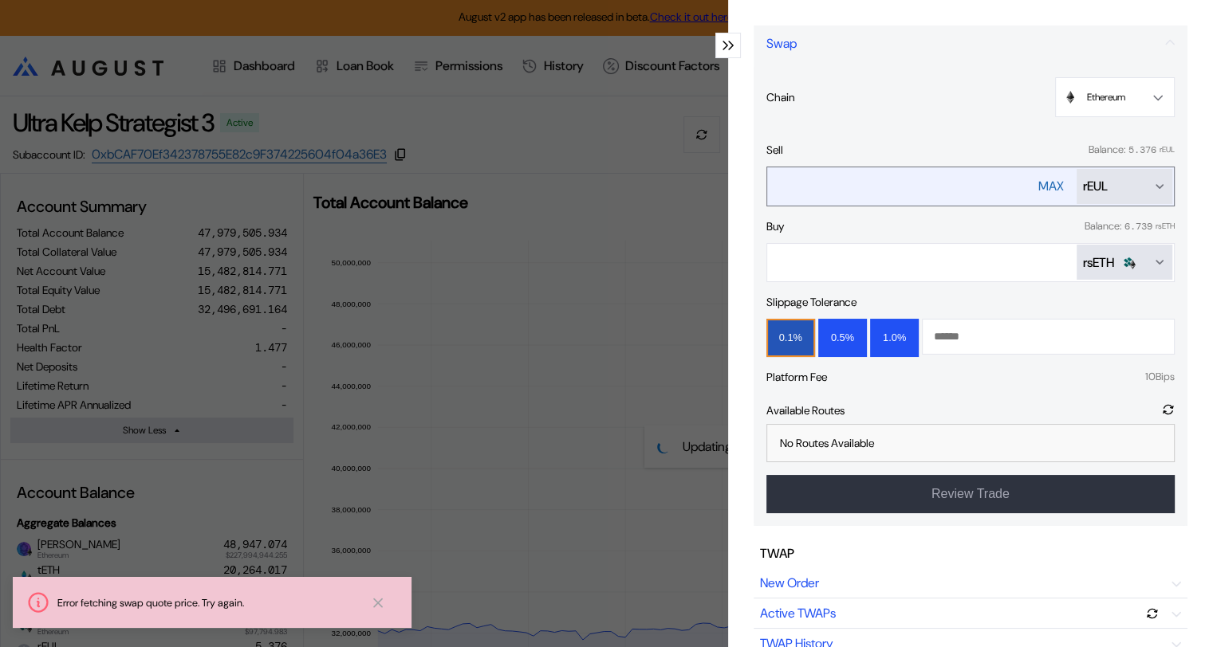
drag, startPoint x: 922, startPoint y: 184, endPoint x: 770, endPoint y: 178, distance: 151.6
click at [770, 178] on input "**********" at bounding box center [887, 186] width 240 height 33
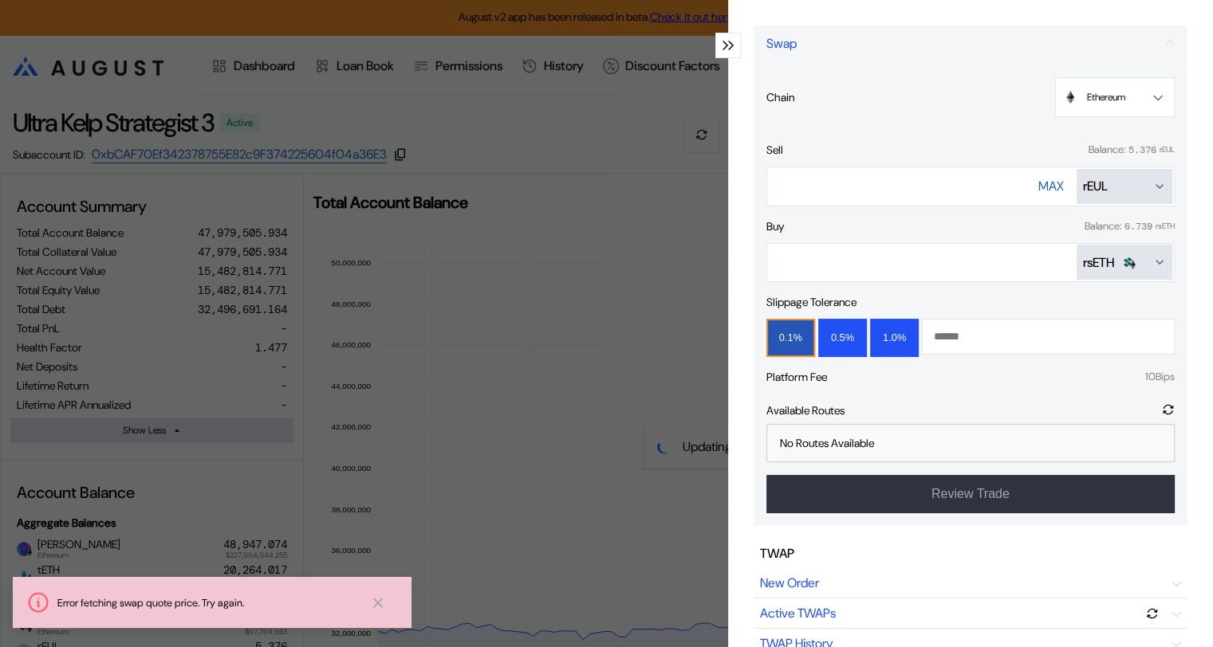
type input "*"
click at [716, 45] on div "modal" at bounding box center [728, 46] width 26 height 26
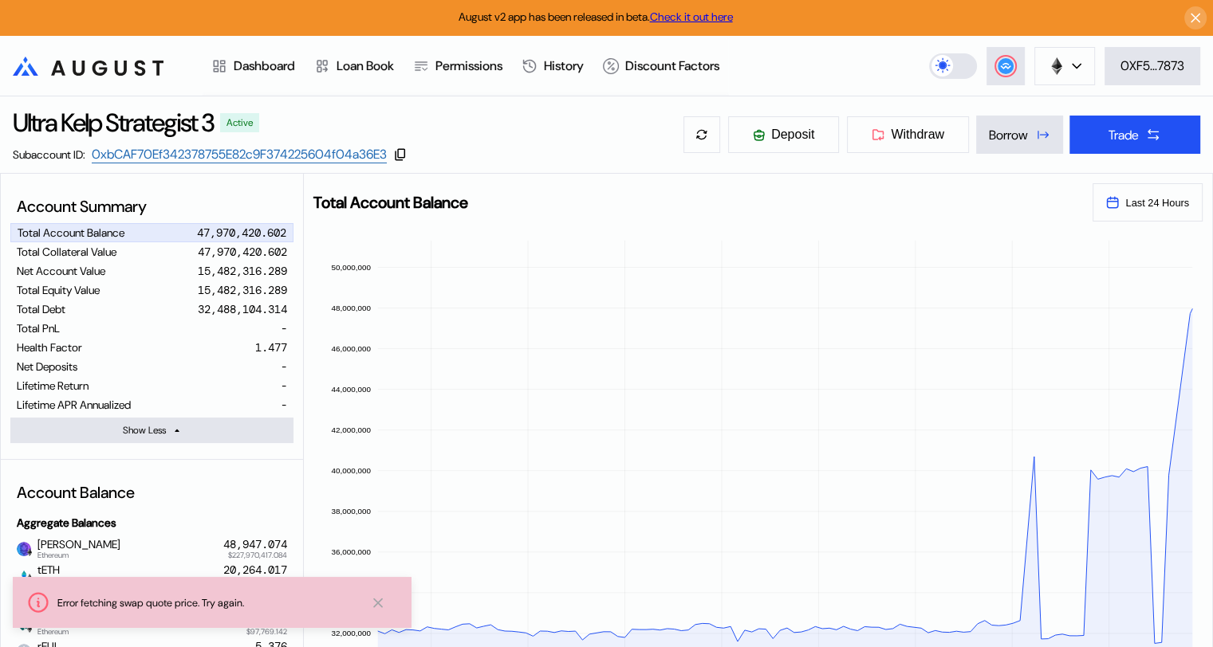
click at [380, 604] on icon at bounding box center [378, 603] width 16 height 17
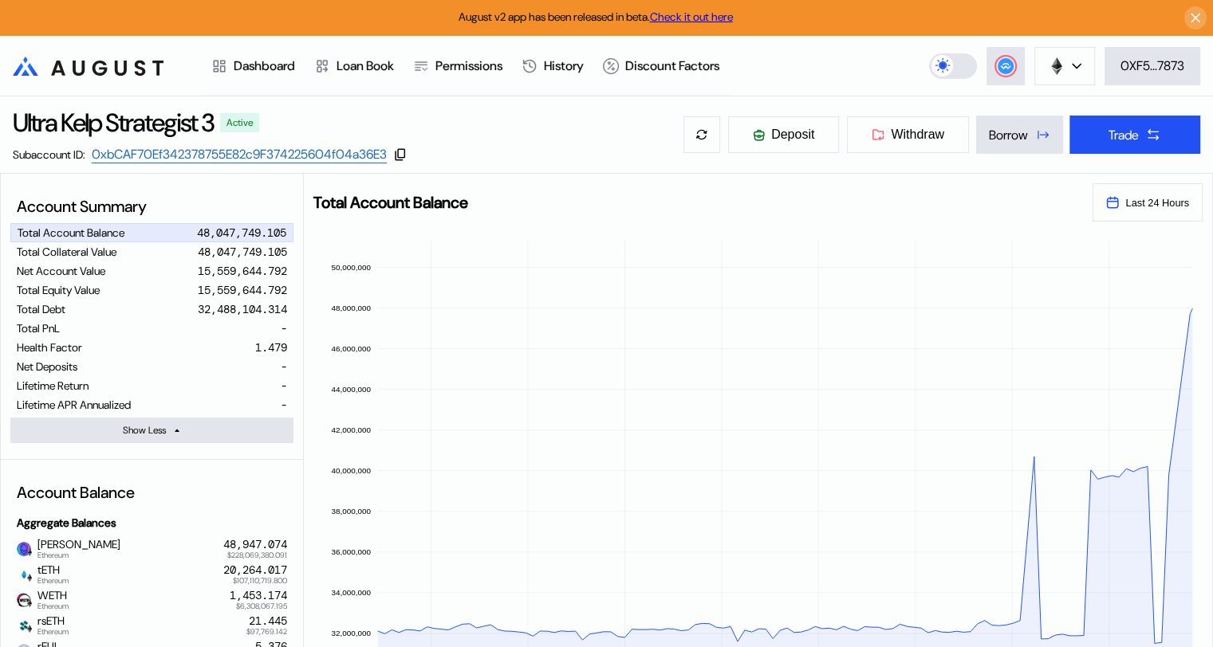
click at [843, 54] on header ".cls-1 { fill: url(#radial-gradient); } .cls-1, .cls-2 { stroke-width: 0px; } .…" at bounding box center [606, 66] width 1213 height 61
click at [81, 61] on icon ".cls-1 { fill: url(#radial-gradient); } .cls-1, .cls-2 { stroke-width: 0px; } .…" at bounding box center [88, 66] width 151 height 19
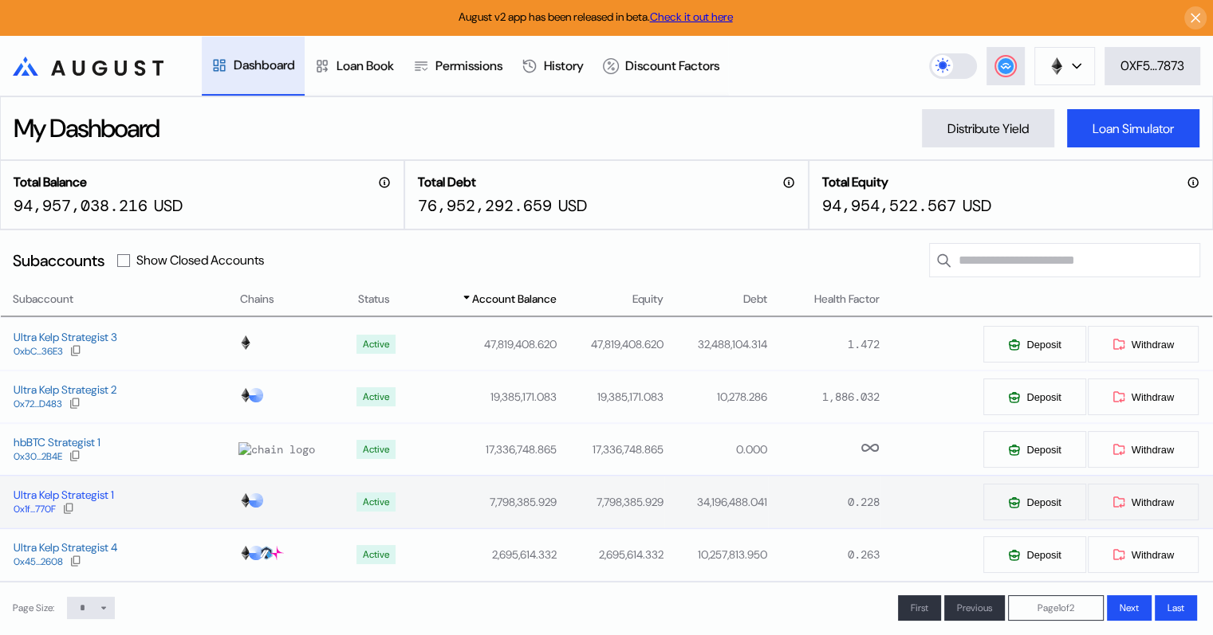
click at [100, 498] on div "Ultra Kelp Strategist 1" at bounding box center [64, 495] width 100 height 14
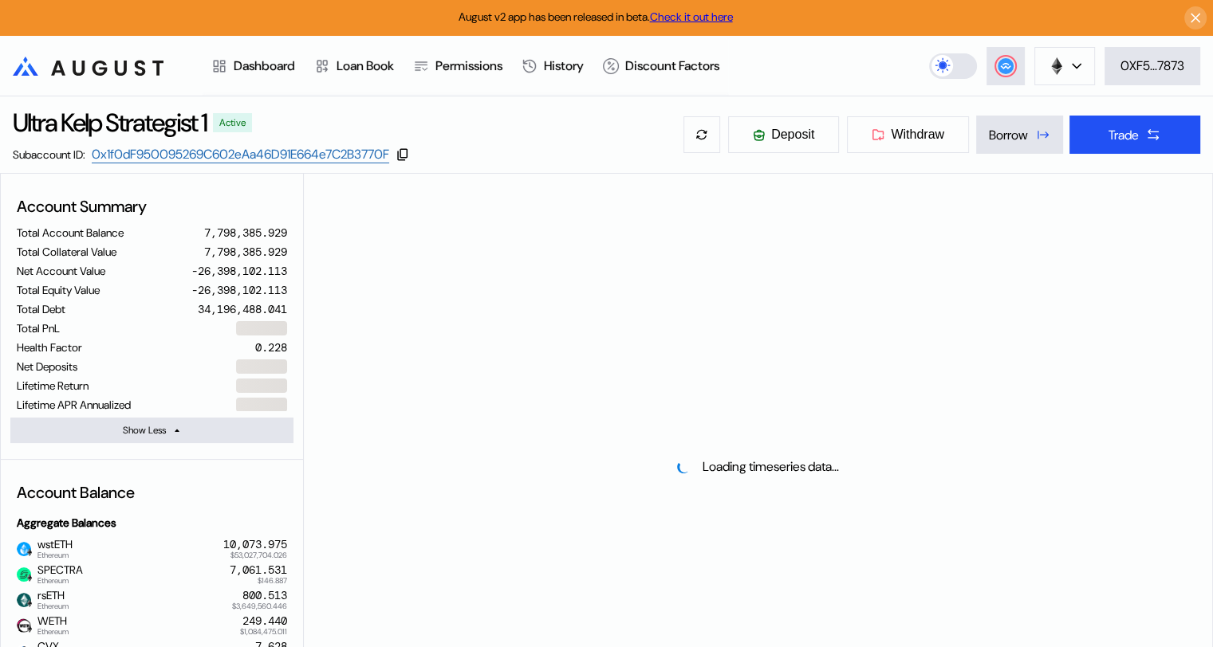
select select "*"
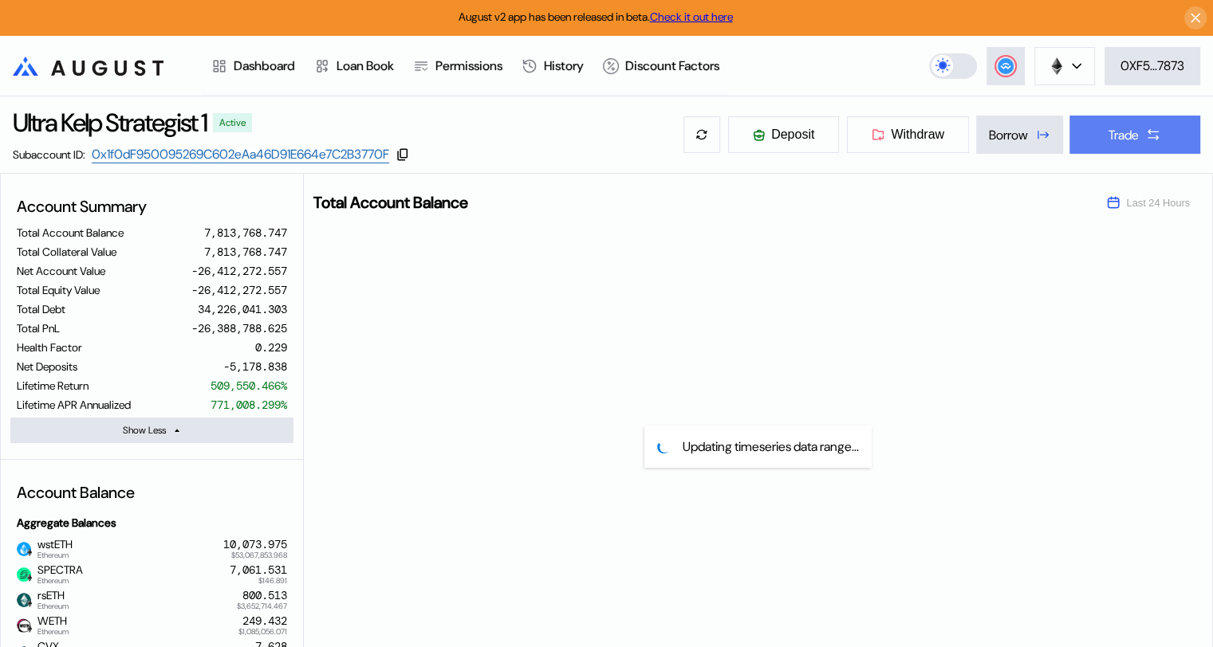
click at [1116, 134] on div "Trade" at bounding box center [1123, 135] width 30 height 17
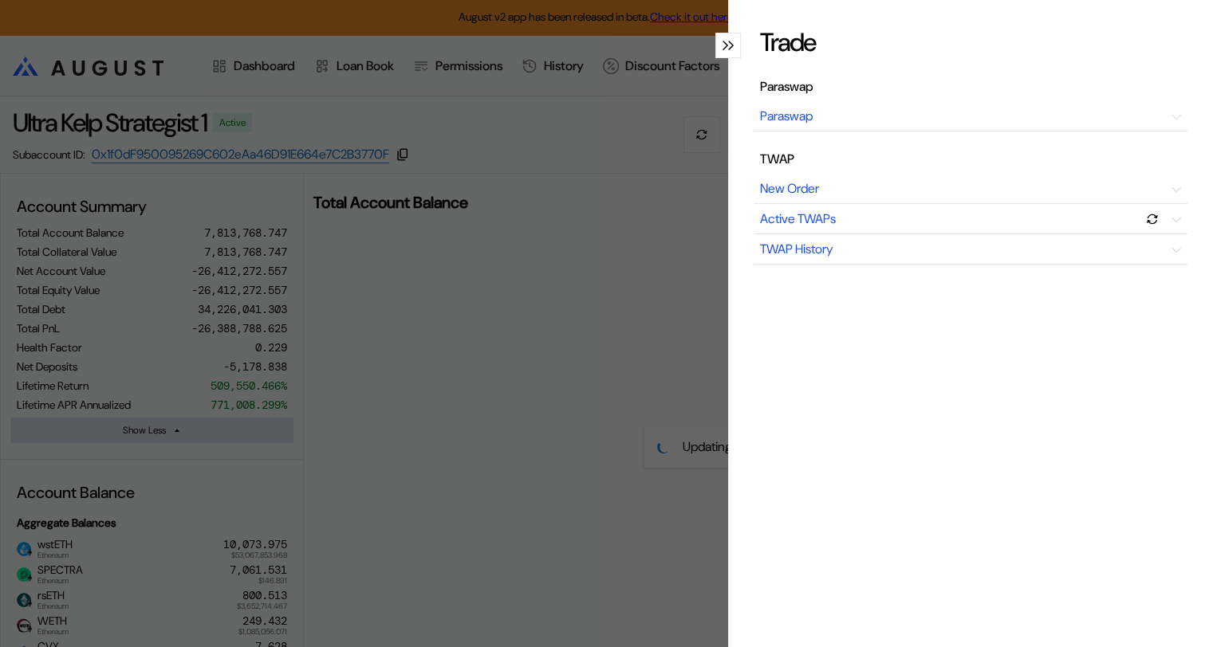
click at [588, 313] on div "Trade Paraswap Paraswap TWAP New Order Active TWAPs TWAP History" at bounding box center [606, 323] width 1213 height 647
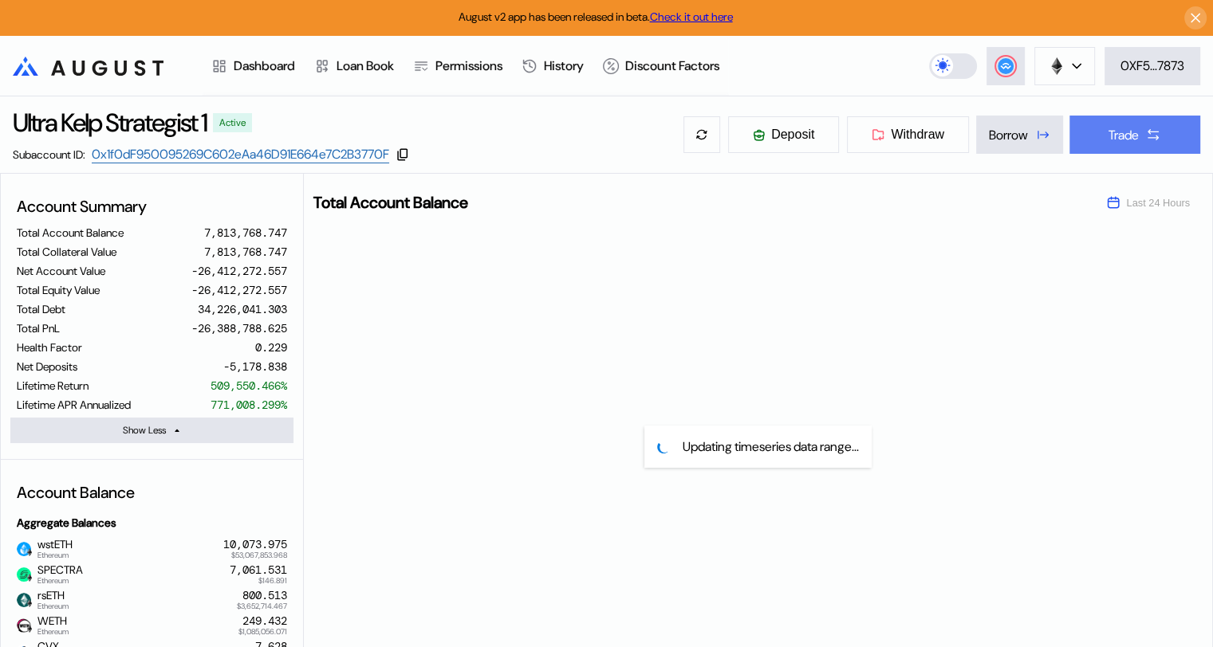
click at [1126, 137] on div "Trade" at bounding box center [1123, 135] width 30 height 17
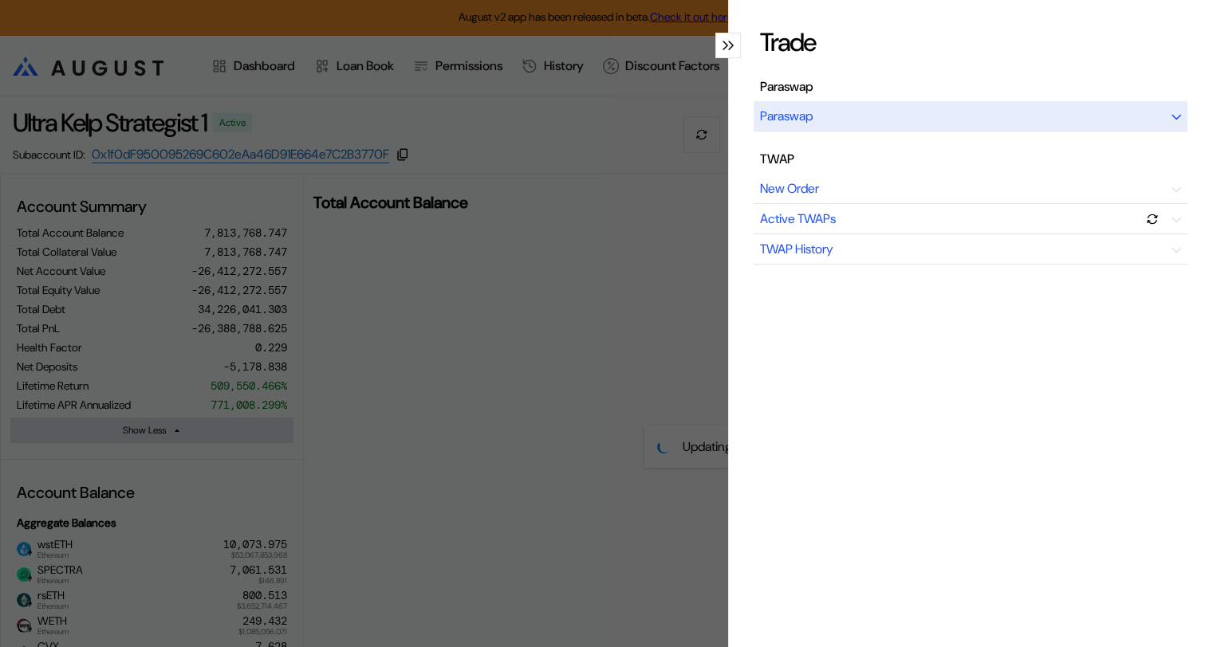
click at [1171, 116] on icon "modal" at bounding box center [1176, 117] width 10 height 6
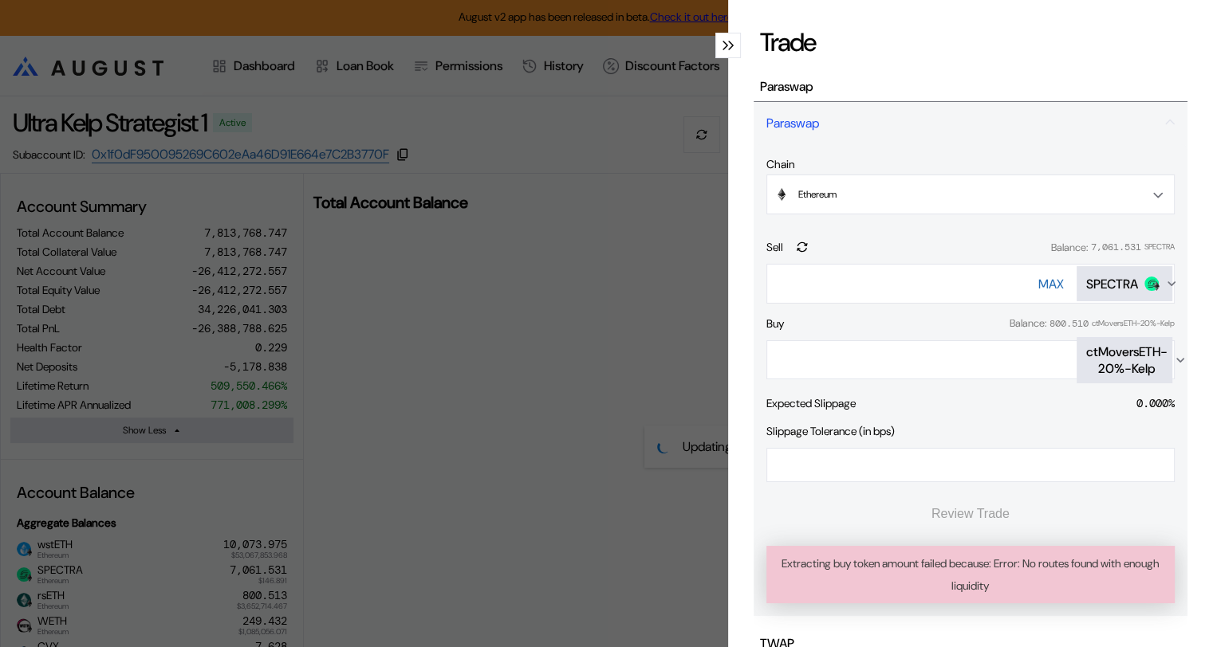
click at [715, 45] on div "modal" at bounding box center [728, 46] width 26 height 26
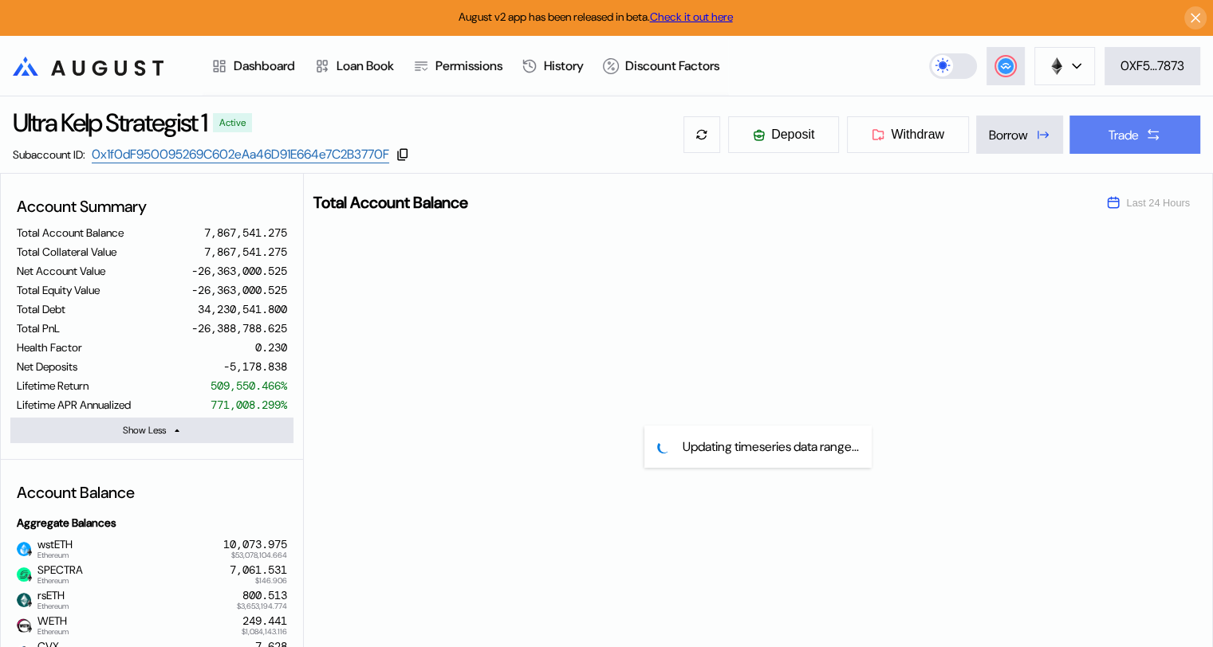
click at [1122, 137] on div "Trade" at bounding box center [1123, 135] width 30 height 17
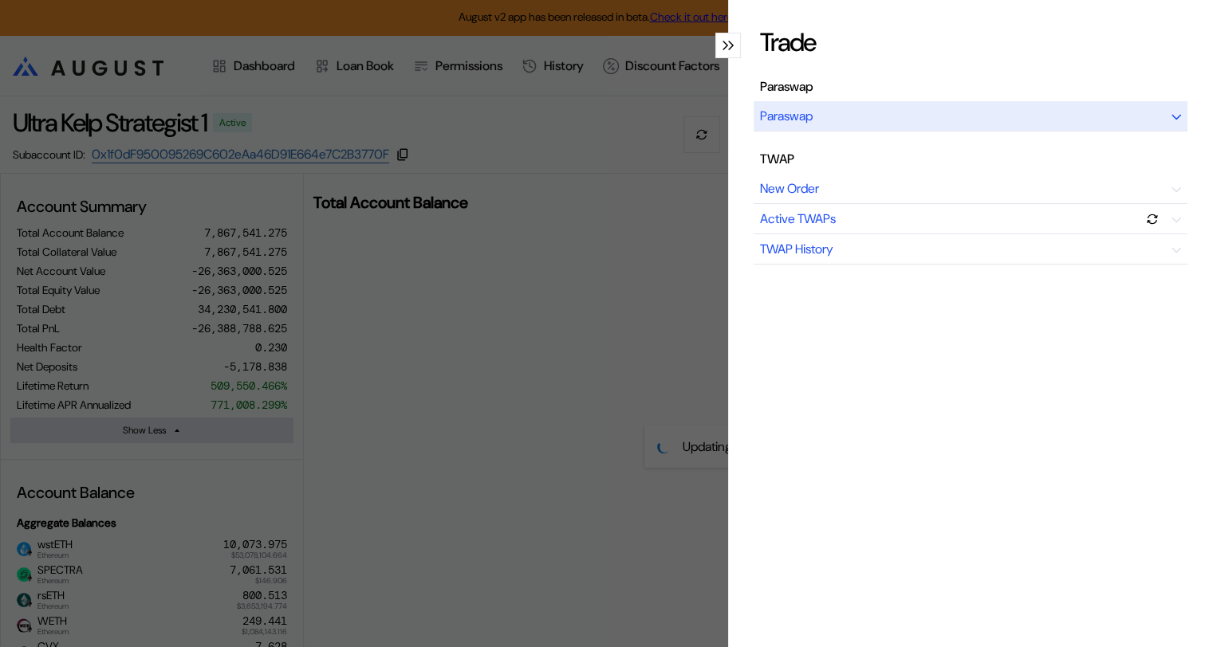
click at [1154, 116] on div "Paraswap" at bounding box center [970, 116] width 434 height 30
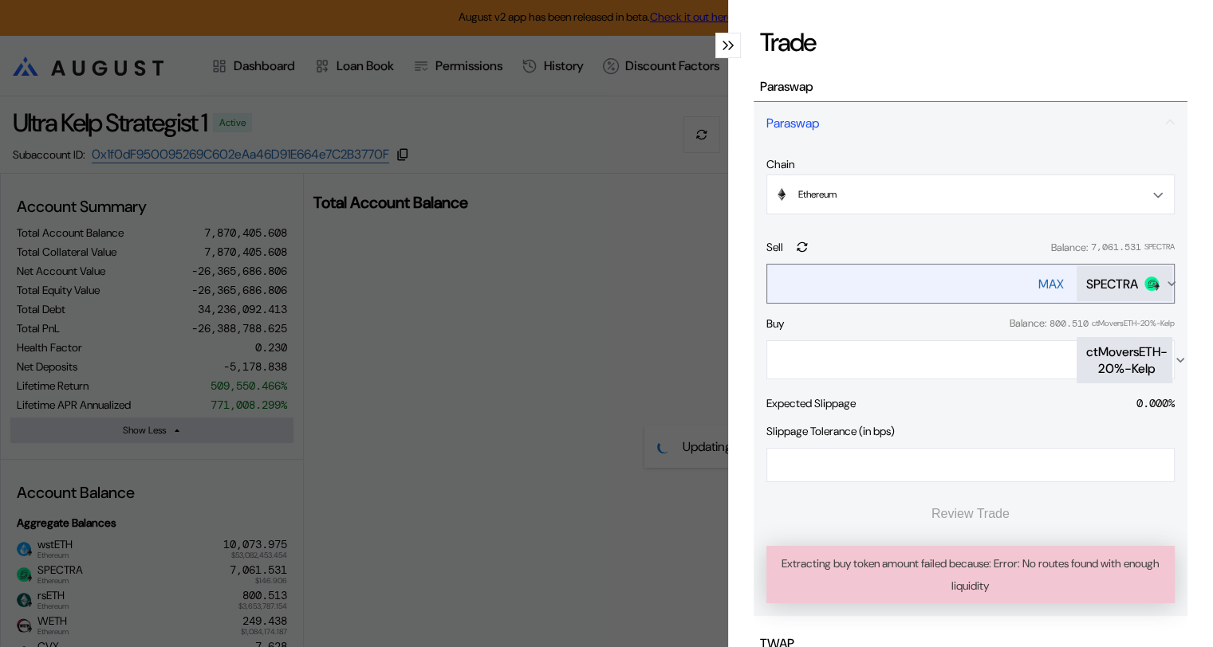
click at [1114, 282] on div "SPECTRA" at bounding box center [1112, 284] width 52 height 17
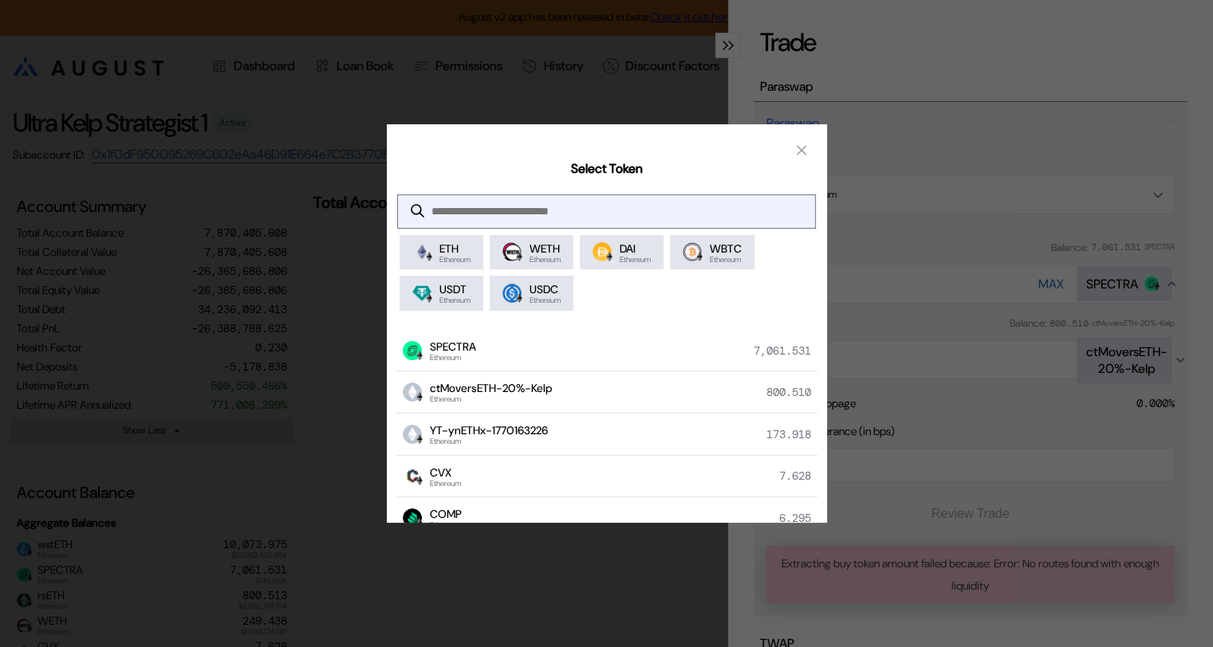
click at [474, 208] on input "modal" at bounding box center [594, 211] width 392 height 33
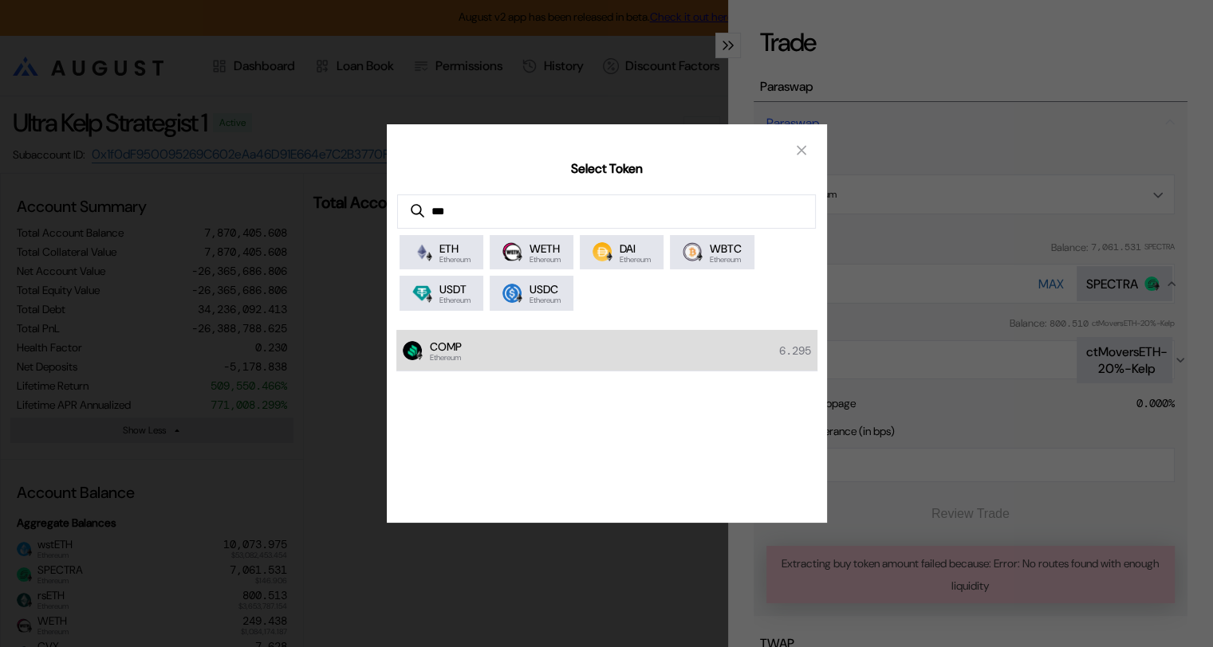
type input "***"
click at [559, 347] on div "COMP Ethereum 6.295" at bounding box center [606, 351] width 421 height 42
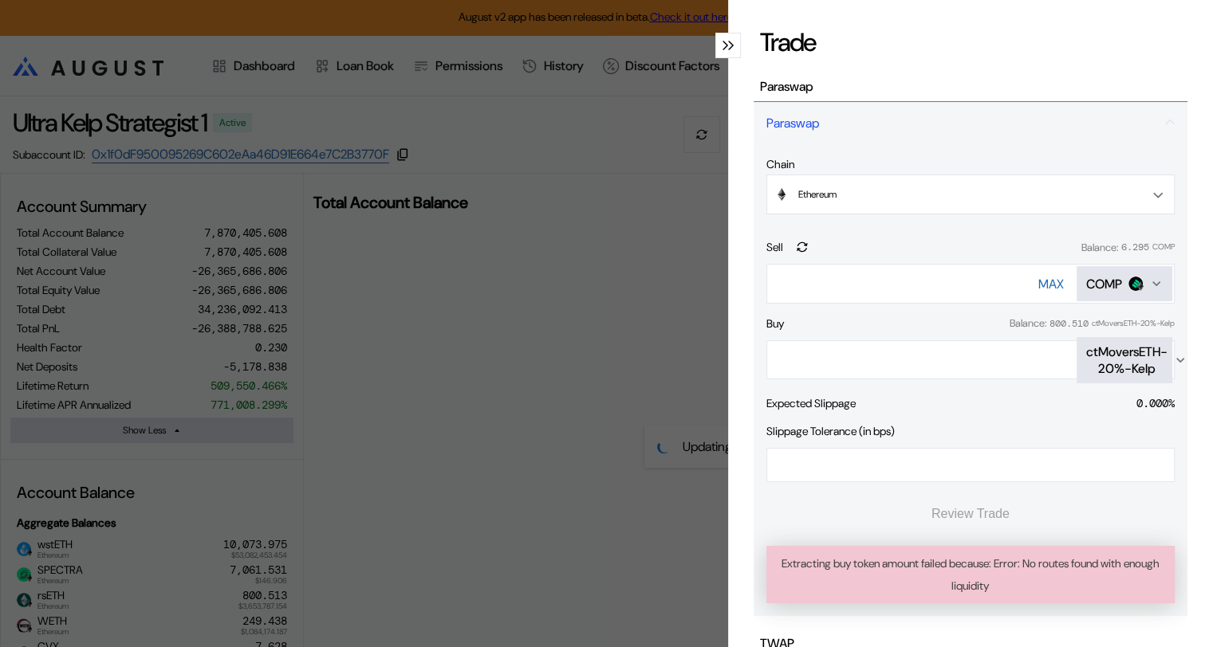
click at [1108, 351] on div "ctMoversETH-20%-Kelp" at bounding box center [1126, 360] width 81 height 33
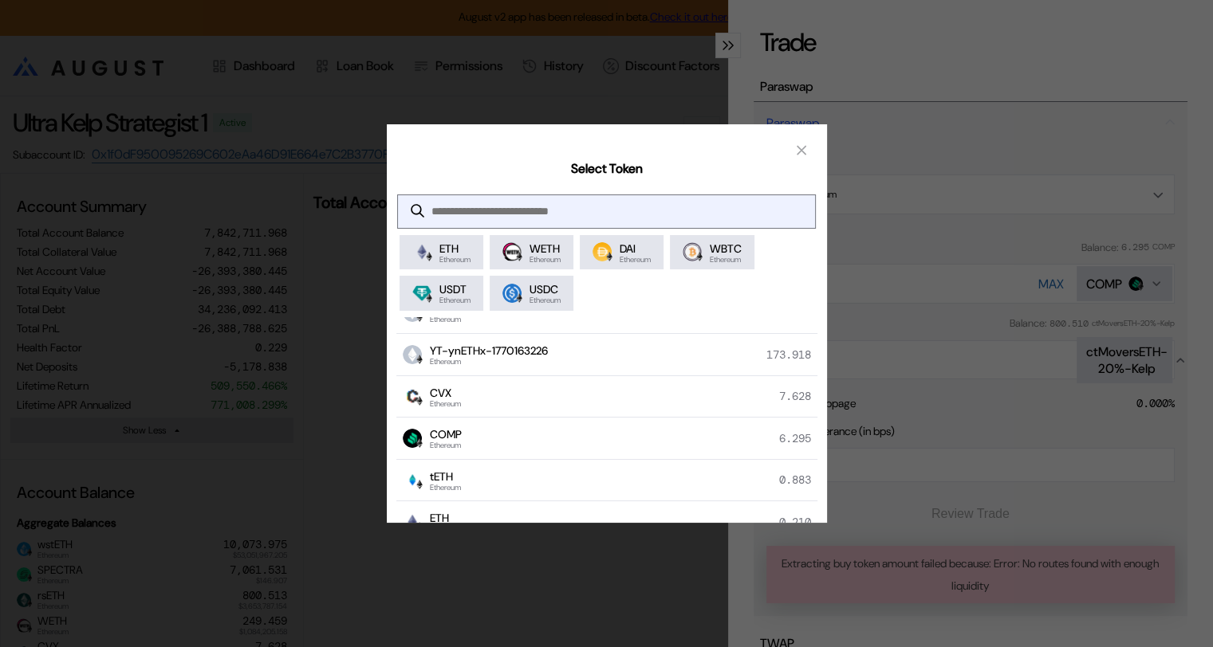
click at [470, 208] on input "modal" at bounding box center [594, 211] width 392 height 33
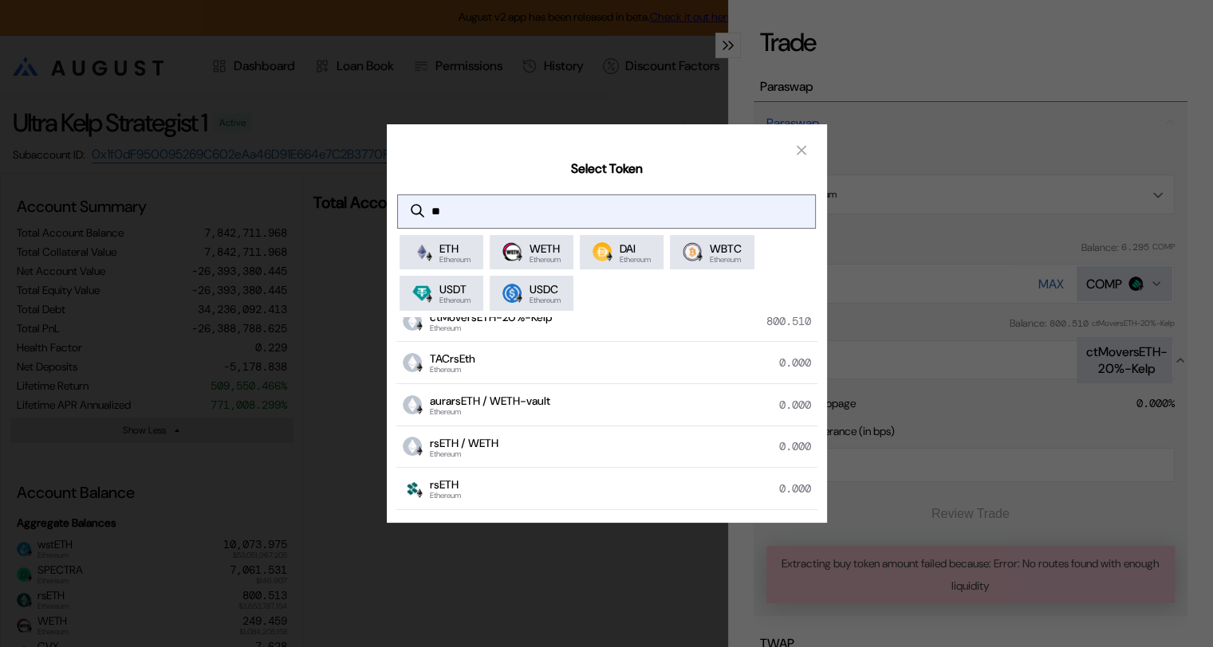
scroll to position [28, 0]
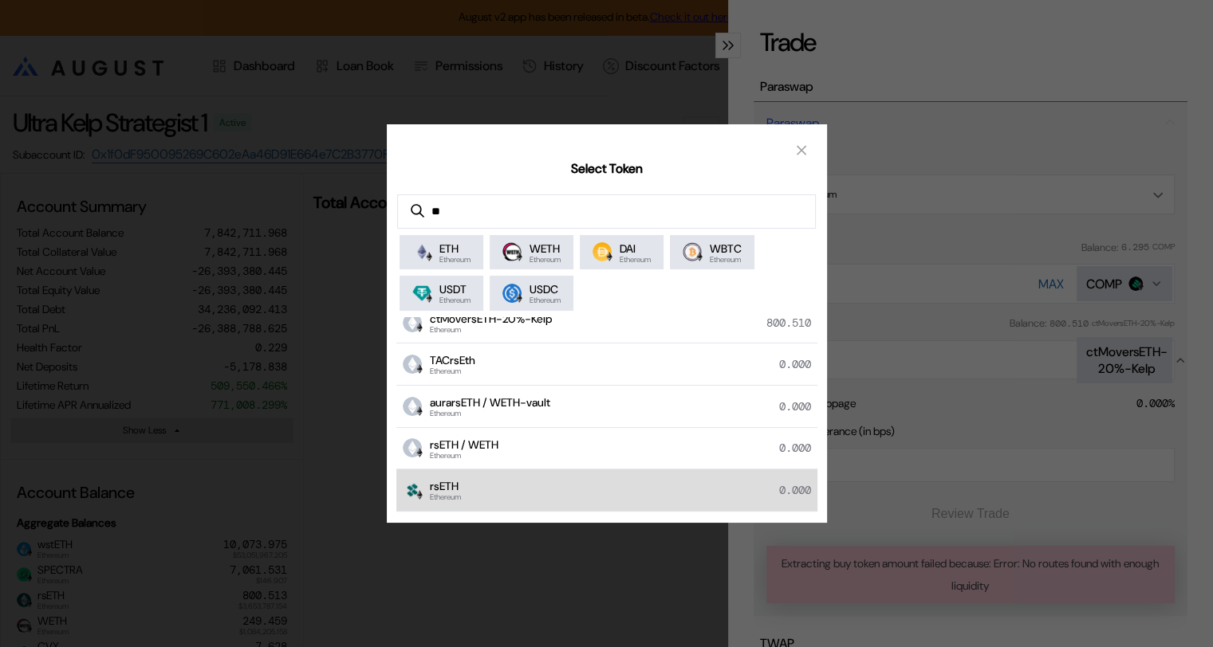
type input "**"
click at [459, 493] on span "Ethereum" at bounding box center [445, 497] width 31 height 8
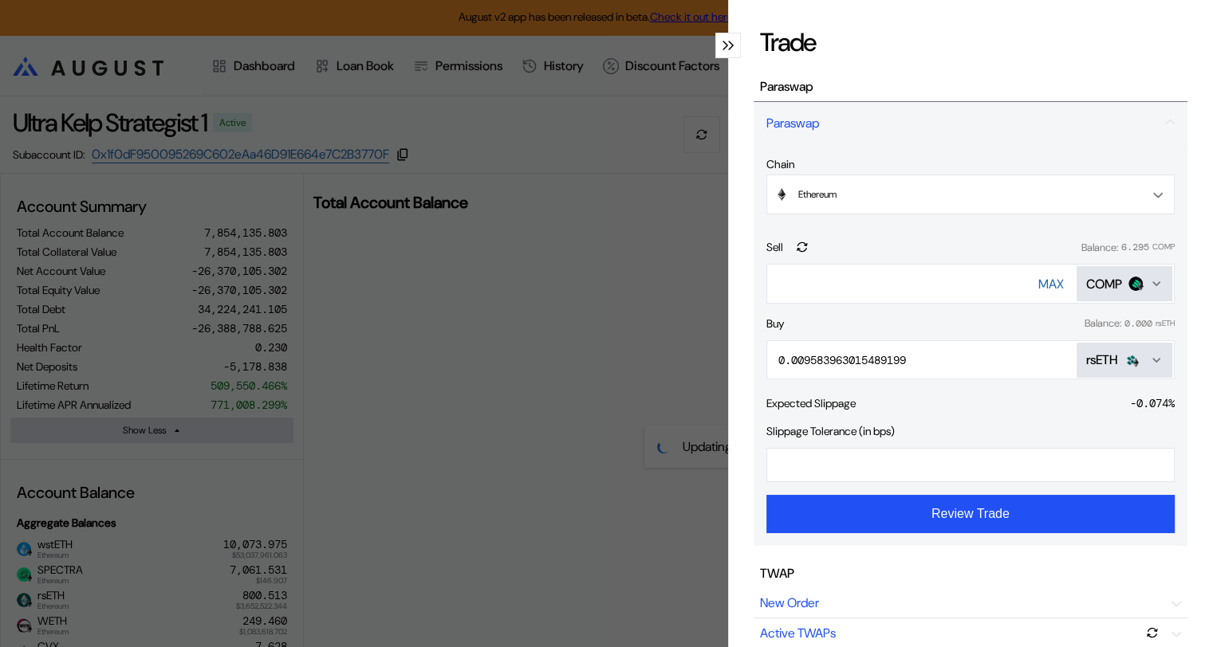
scroll to position [0, 0]
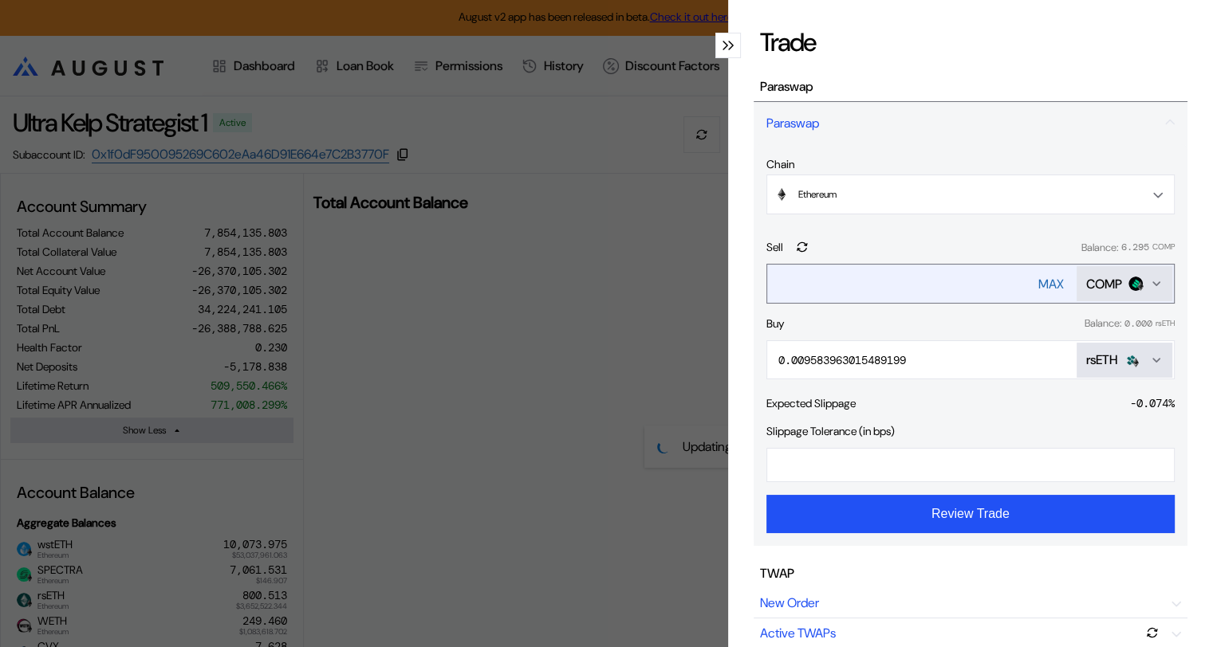
click at [1039, 280] on div "MAX" at bounding box center [1051, 284] width 26 height 17
type input "********"
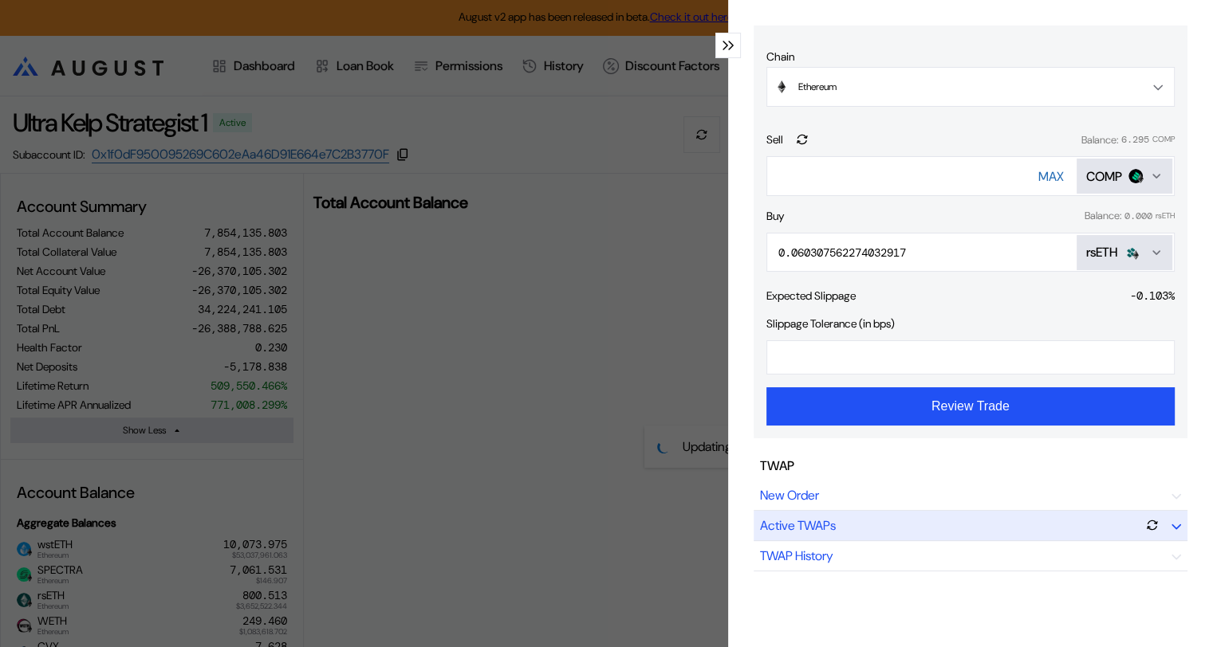
scroll to position [80, 0]
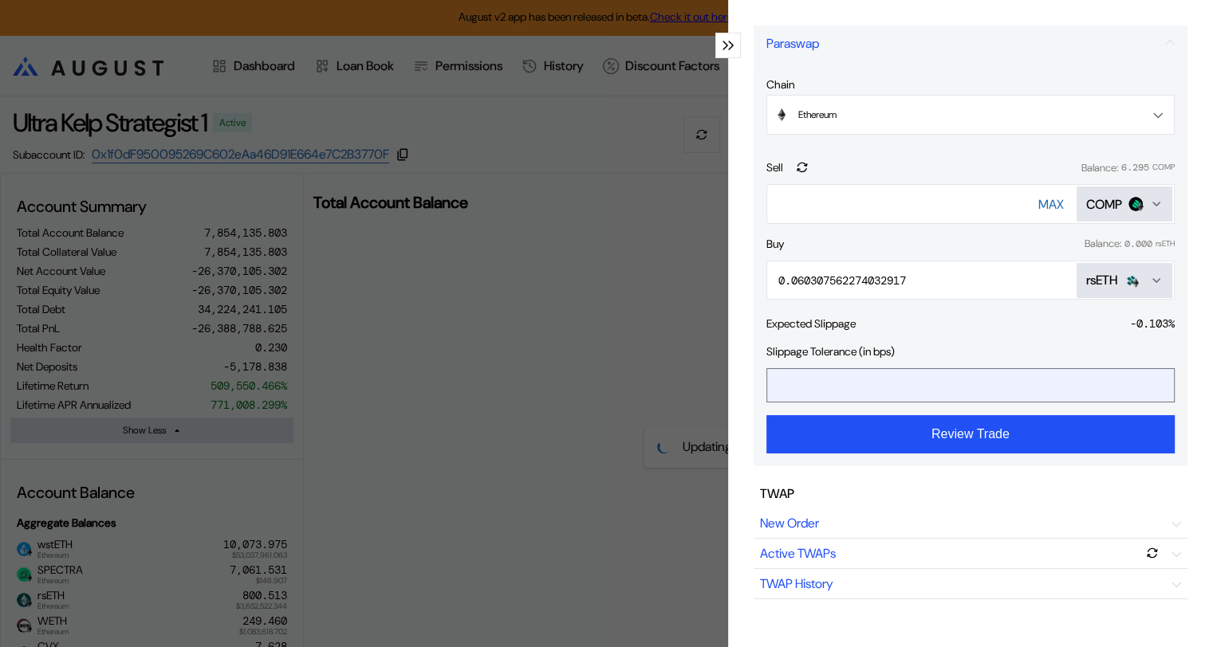
click at [808, 383] on input "*" at bounding box center [958, 385] width 383 height 33
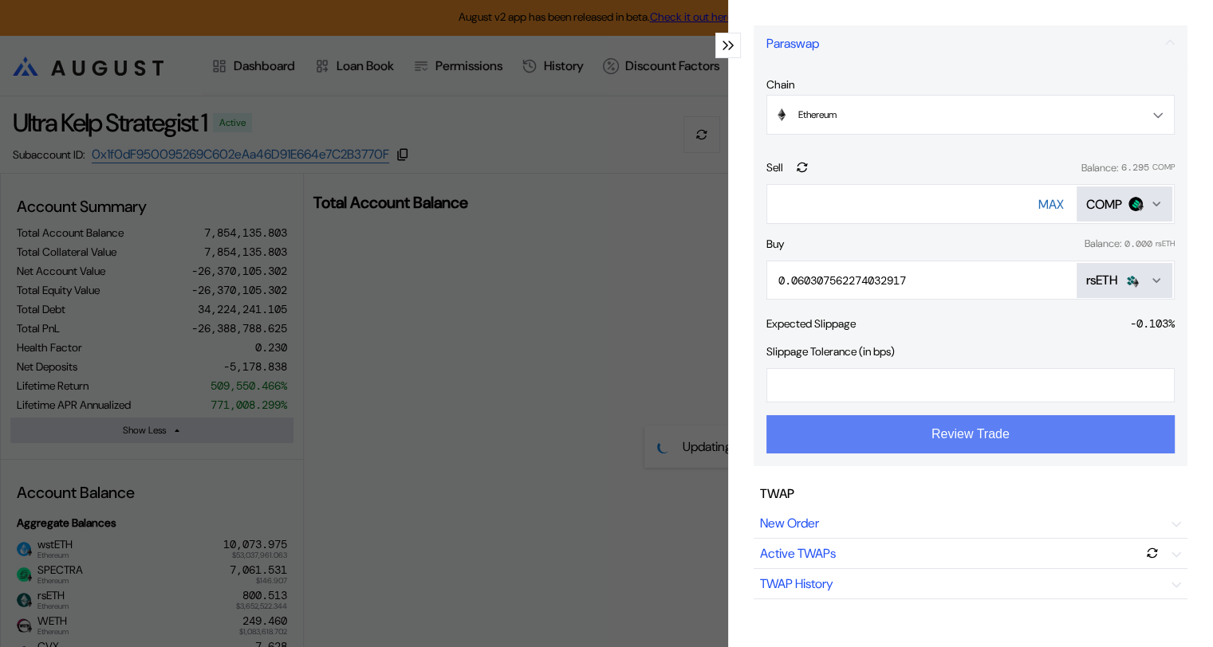
click at [938, 440] on button "Review Trade" at bounding box center [970, 434] width 408 height 38
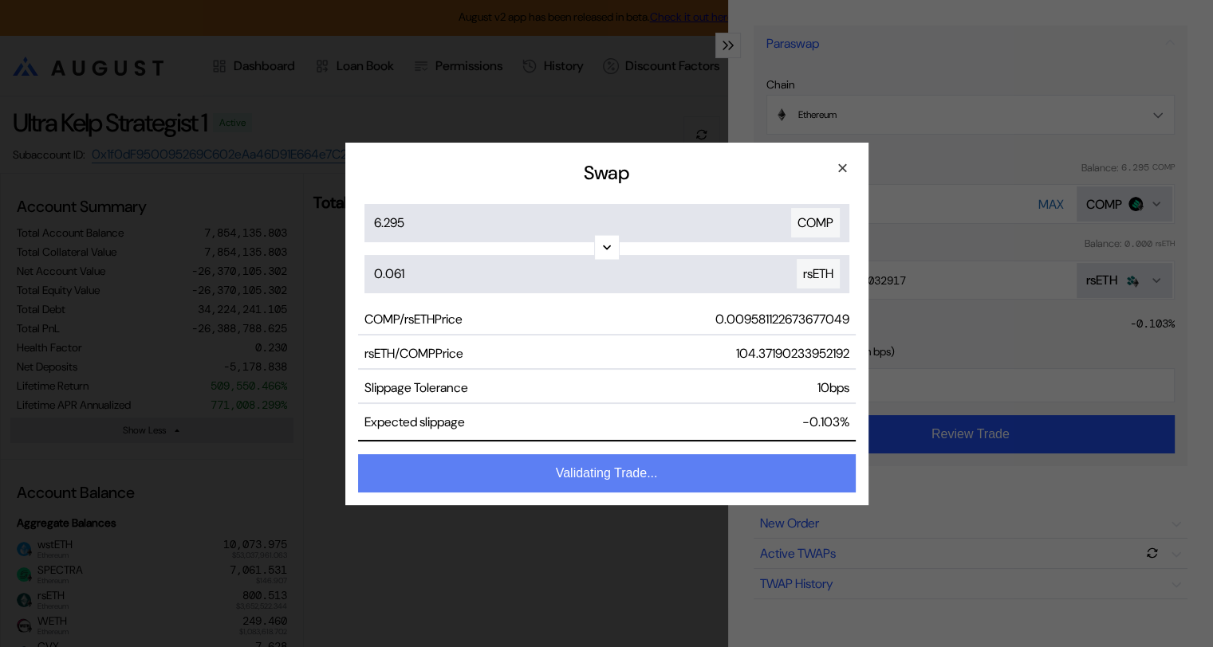
click at [621, 472] on button "Validating Trade..." at bounding box center [606, 473] width 497 height 38
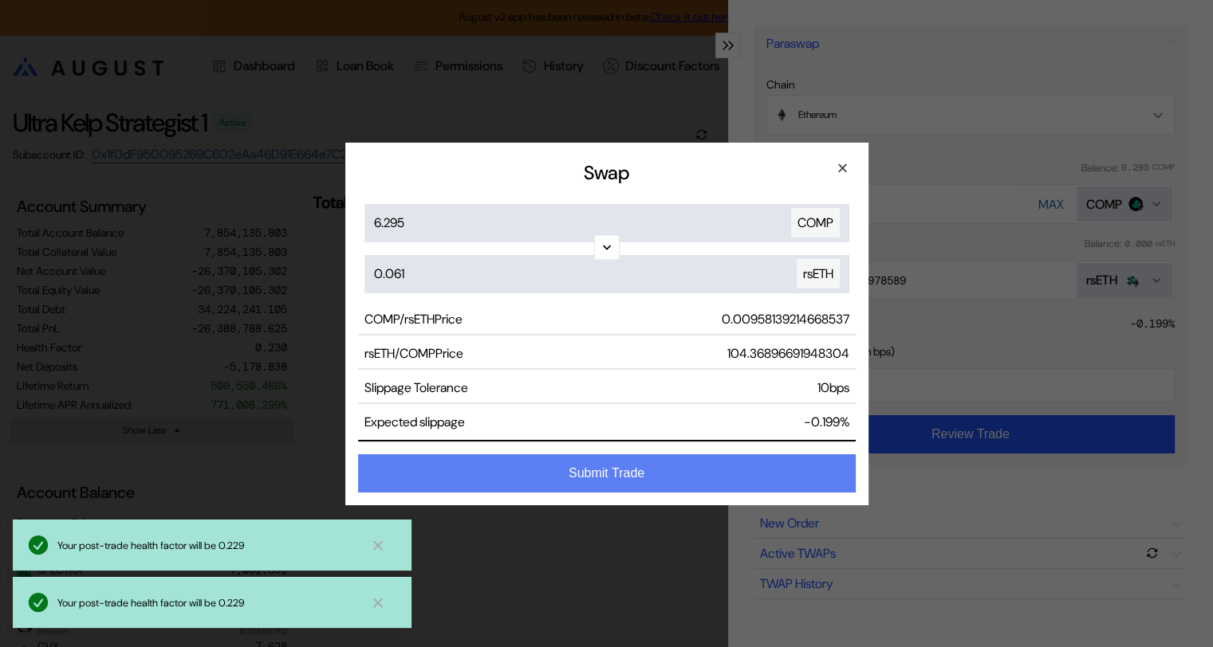
click at [618, 471] on button "Submit Trade" at bounding box center [606, 473] width 497 height 38
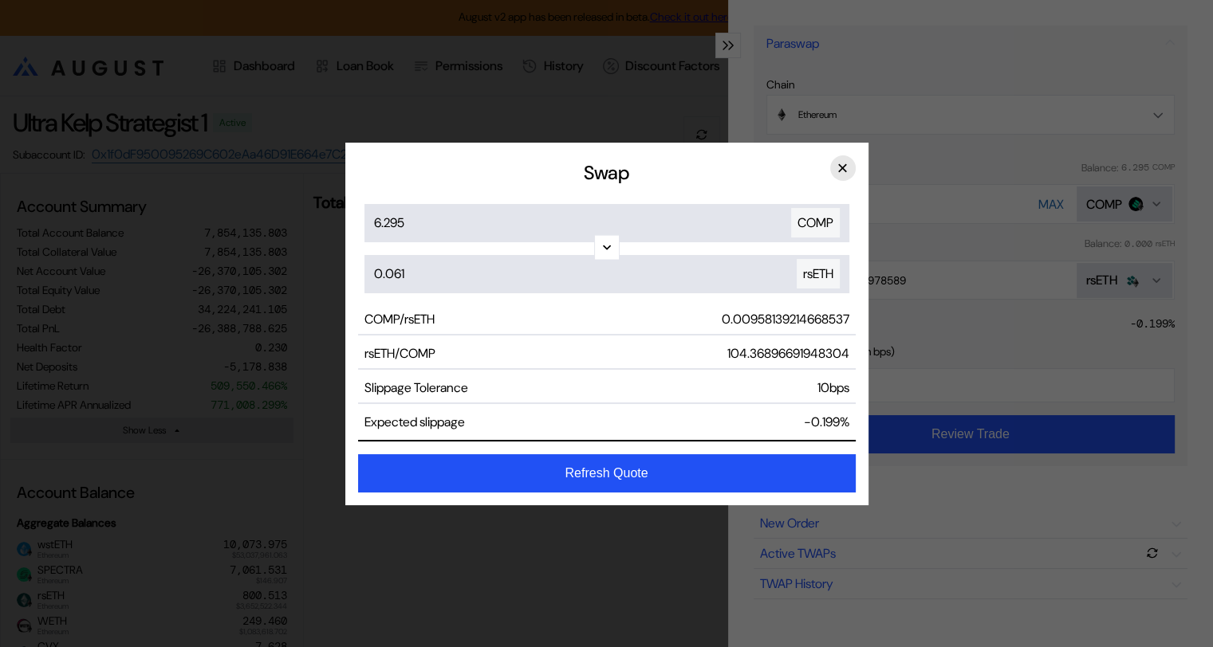
click at [842, 169] on ya-tr-span "×" at bounding box center [841, 168] width 11 height 22
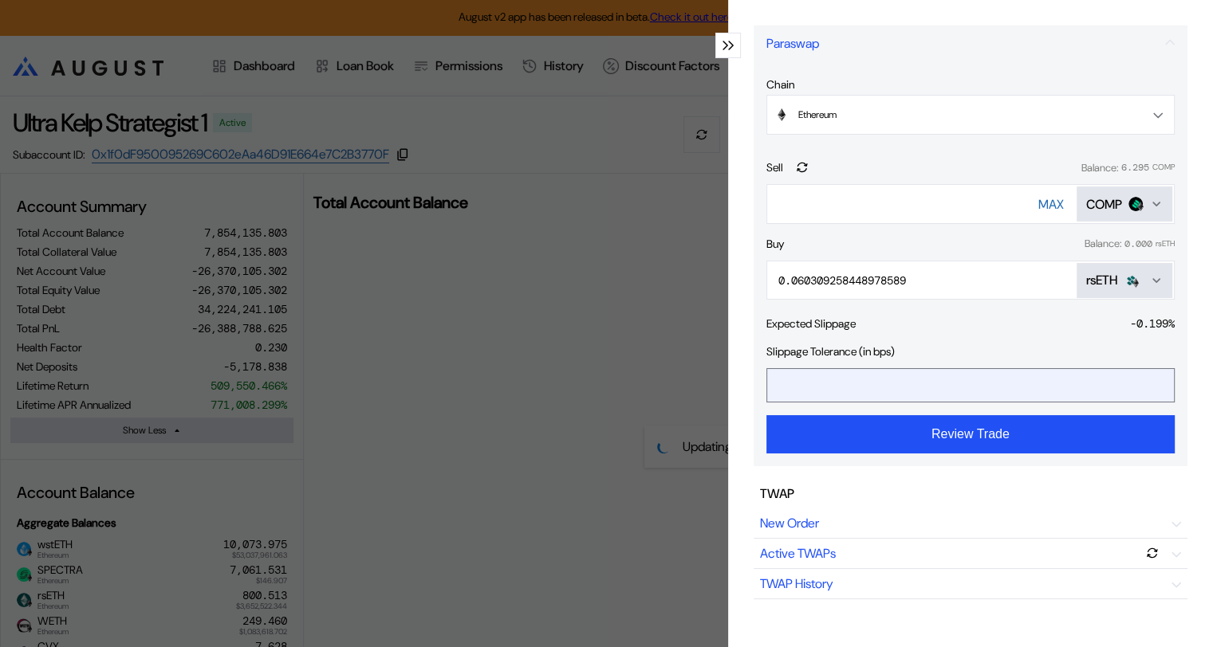
click at [808, 387] on input "**" at bounding box center [958, 385] width 383 height 33
drag, startPoint x: 808, startPoint y: 385, endPoint x: 769, endPoint y: 382, distance: 38.4
click at [769, 382] on input "**" at bounding box center [958, 385] width 383 height 33
type input "*"
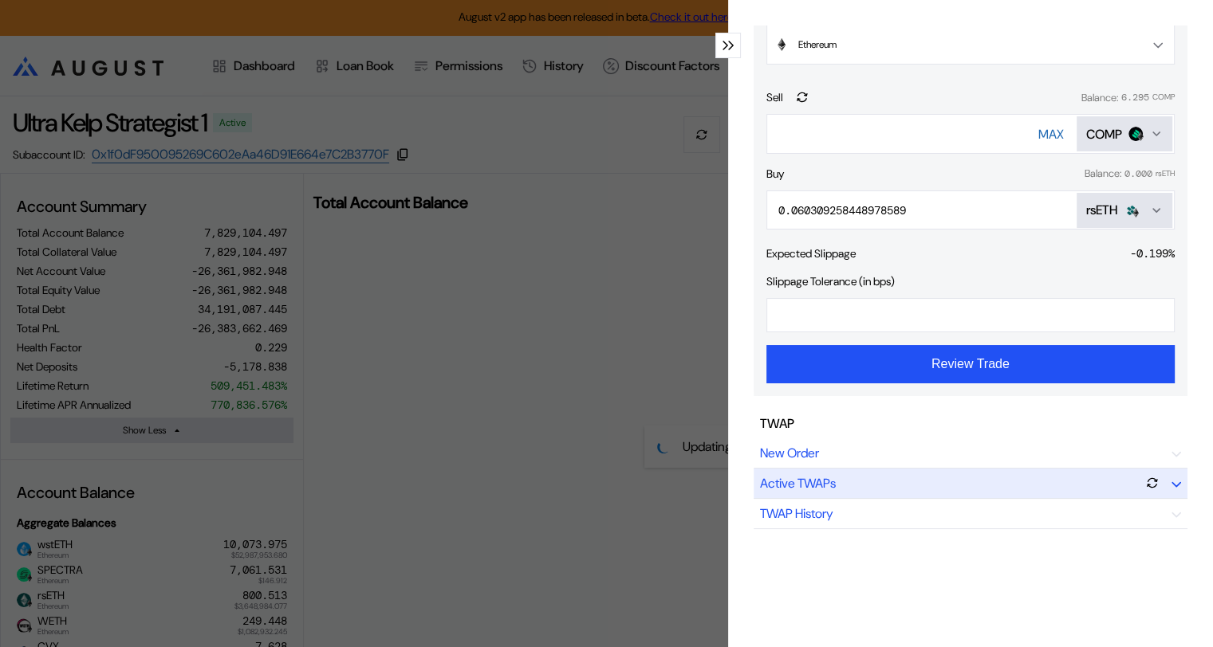
scroll to position [159, 0]
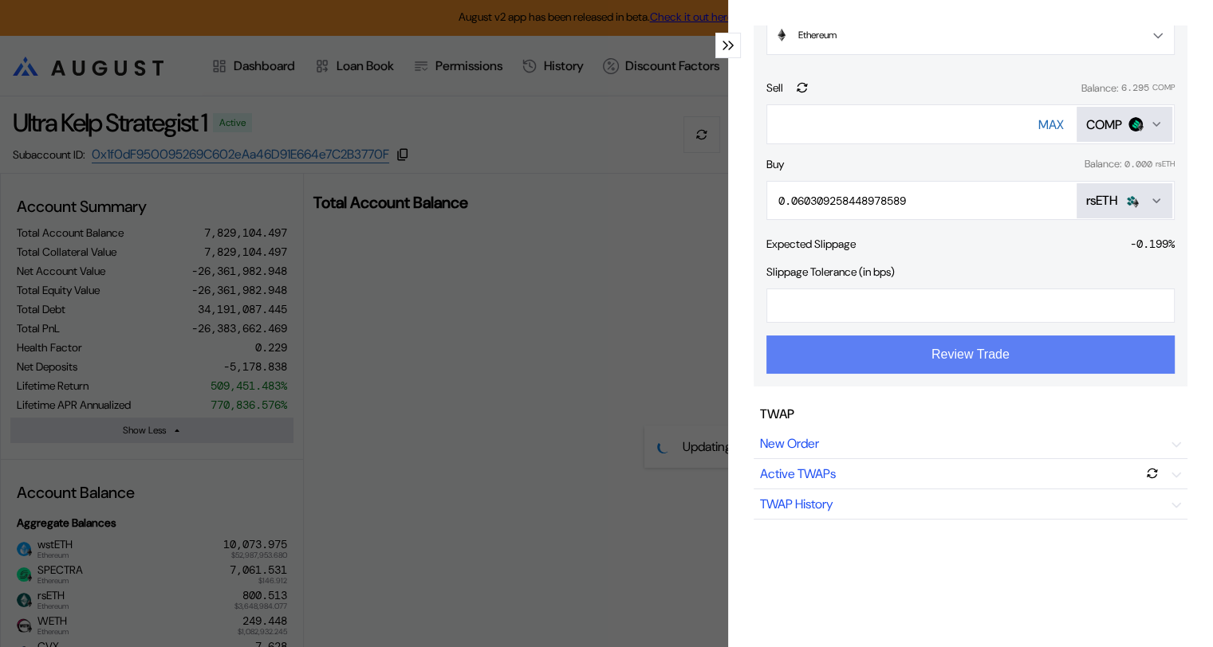
click at [966, 352] on button "Review Trade" at bounding box center [970, 355] width 408 height 38
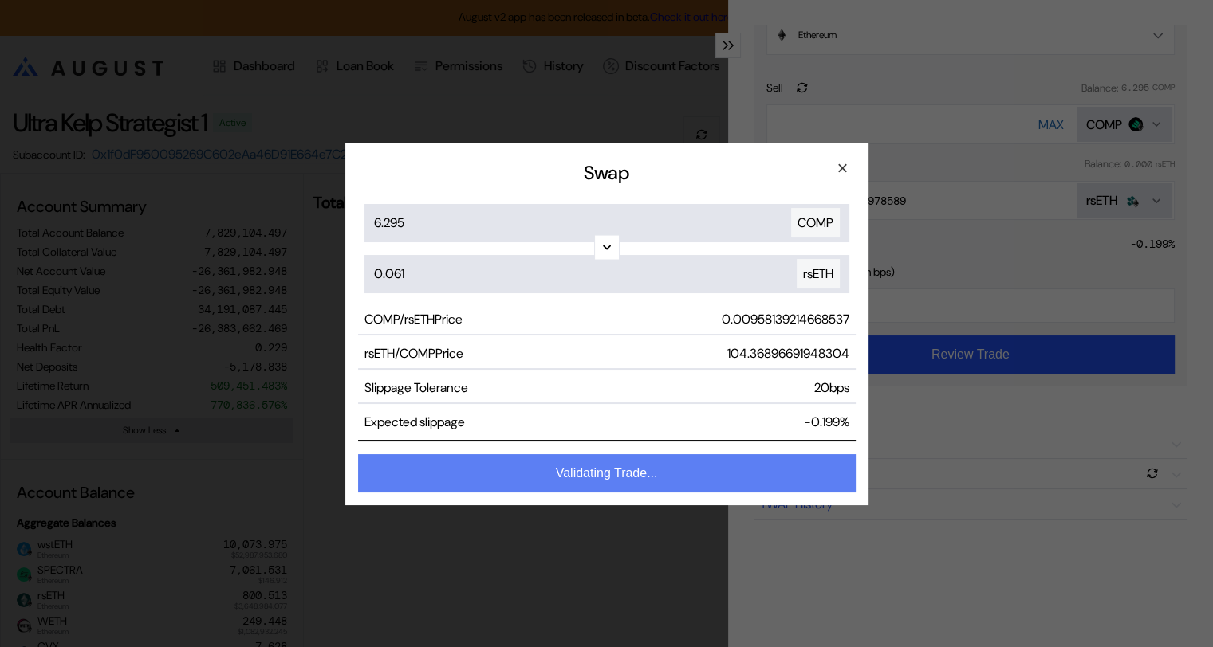
click at [595, 475] on button "Validating Trade..." at bounding box center [606, 473] width 497 height 38
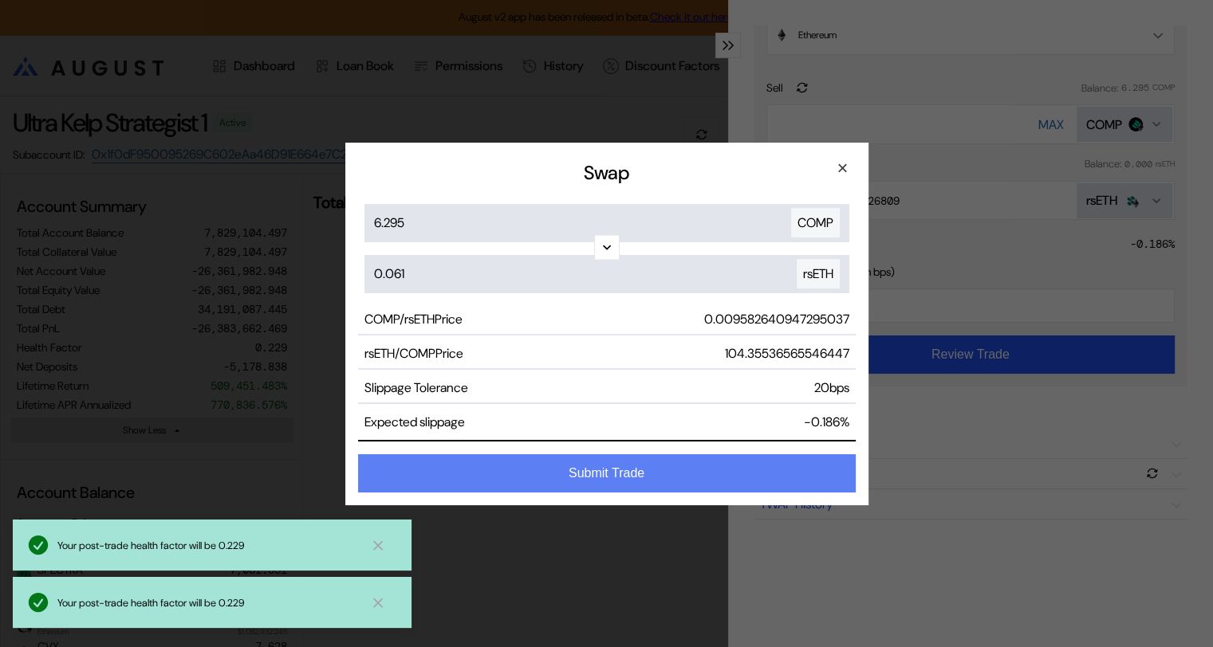
click at [626, 472] on button "Submit Trade" at bounding box center [606, 473] width 497 height 38
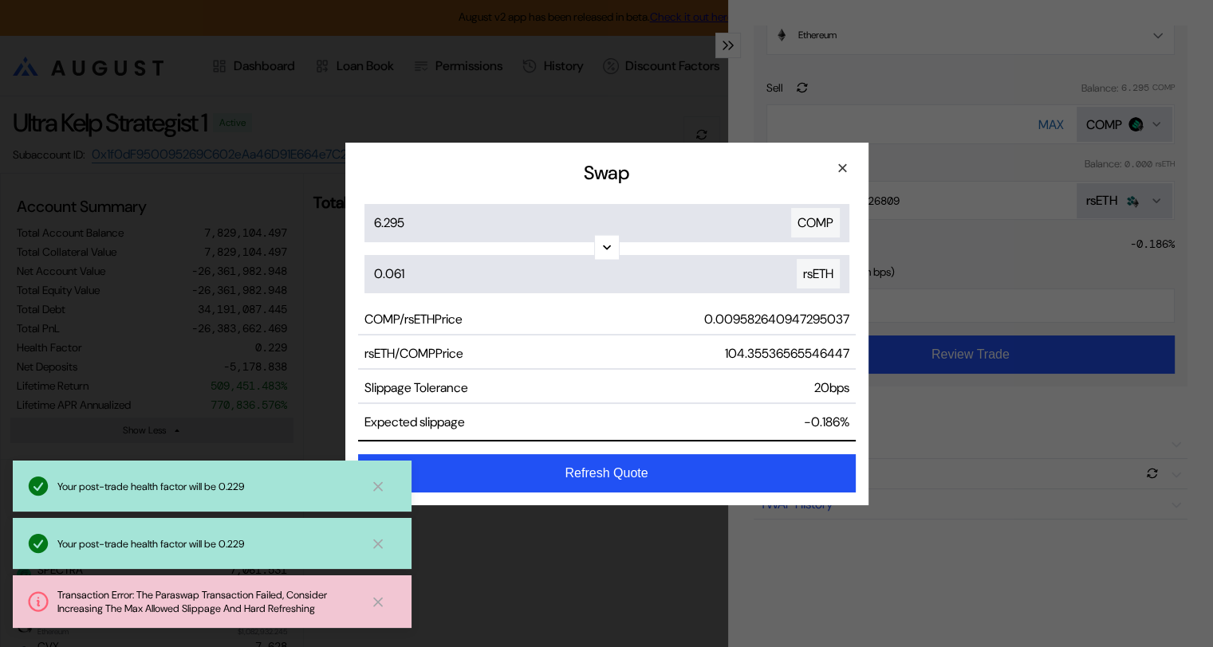
click at [380, 601] on icon at bounding box center [378, 602] width 16 height 17
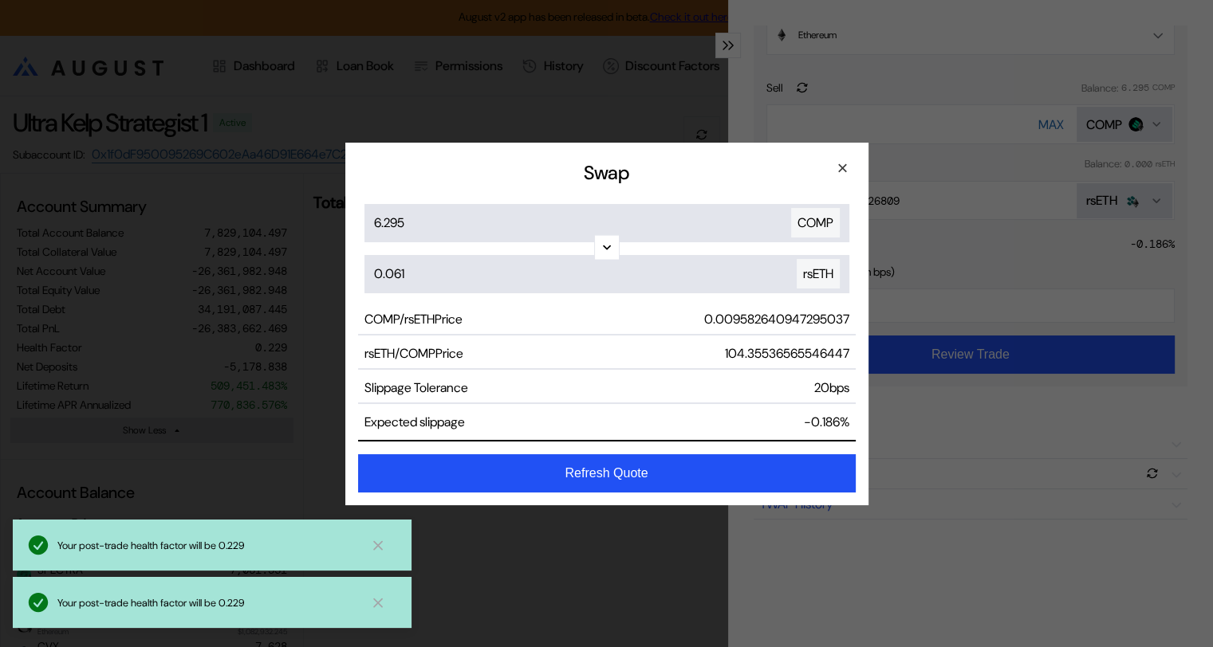
click at [379, 543] on icon at bounding box center [378, 545] width 8 height 8
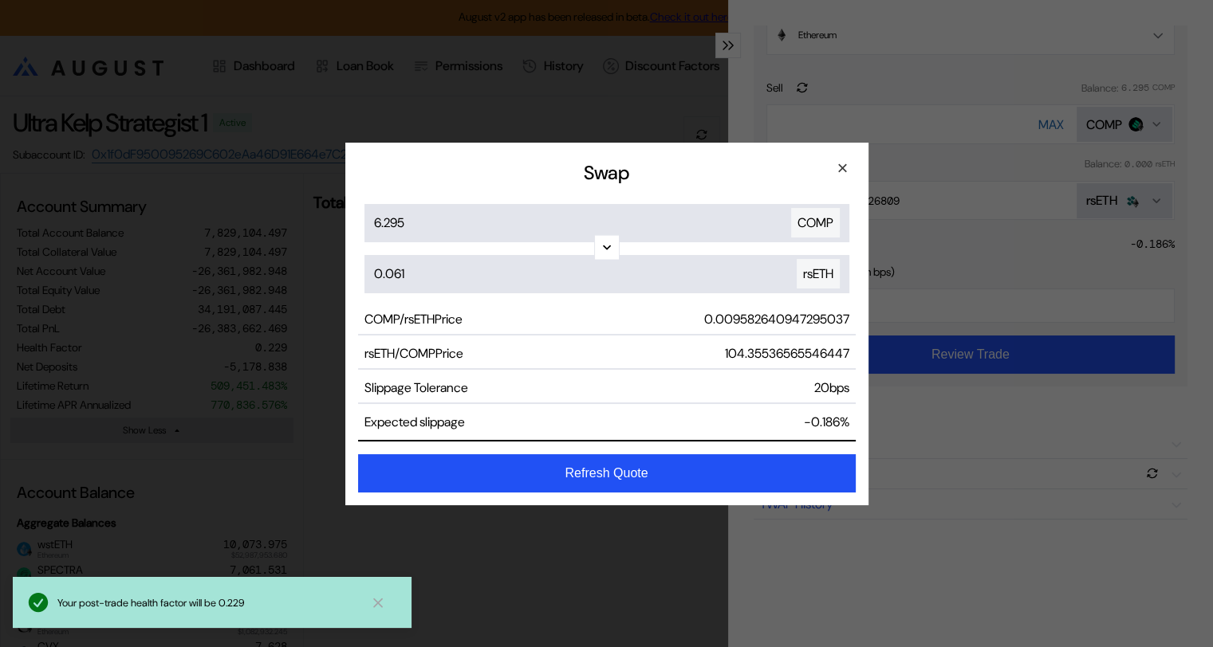
click at [378, 600] on icon at bounding box center [378, 603] width 16 height 17
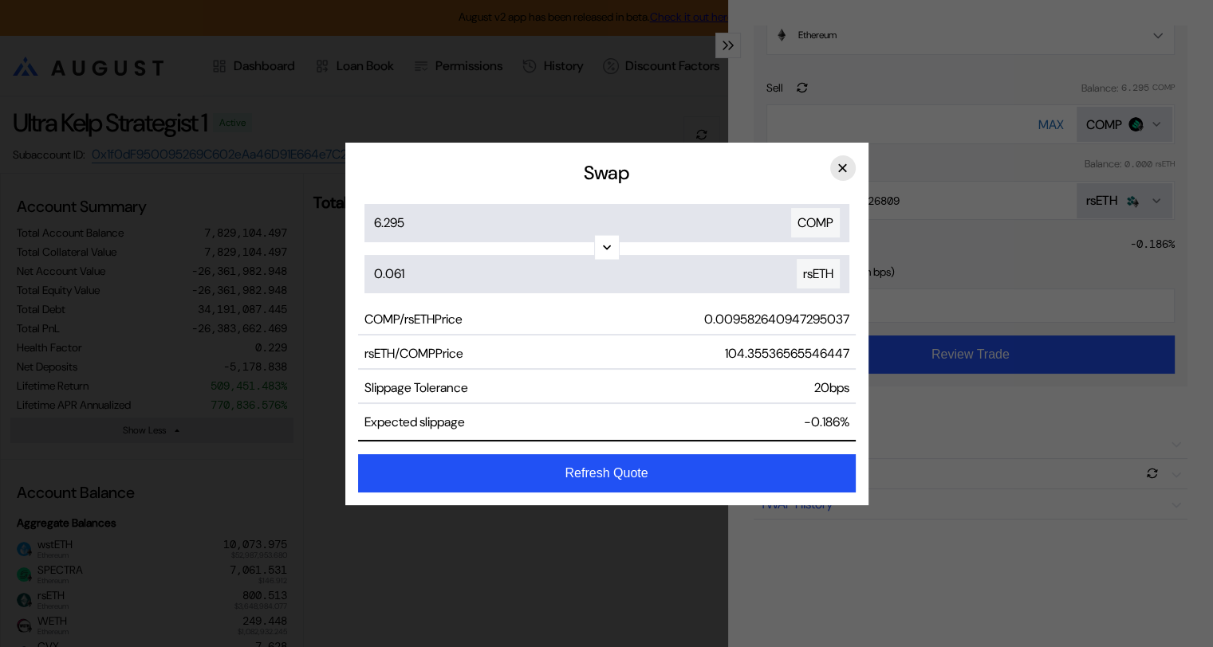
click at [841, 166] on button "×" at bounding box center [843, 168] width 26 height 26
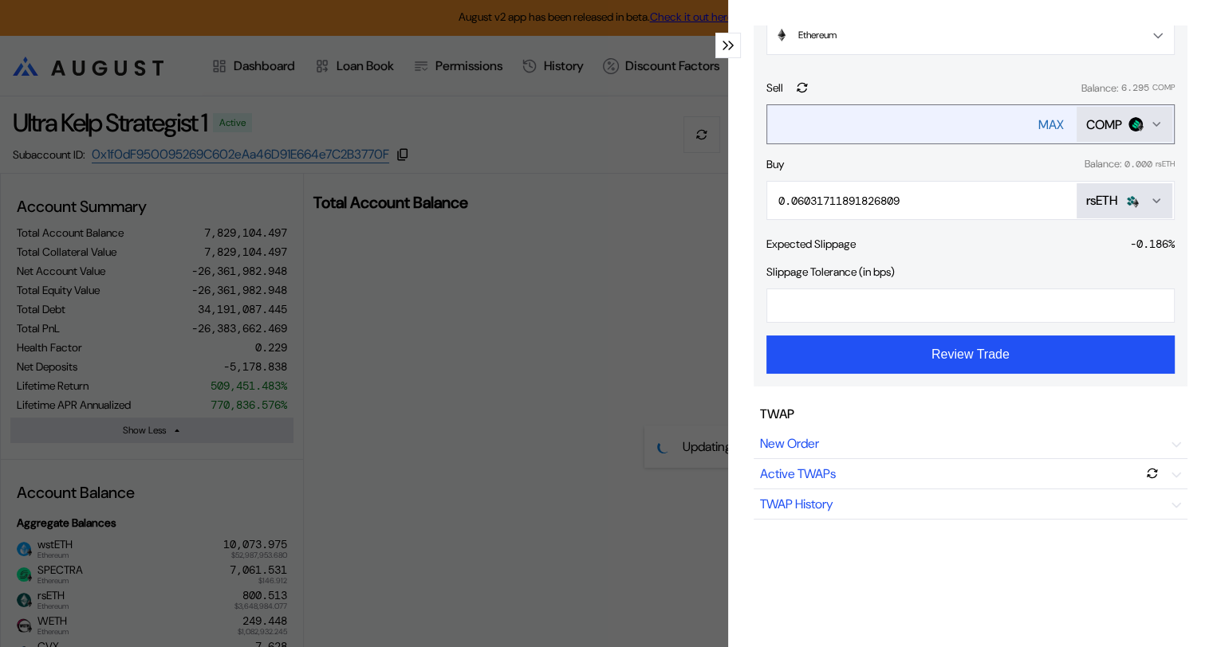
click at [1038, 121] on ya-tr-span "MAX" at bounding box center [1051, 124] width 26 height 17
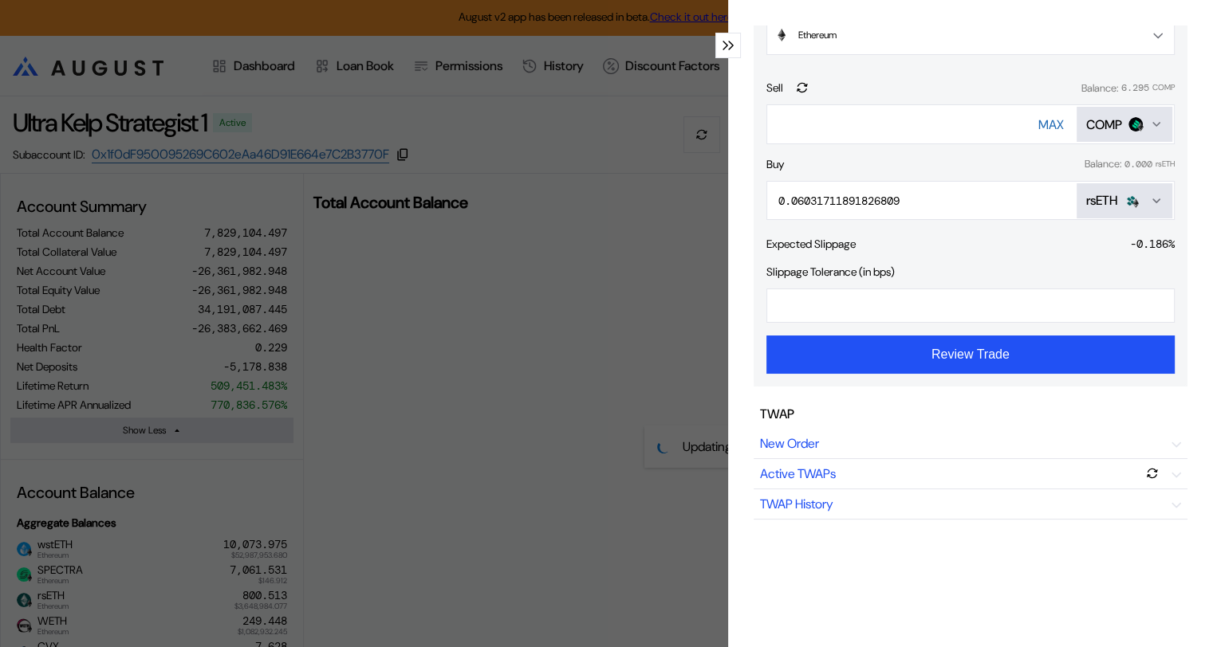
drag, startPoint x: 804, startPoint y: 306, endPoint x: 757, endPoint y: 300, distance: 47.5
click at [757, 300] on div "Chain Ethereum Ethereum Base Sell Balance: 6.295 COMP ******** MAX COMP Buy Bal…" at bounding box center [970, 186] width 434 height 402
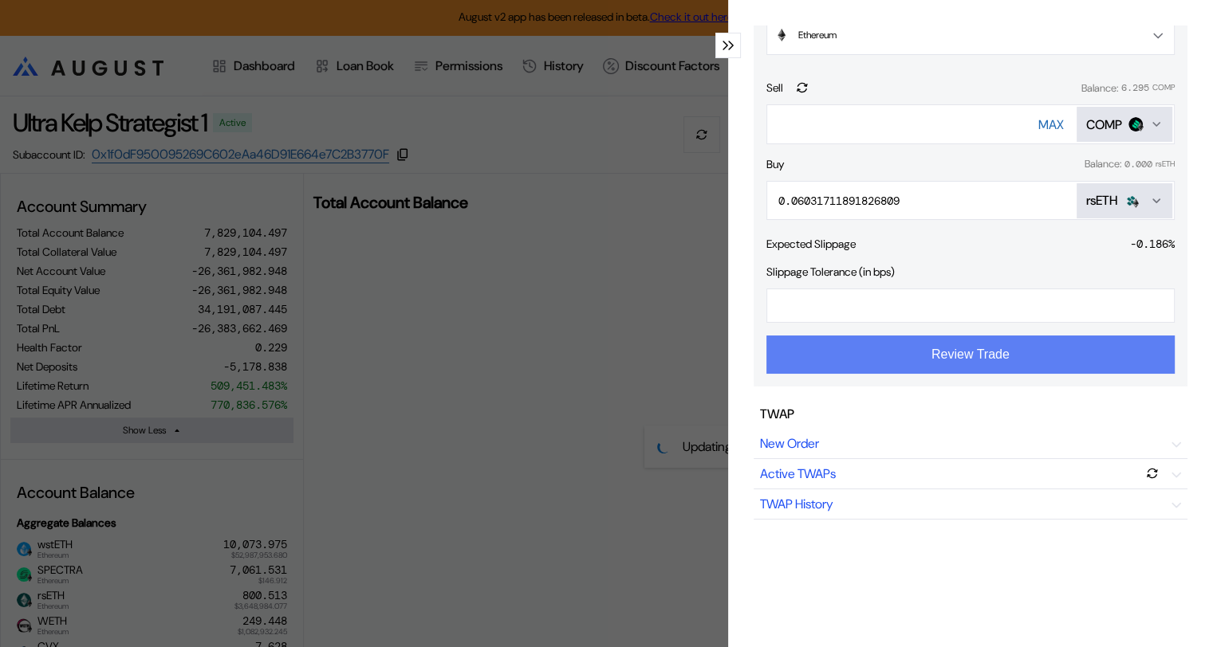
click at [976, 358] on button "Review Trade" at bounding box center [970, 355] width 408 height 38
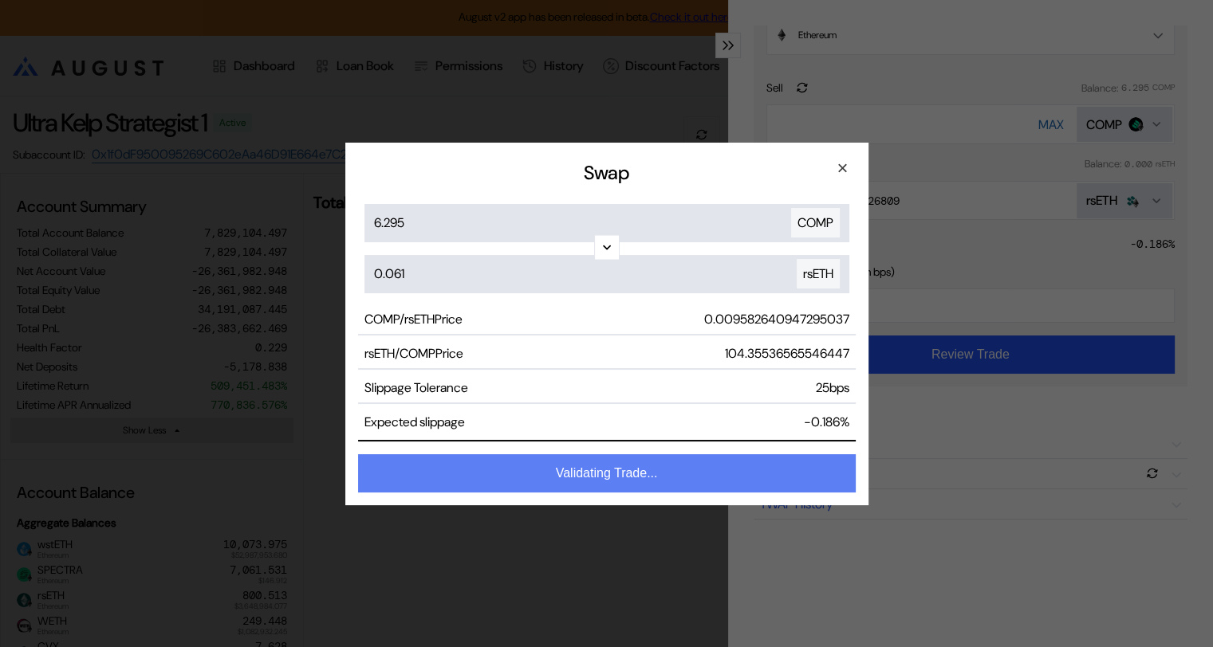
click at [629, 472] on button "Validating Trade..." at bounding box center [606, 473] width 497 height 38
click at [648, 472] on button "Submit Trade" at bounding box center [606, 473] width 497 height 38
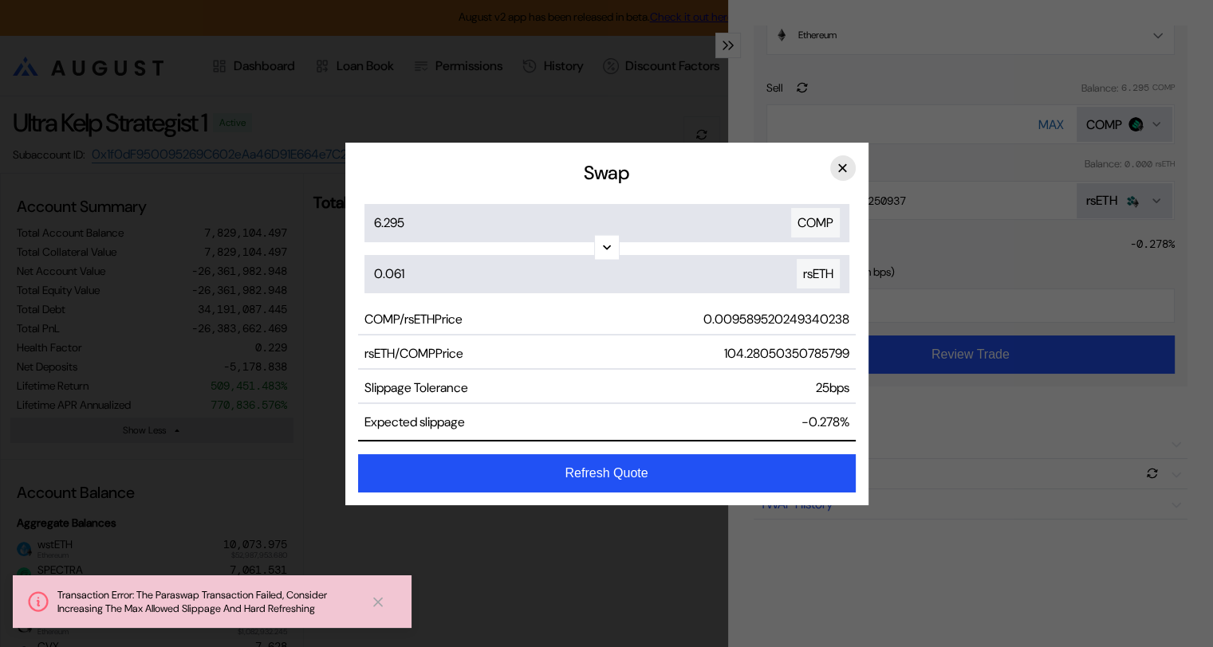
click at [843, 171] on button "×" at bounding box center [843, 168] width 26 height 26
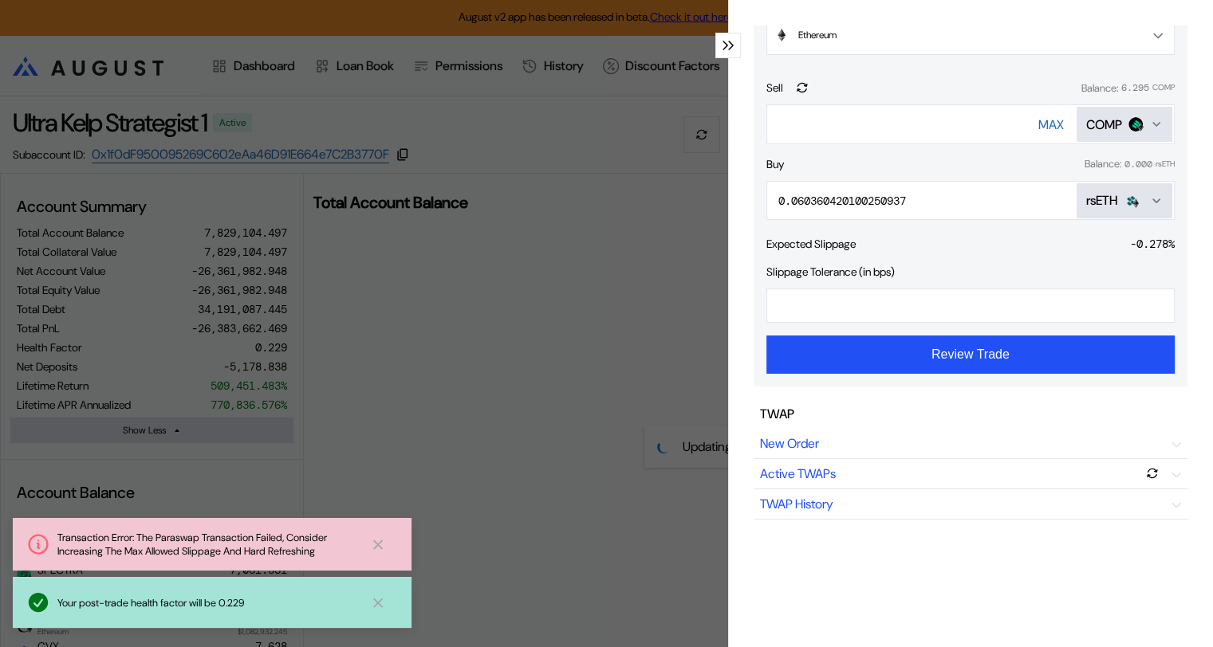
drag, startPoint x: 378, startPoint y: 542, endPoint x: 387, endPoint y: 559, distance: 19.3
click at [378, 548] on icon at bounding box center [378, 545] width 16 height 17
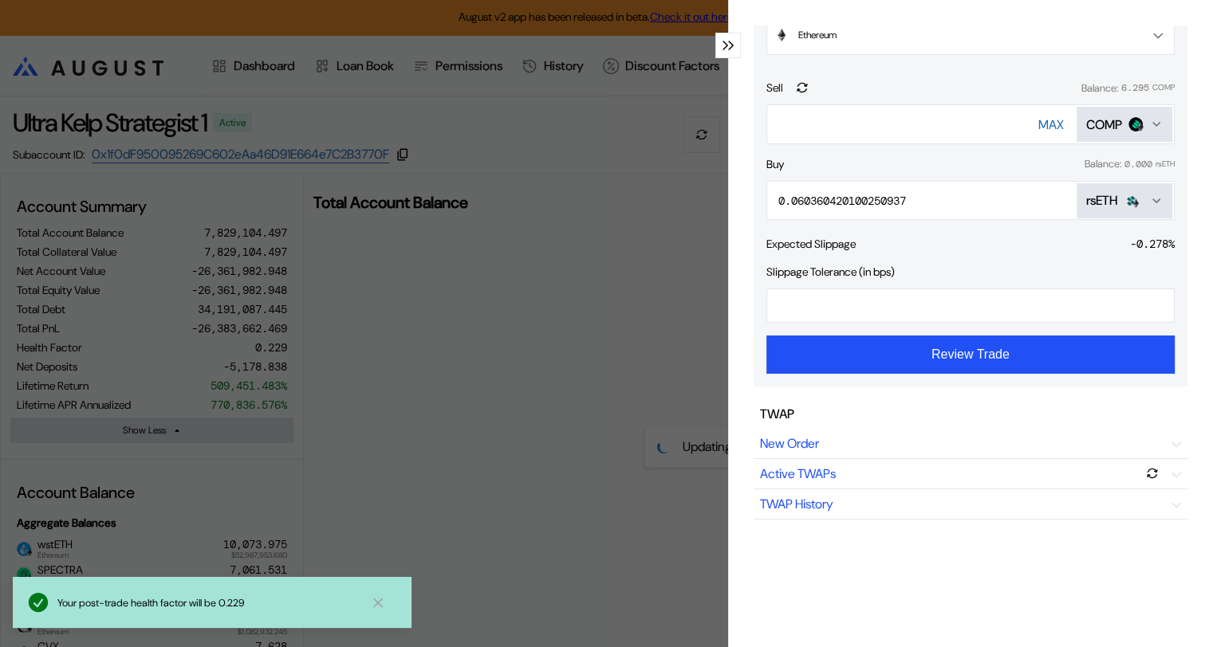
click at [374, 603] on icon at bounding box center [378, 603] width 16 height 17
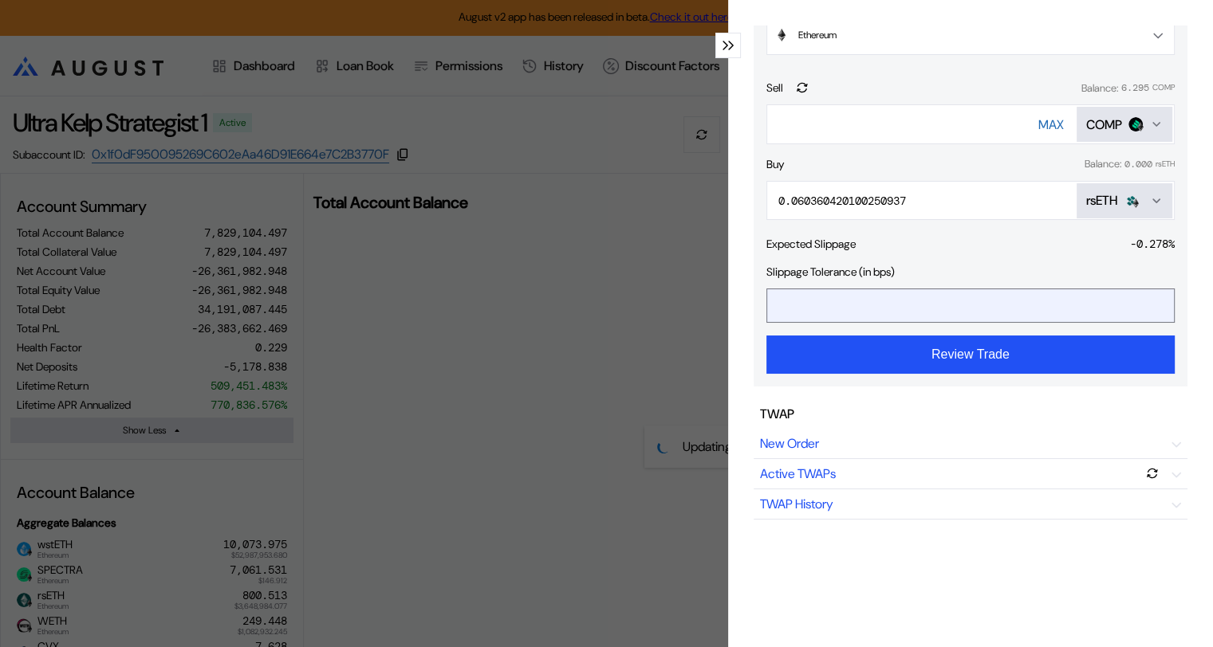
drag, startPoint x: 749, startPoint y: 300, endPoint x: 778, endPoint y: 319, distance: 35.2
click at [743, 301] on div "Trade Paraswap Paraswap Chain Ethereum Ethereum Base Sell Balance: 6.295 COMP *…" at bounding box center [970, 323] width 485 height 647
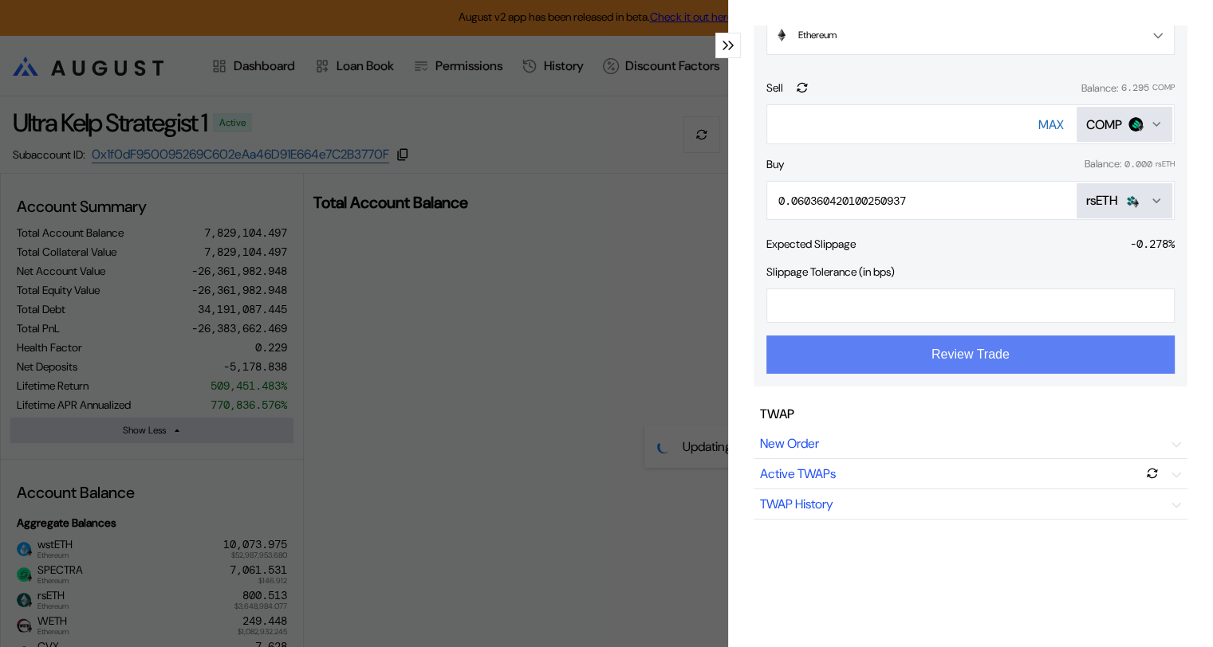
type input "**"
click at [976, 357] on button "Review Trade" at bounding box center [970, 355] width 408 height 38
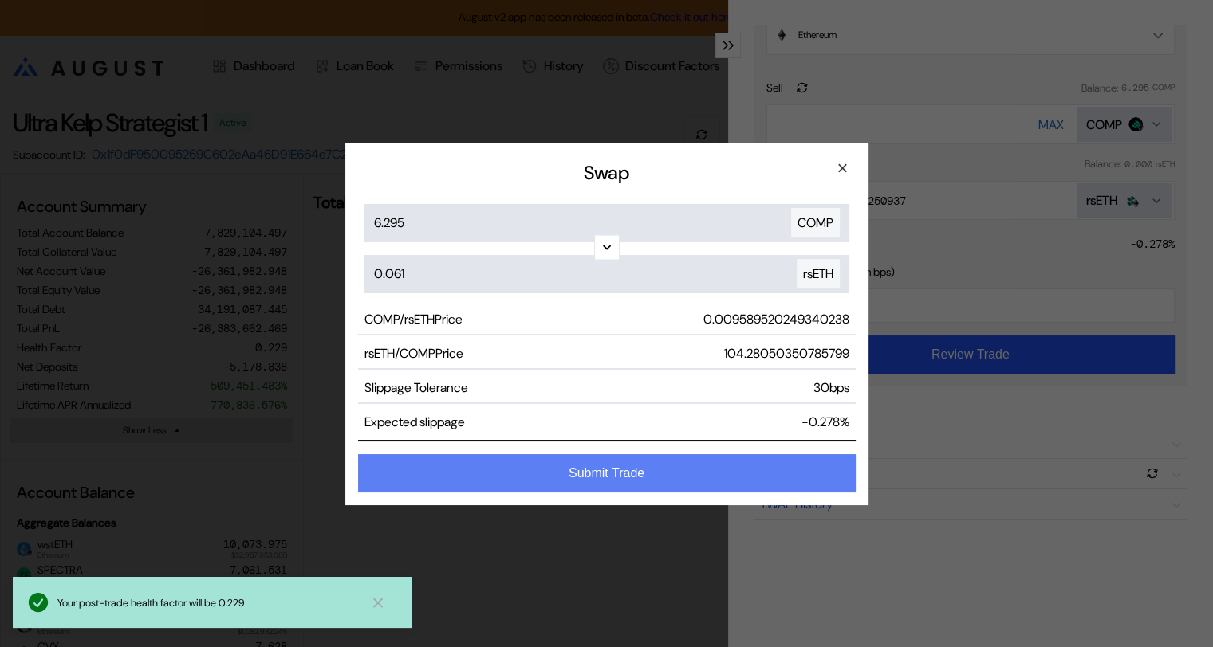
click at [605, 472] on button "Submit Trade" at bounding box center [606, 473] width 497 height 38
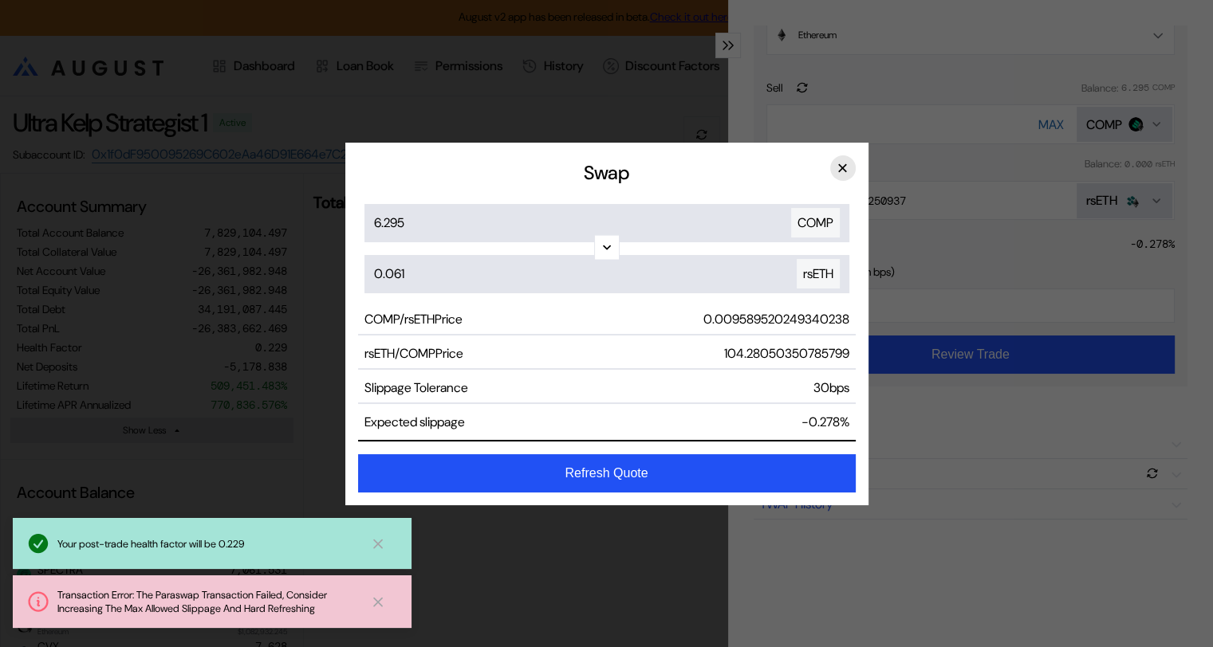
click at [839, 169] on button "×" at bounding box center [843, 168] width 26 height 26
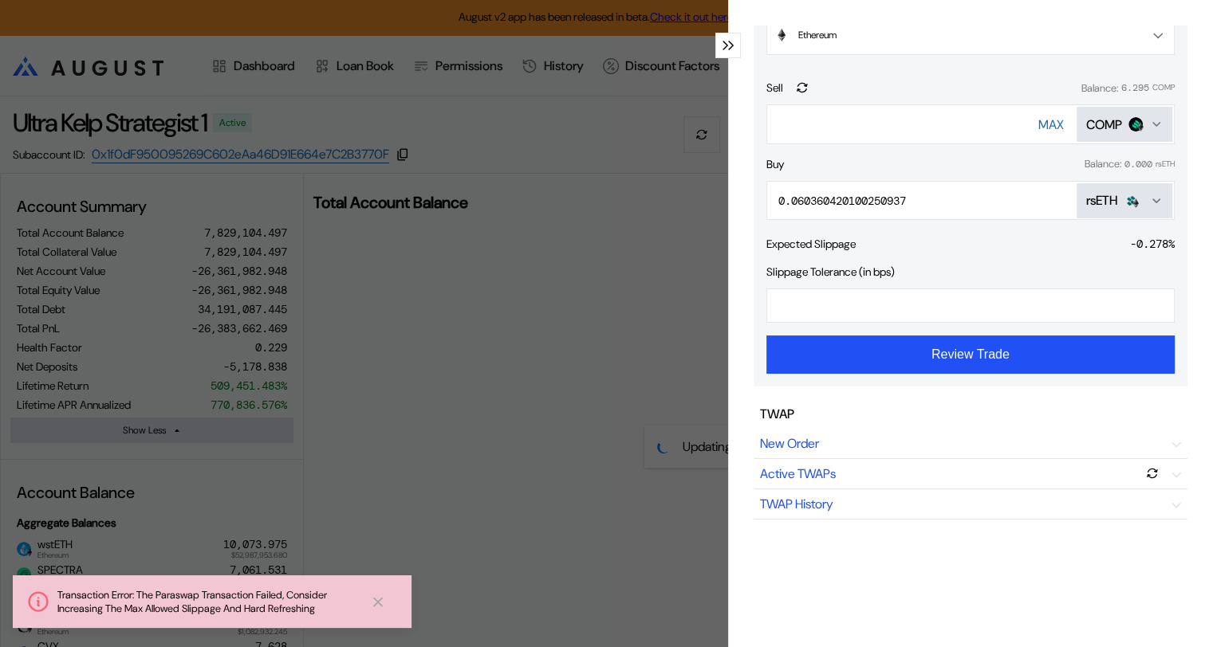
click at [723, 41] on icon "modal" at bounding box center [725, 45] width 4 height 8
